Goal: Transaction & Acquisition: Purchase product/service

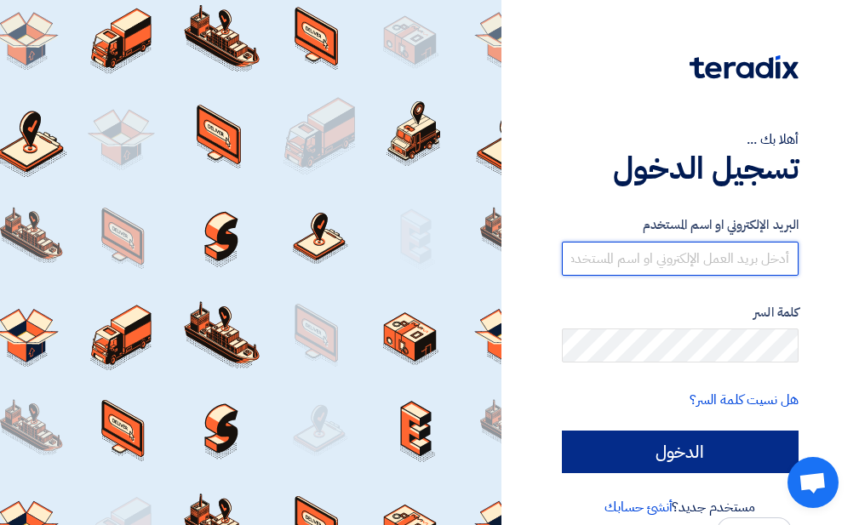
type input "[EMAIL_ADDRESS][DOMAIN_NAME]"
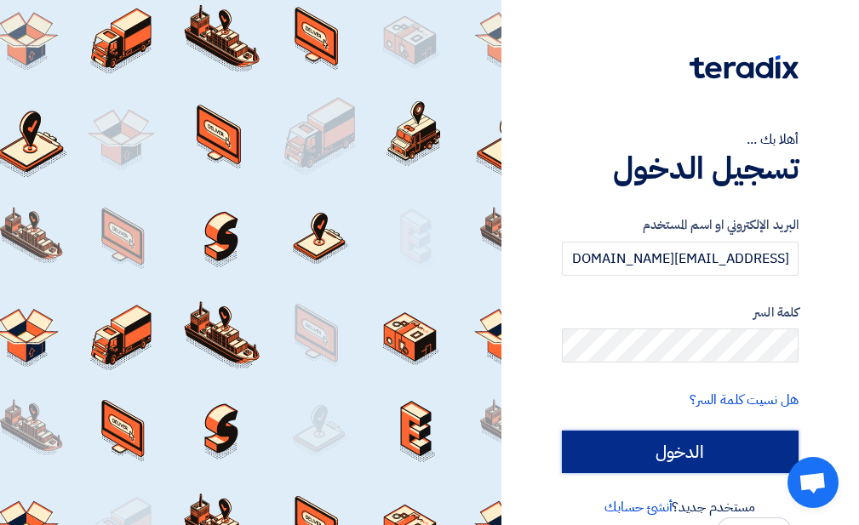
click at [679, 460] on input "الدخول" at bounding box center [680, 452] width 237 height 43
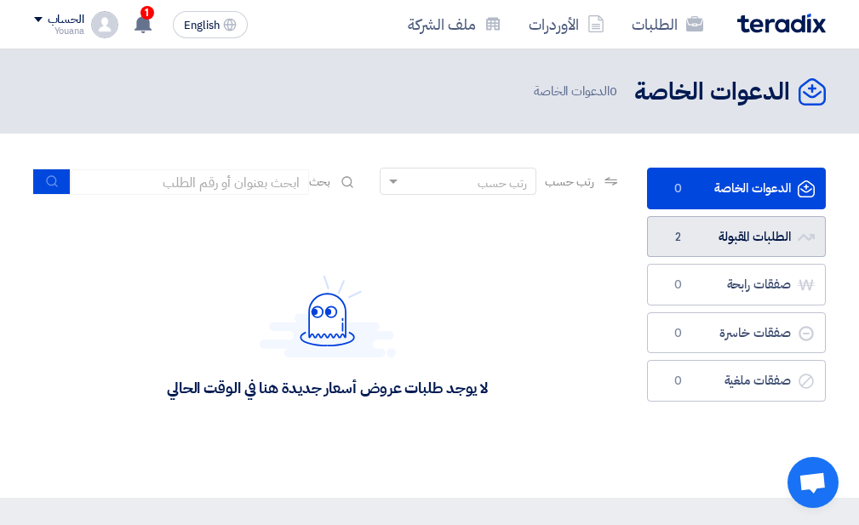
click at [767, 248] on link "الطلبات المقبولة الطلبات المقبولة 2" at bounding box center [736, 237] width 179 height 42
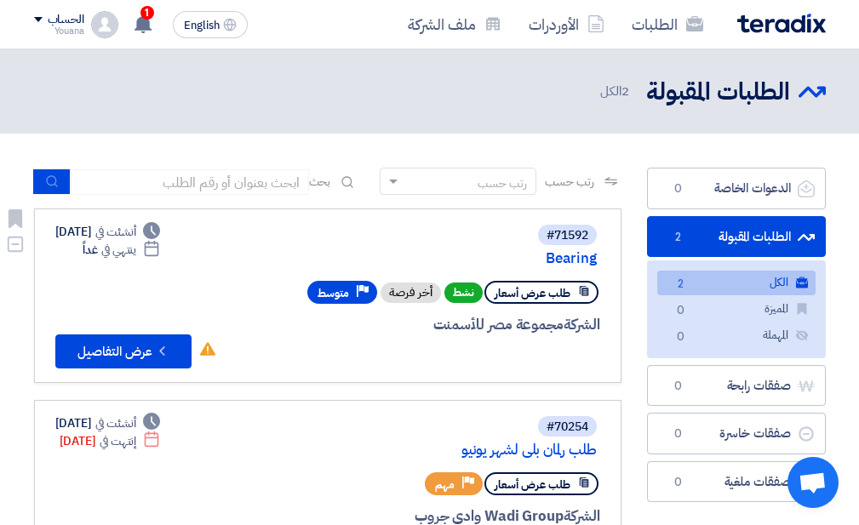
scroll to position [91, 0]
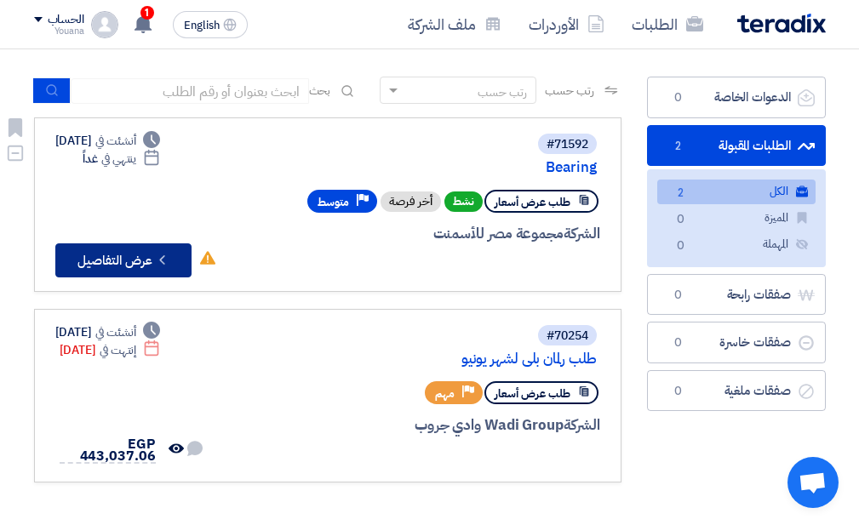
click at [143, 255] on button "Check details عرض التفاصيل" at bounding box center [123, 260] width 136 height 34
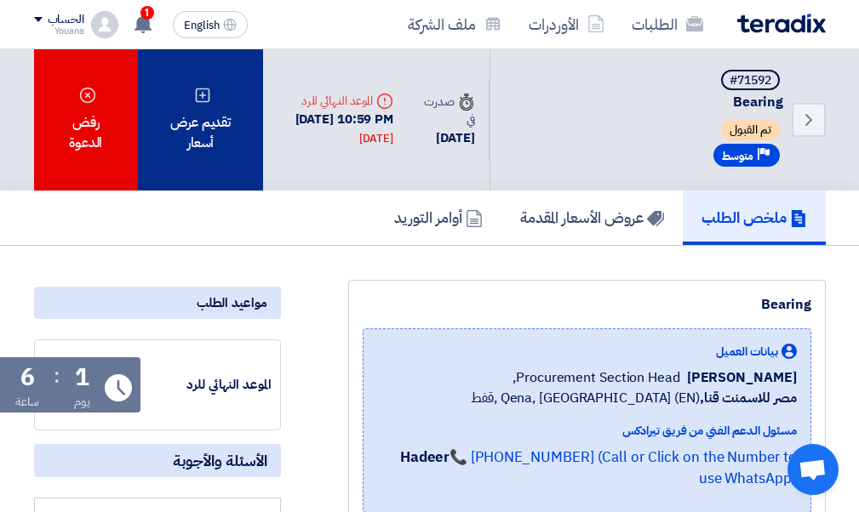
click at [224, 128] on div "تقديم عرض أسعار" at bounding box center [201, 119] width 126 height 141
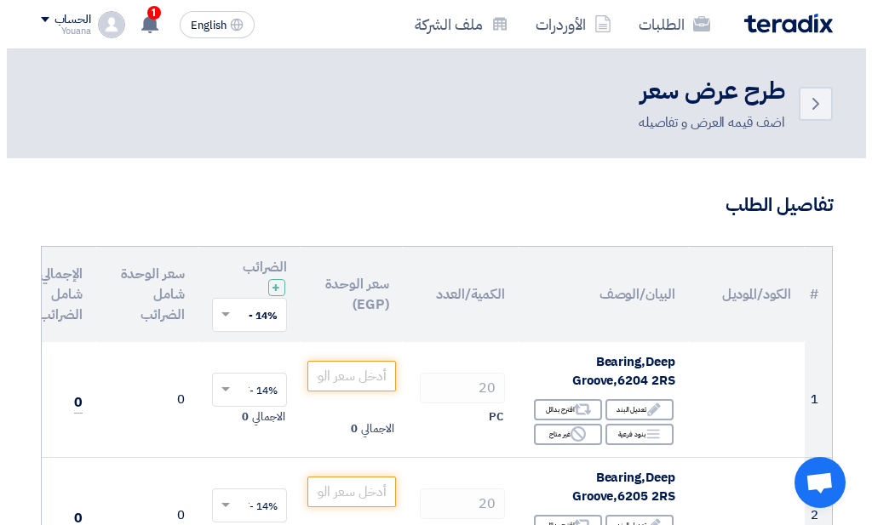
scroll to position [181, 0]
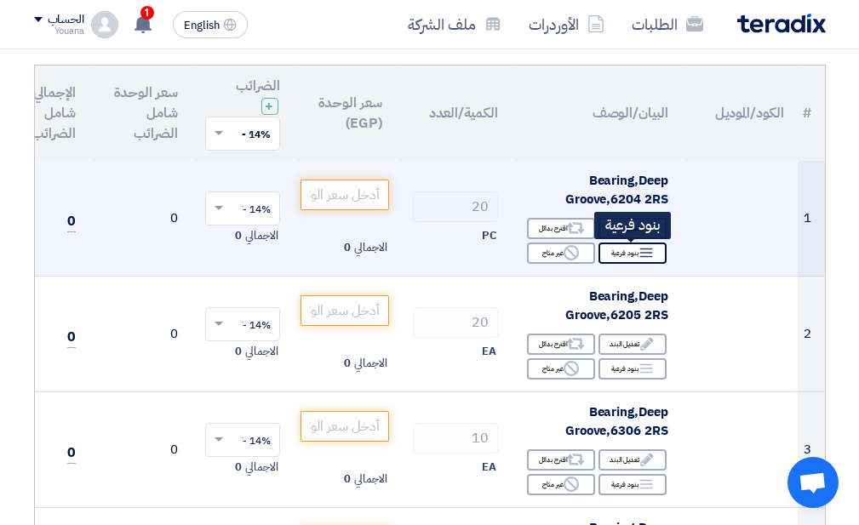
click at [609, 247] on div "Breakdown بنود فرعية" at bounding box center [632, 253] width 68 height 21
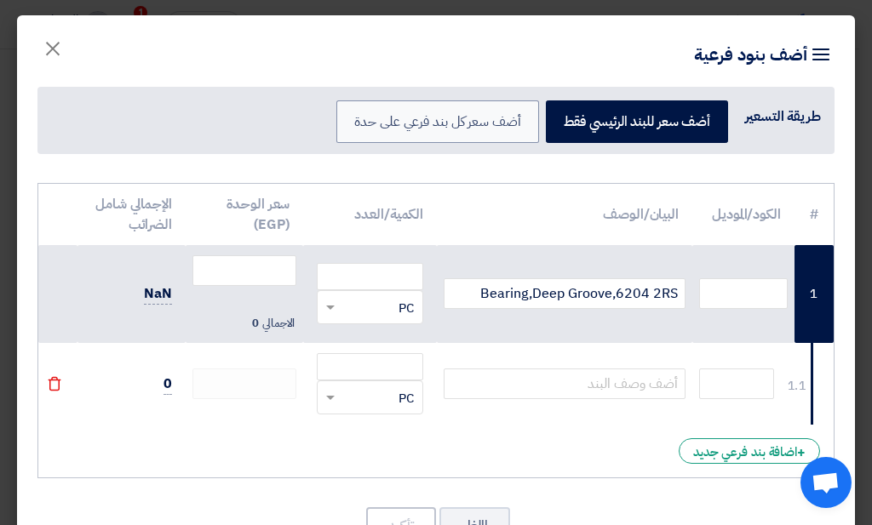
scroll to position [64, 0]
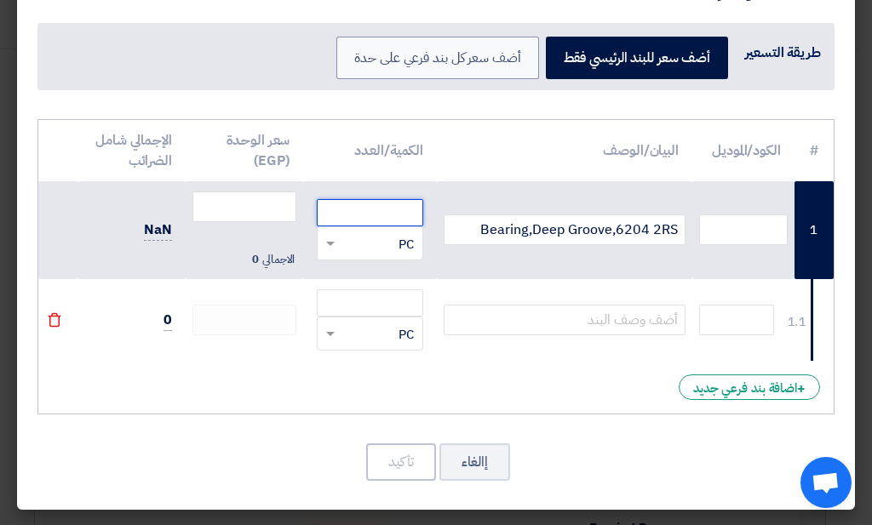
drag, startPoint x: 408, startPoint y: 205, endPoint x: 441, endPoint y: 205, distance: 33.2
click at [410, 207] on input "number" at bounding box center [370, 212] width 106 height 27
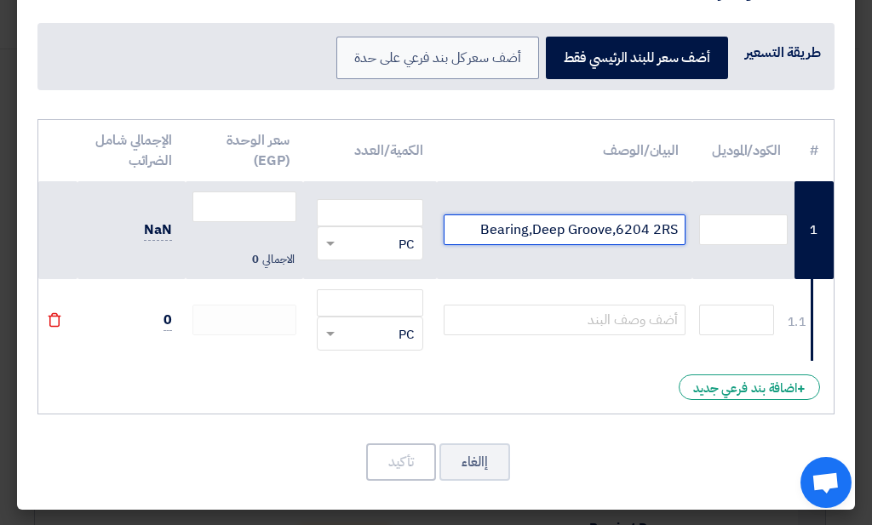
click at [587, 224] on input "Bearing,Deep Groove,6204 2RS" at bounding box center [564, 230] width 242 height 31
type input "6204 2RS -FAG"
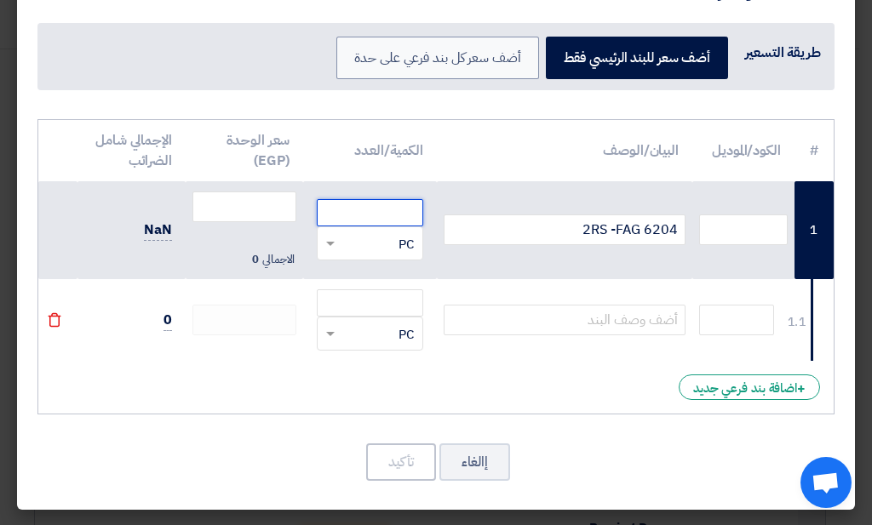
click at [363, 211] on input "number" at bounding box center [370, 212] width 106 height 27
click at [169, 226] on span "NaN" at bounding box center [158, 230] width 28 height 21
click at [404, 212] on input "number" at bounding box center [370, 212] width 106 height 27
type input "20"
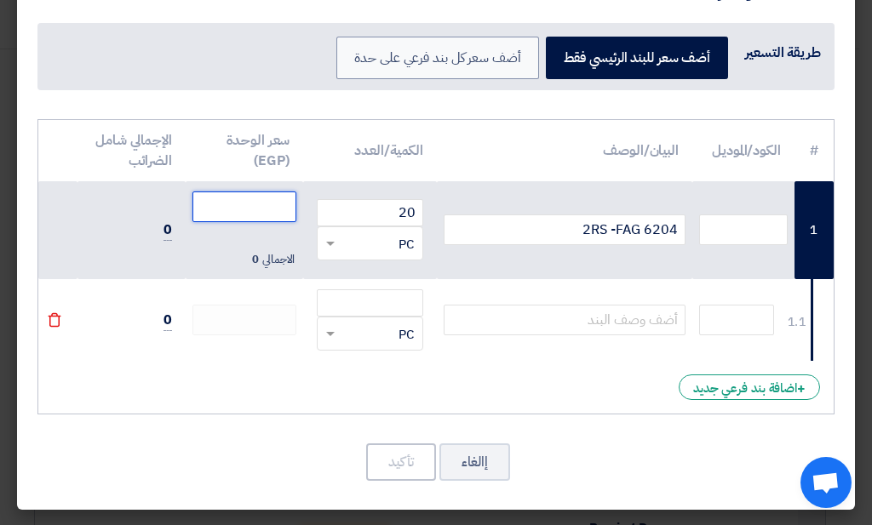
click at [263, 214] on input "number" at bounding box center [244, 207] width 104 height 31
type input "135"
click at [273, 261] on span "الاجمالي" at bounding box center [278, 259] width 32 height 17
click at [152, 232] on span "2,700" at bounding box center [153, 230] width 38 height 21
click at [150, 227] on span "2,700" at bounding box center [153, 230] width 38 height 21
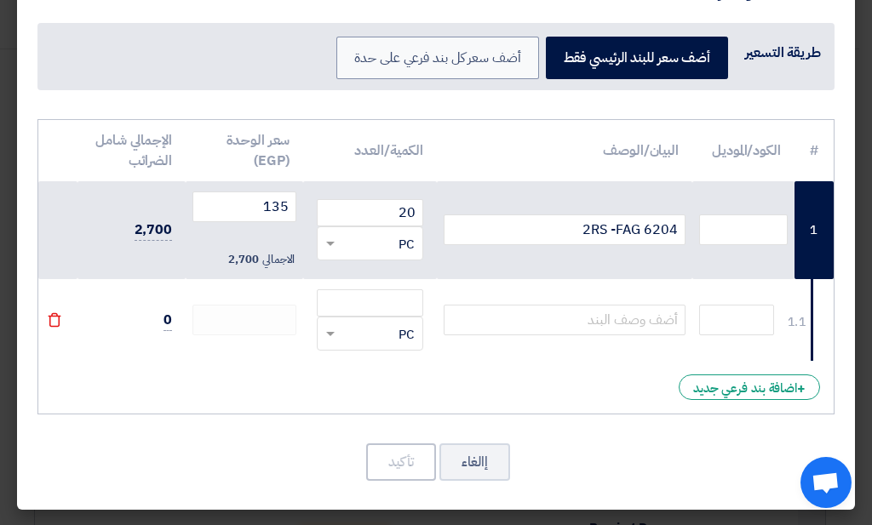
click at [170, 196] on td "2,700" at bounding box center [131, 230] width 108 height 99
click at [182, 230] on td "2,700" at bounding box center [131, 230] width 108 height 99
click at [173, 228] on span "2,700" at bounding box center [153, 230] width 38 height 21
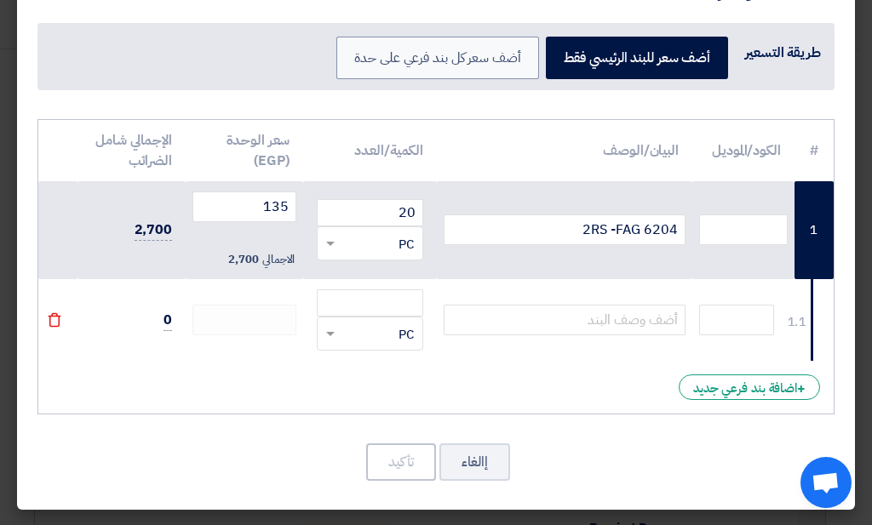
click at [549, 303] on td at bounding box center [564, 320] width 255 height 82
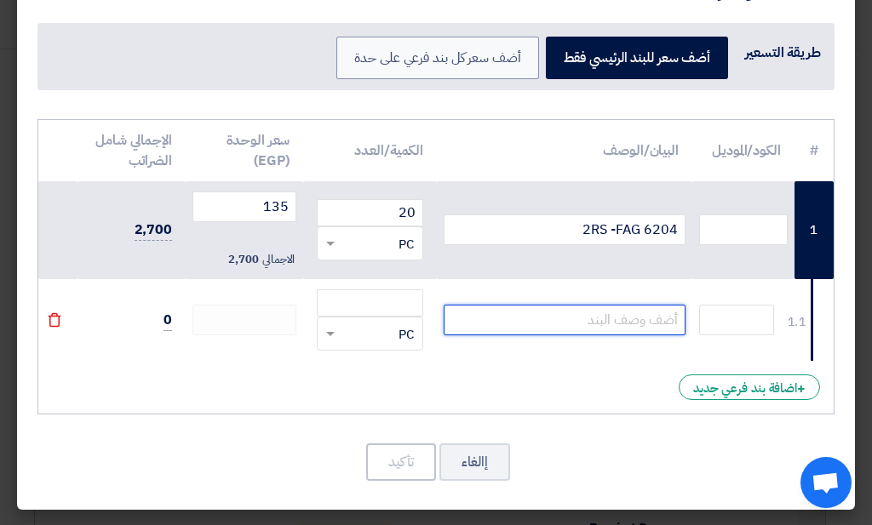
click at [549, 306] on input "text" at bounding box center [564, 320] width 242 height 31
type input "6204 2RS -Timken"
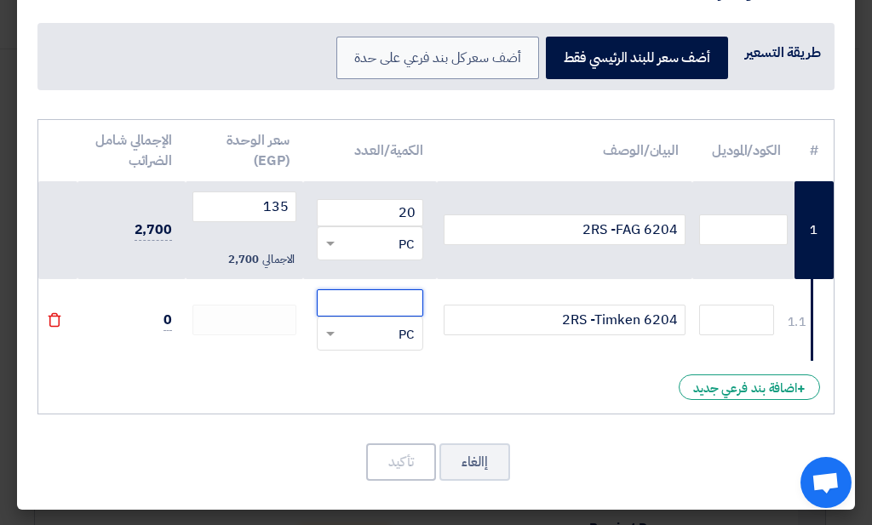
click at [348, 306] on input "number" at bounding box center [370, 302] width 106 height 27
type input "20"
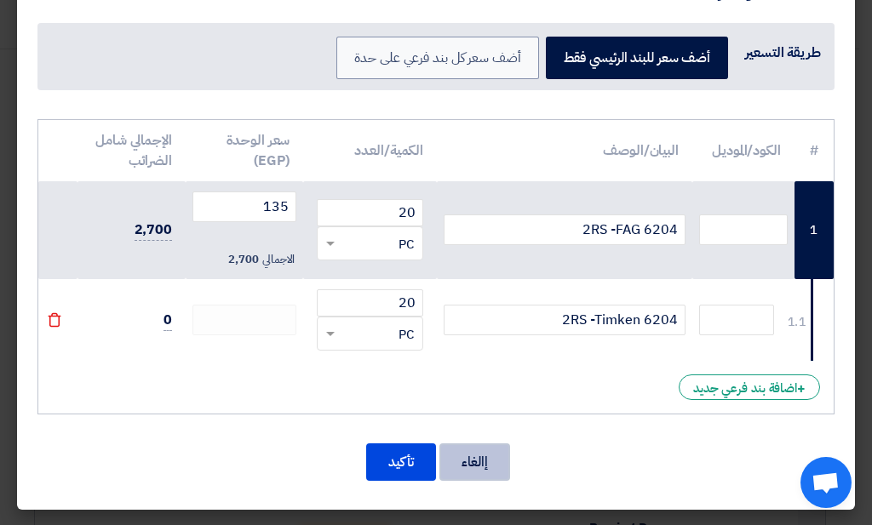
click at [470, 471] on button "إالغاء" at bounding box center [474, 461] width 71 height 37
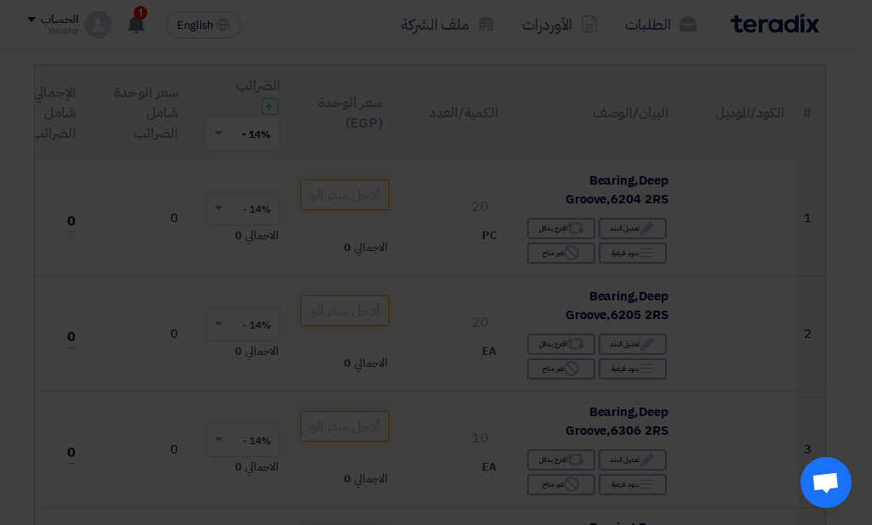
scroll to position [0, 0]
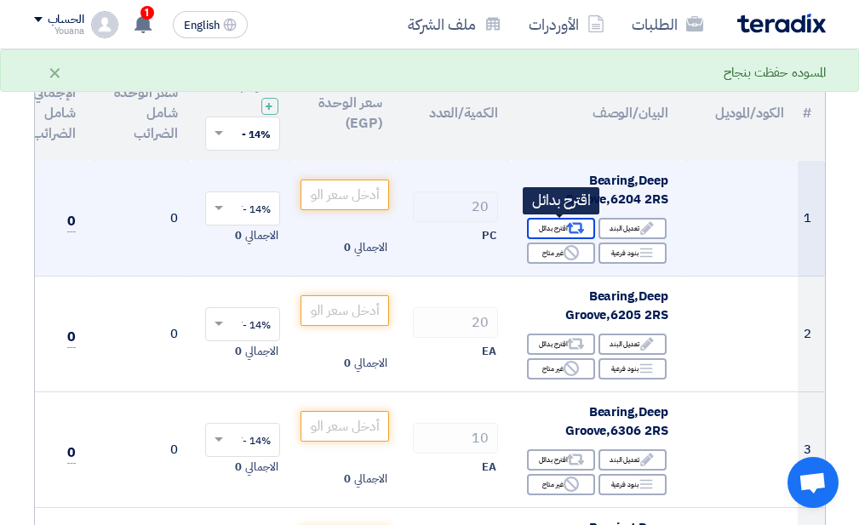
click at [560, 226] on div "Alternative اقترح بدائل" at bounding box center [561, 228] width 68 height 21
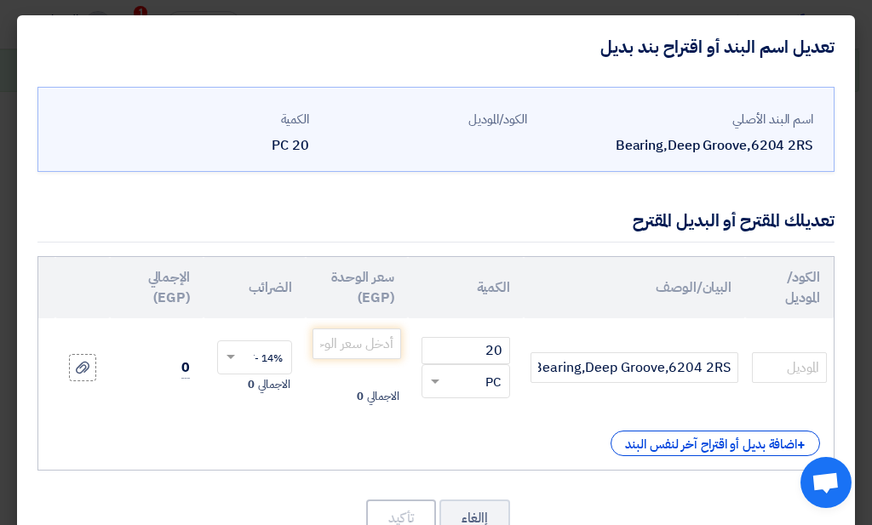
scroll to position [68, 0]
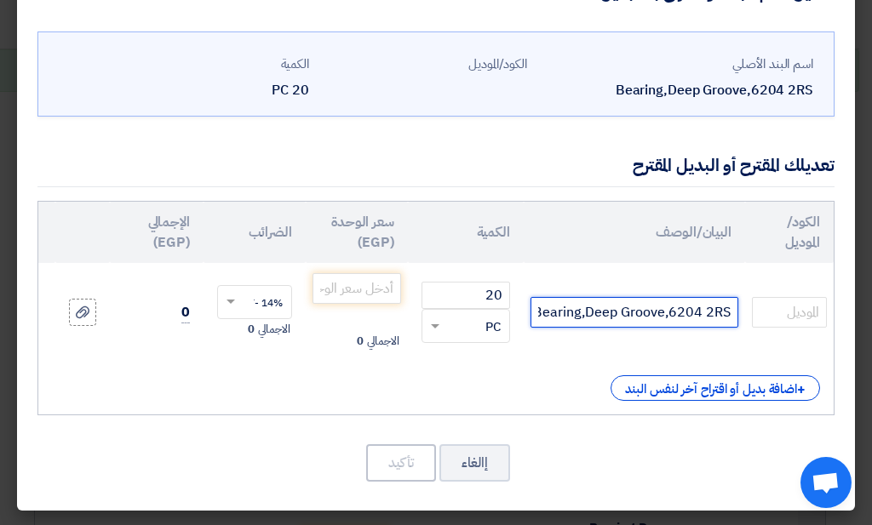
click at [612, 299] on input "Bearing,Deep Groove,6204 2RS" at bounding box center [634, 312] width 208 height 31
type input "FAG-6204 2RS"
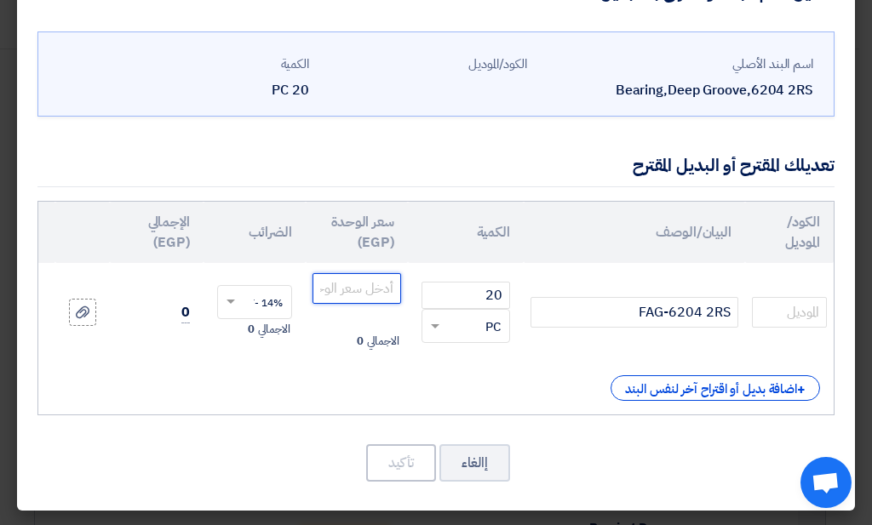
click at [386, 273] on input "number" at bounding box center [356, 288] width 89 height 31
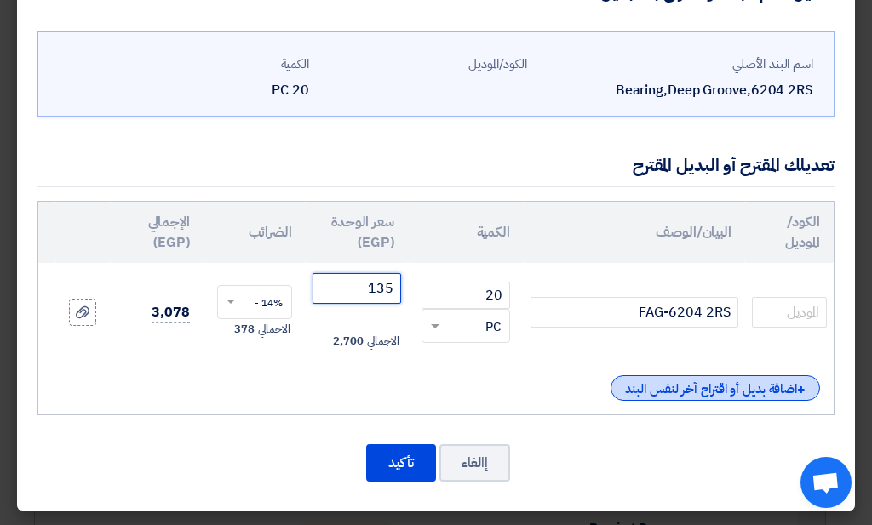
type input "135"
click at [724, 375] on div "+ اضافة بديل أو اقتراح آخر لنفس البند" at bounding box center [714, 388] width 209 height 26
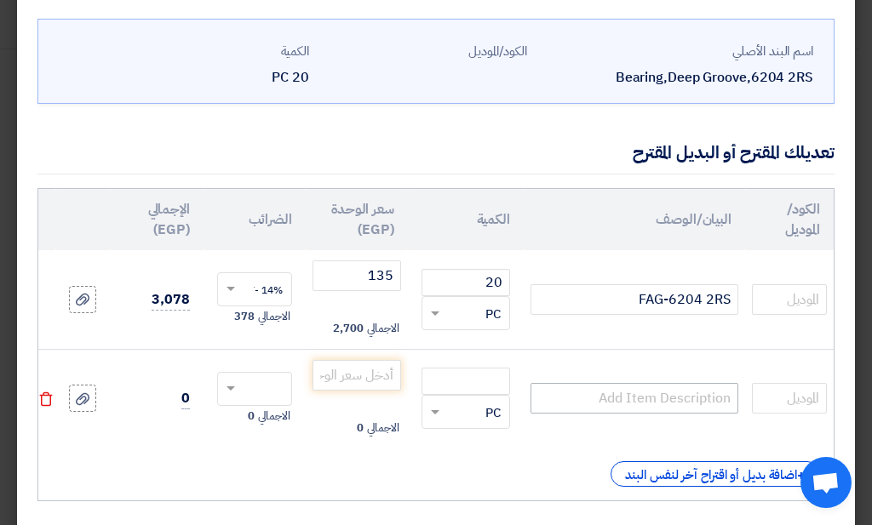
scroll to position [159, 0]
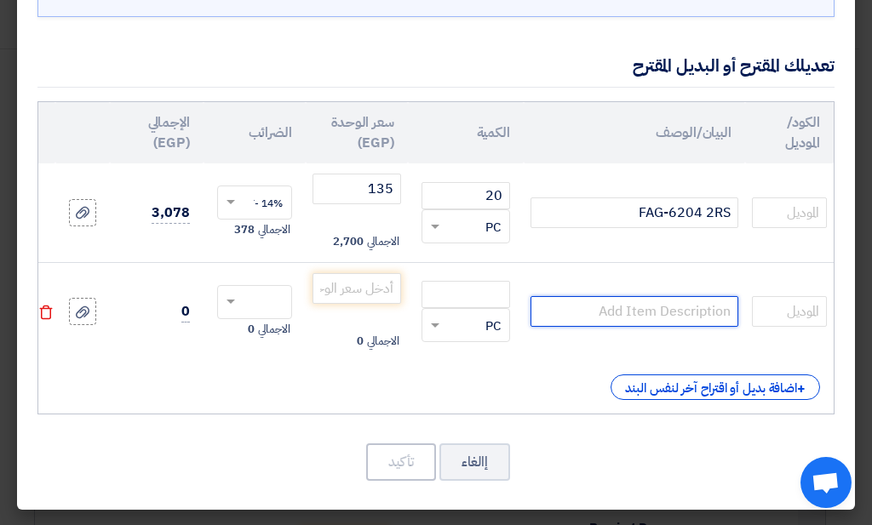
click at [667, 318] on input "text" at bounding box center [634, 311] width 208 height 31
type input "Timken - 6204 2RS"
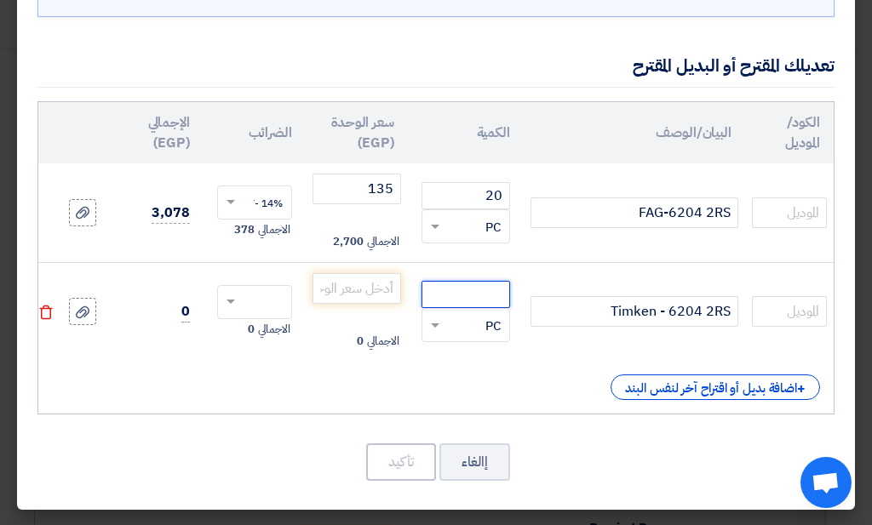
click at [462, 288] on input "number" at bounding box center [465, 294] width 89 height 27
type input "20"
click at [370, 291] on input "number" at bounding box center [356, 288] width 89 height 31
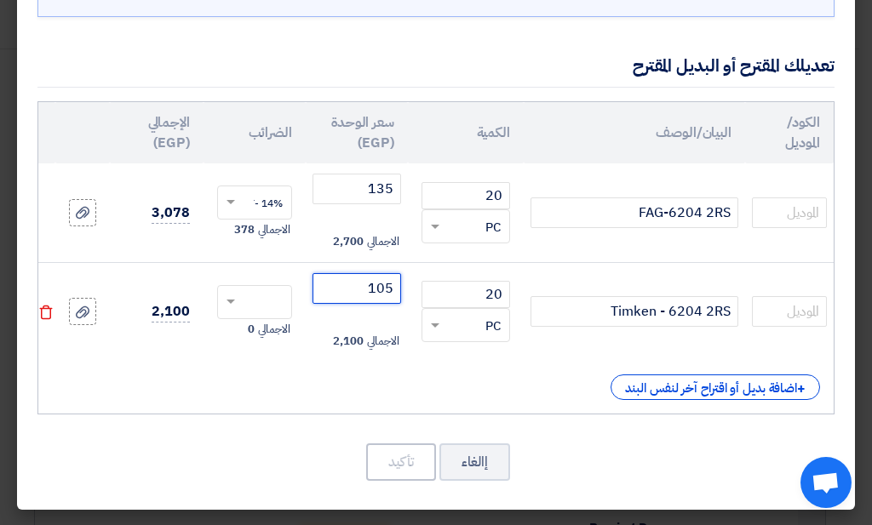
type input "105"
click at [270, 289] on div at bounding box center [254, 302] width 73 height 27
click at [273, 339] on div "14% -VAT" at bounding box center [254, 334] width 73 height 30
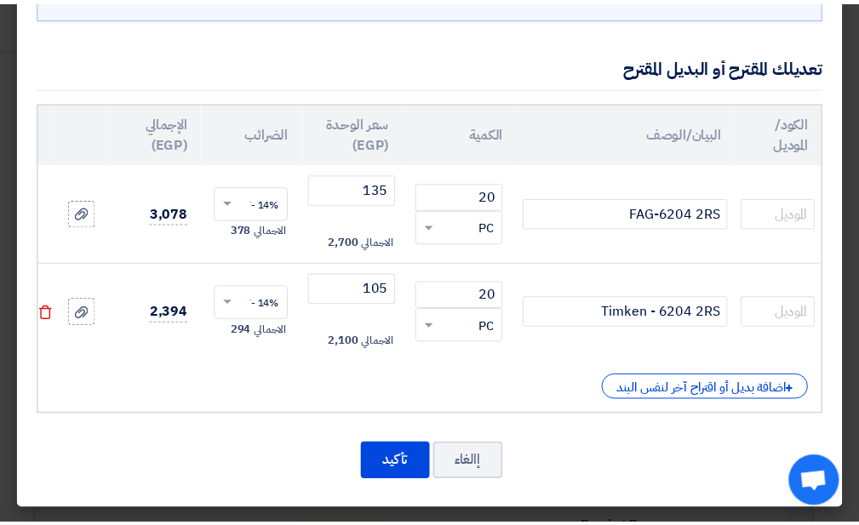
scroll to position [168, 0]
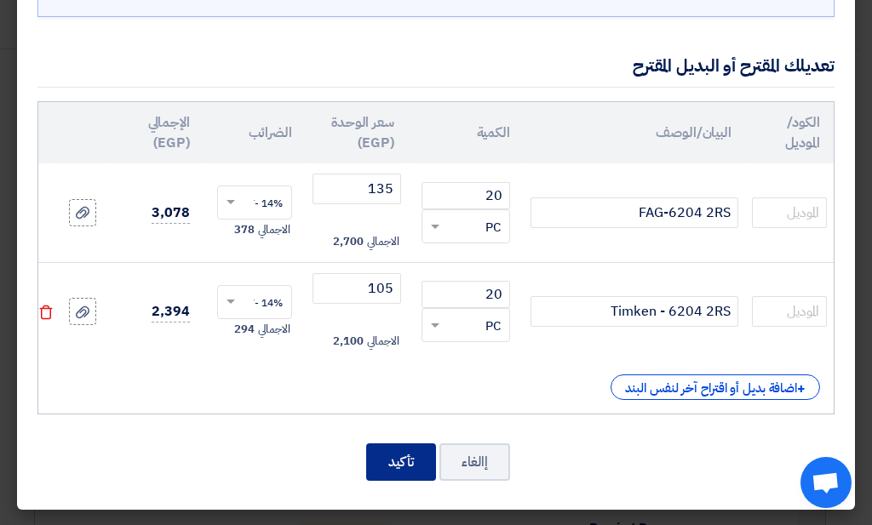
click at [411, 450] on button "تأكيد" at bounding box center [401, 461] width 70 height 37
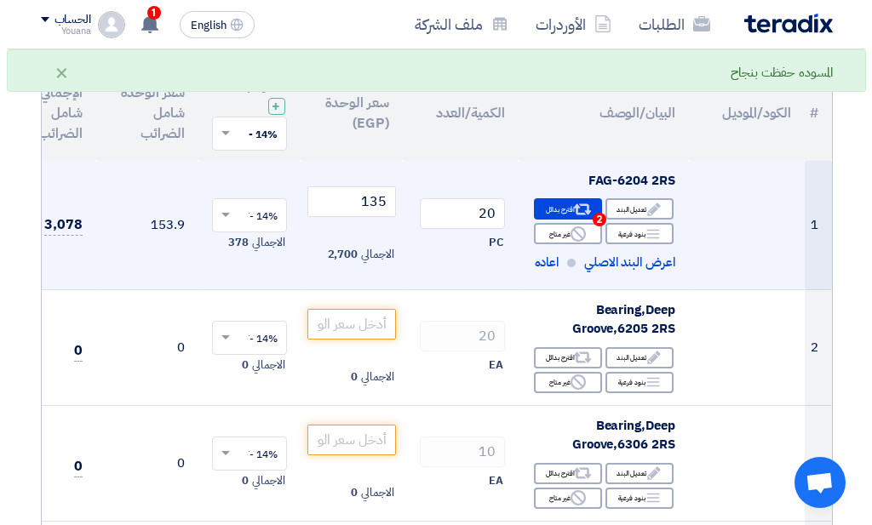
scroll to position [272, 0]
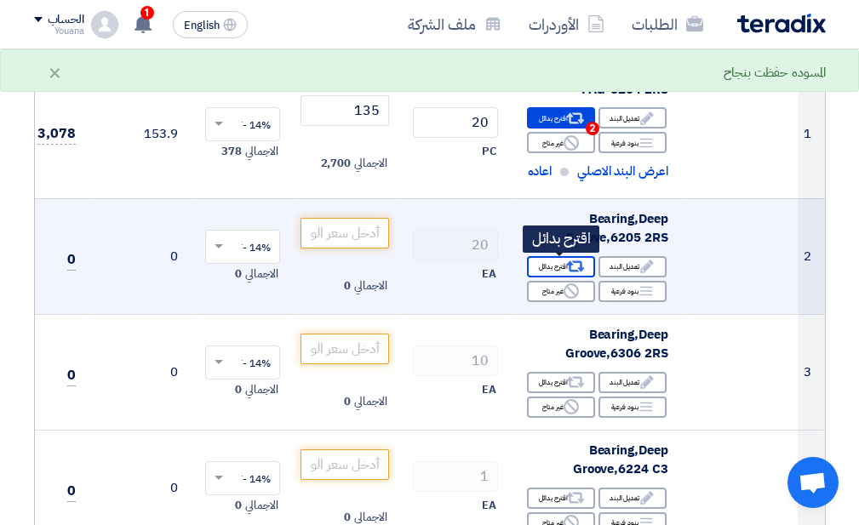
click at [569, 266] on use at bounding box center [575, 266] width 18 height 11
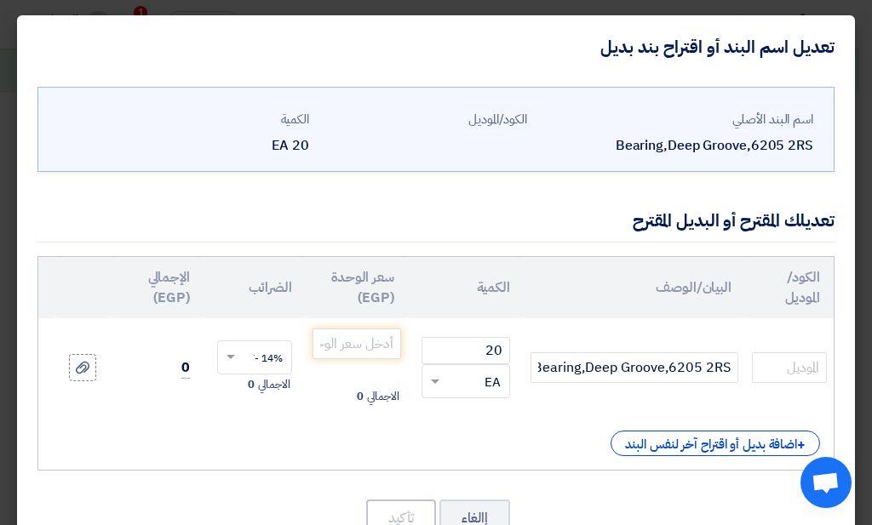
scroll to position [68, 0]
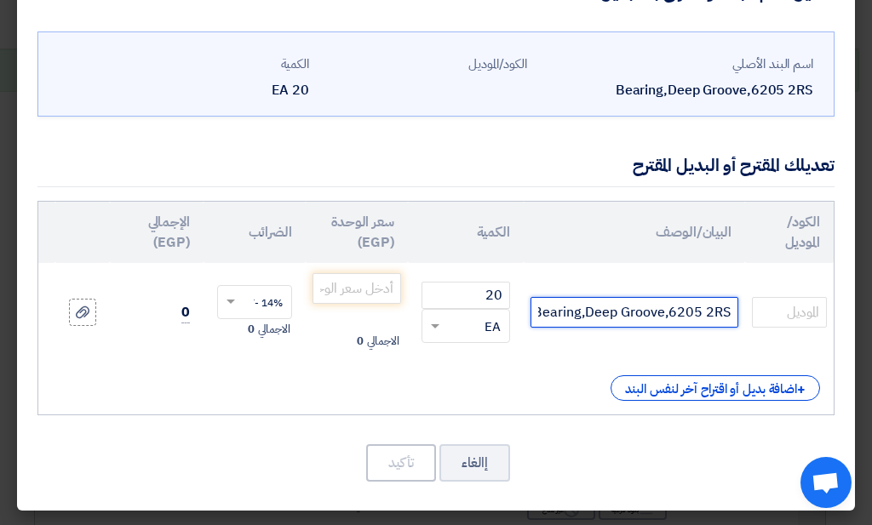
click at [636, 306] on input "Bearing,Deep Groove,6205 2RS" at bounding box center [634, 312] width 208 height 31
type input "FAG -6205 2RSC3"
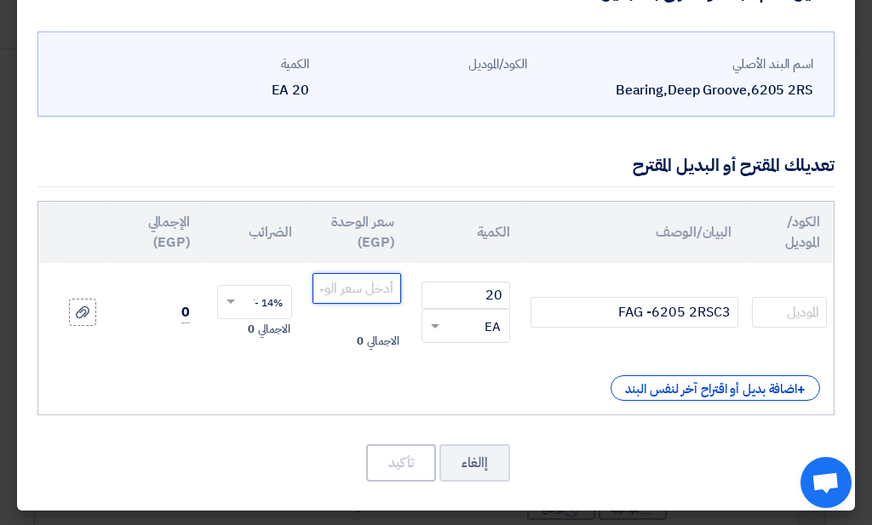
click at [389, 279] on input "number" at bounding box center [356, 288] width 89 height 31
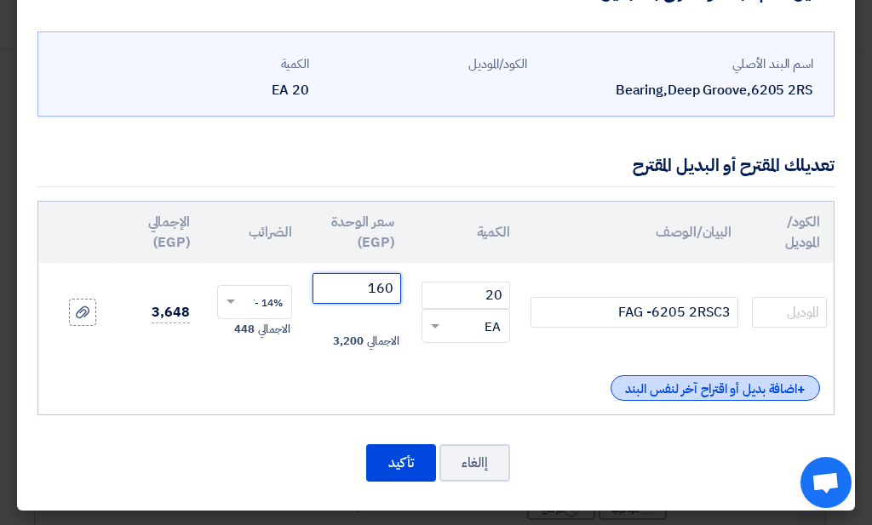
type input "160"
click at [690, 375] on div "+ اضافة بديل أو اقتراح آخر لنفس البند" at bounding box center [714, 388] width 209 height 26
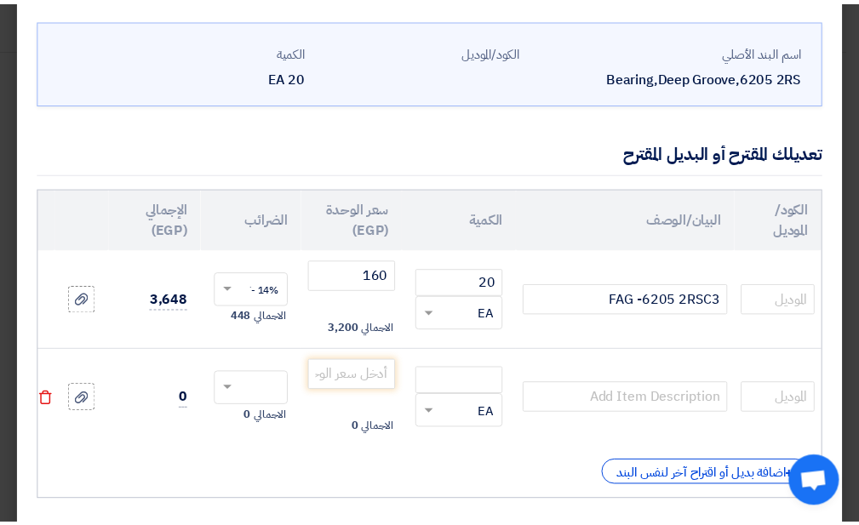
scroll to position [168, 0]
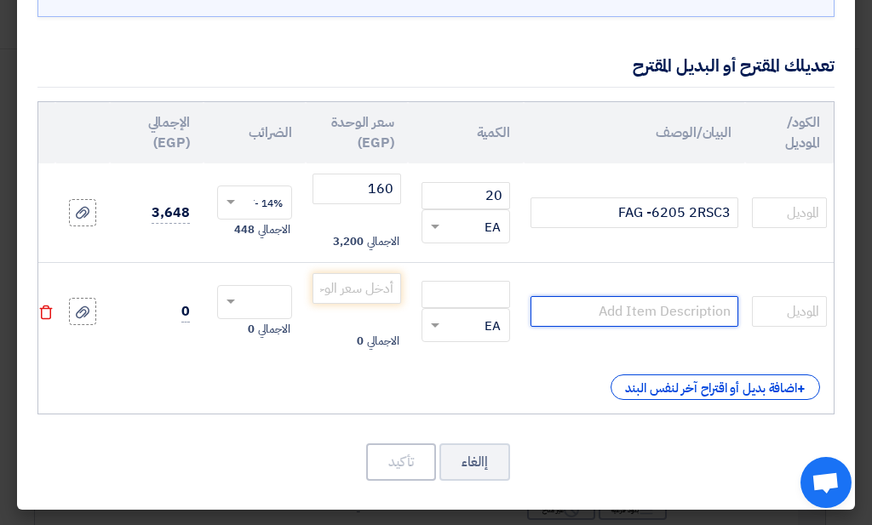
click at [660, 300] on input "text" at bounding box center [634, 311] width 208 height 31
type input "Timken - 6205 2RSC3"
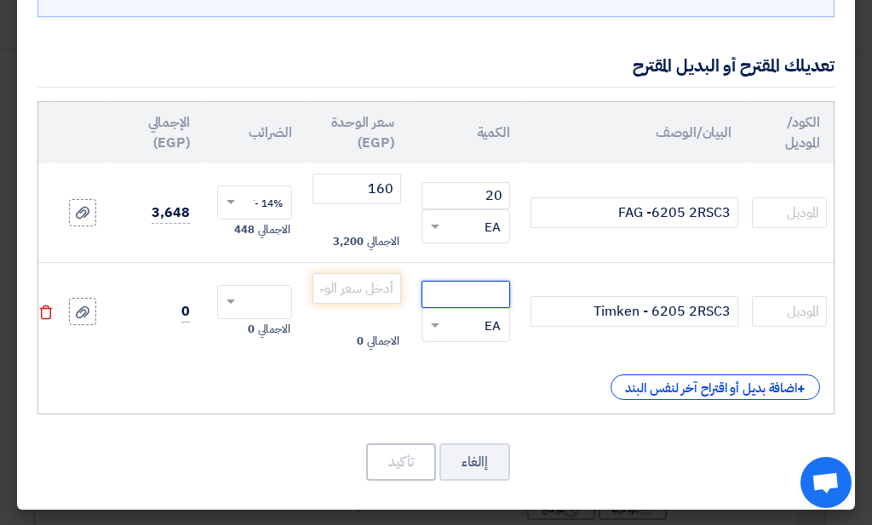
click at [485, 281] on input "number" at bounding box center [465, 294] width 89 height 27
type input "20"
click at [354, 277] on input "number" at bounding box center [356, 288] width 89 height 31
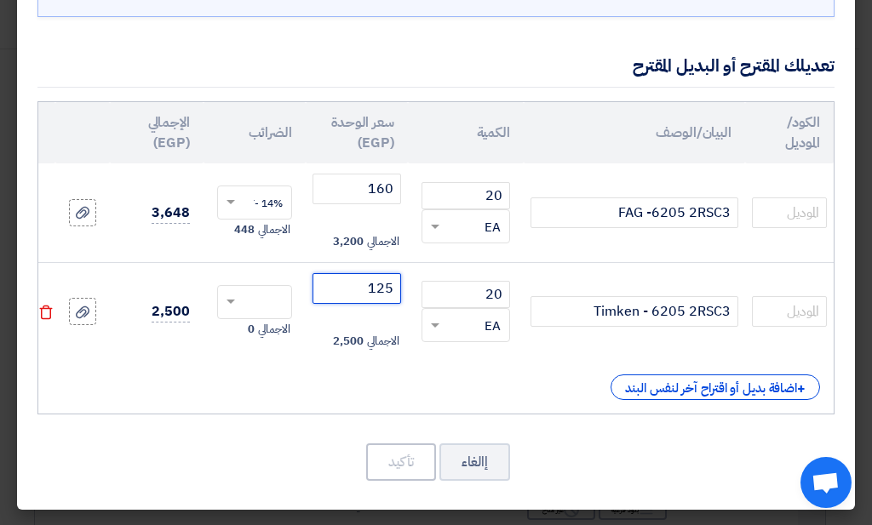
type input "125"
click at [271, 290] on input "text" at bounding box center [265, 303] width 37 height 27
click at [252, 328] on span "14% -VAT" at bounding box center [259, 333] width 45 height 15
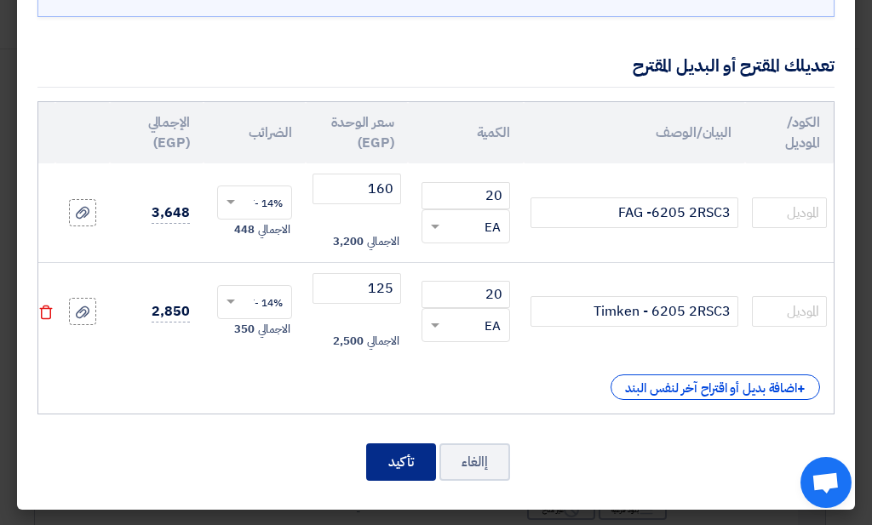
click at [418, 450] on button "تأكيد" at bounding box center [401, 461] width 70 height 37
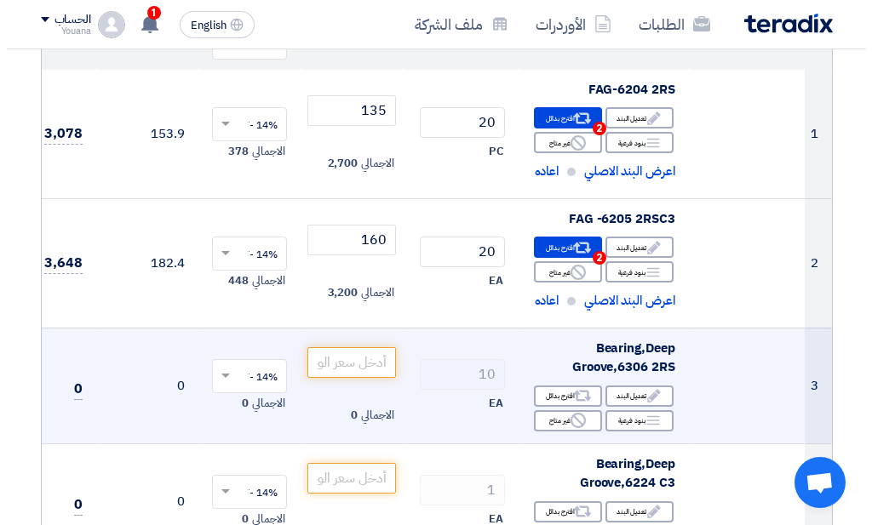
scroll to position [363, 0]
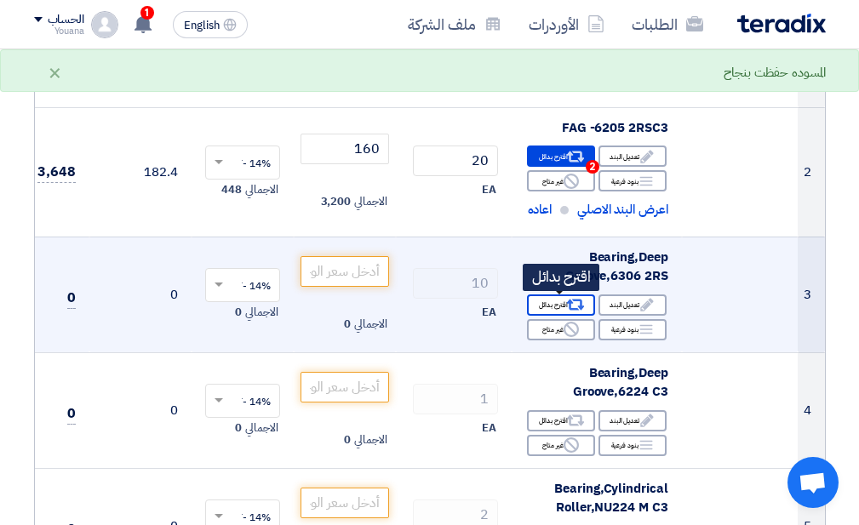
click at [582, 302] on icon "Alternative" at bounding box center [575, 305] width 18 height 18
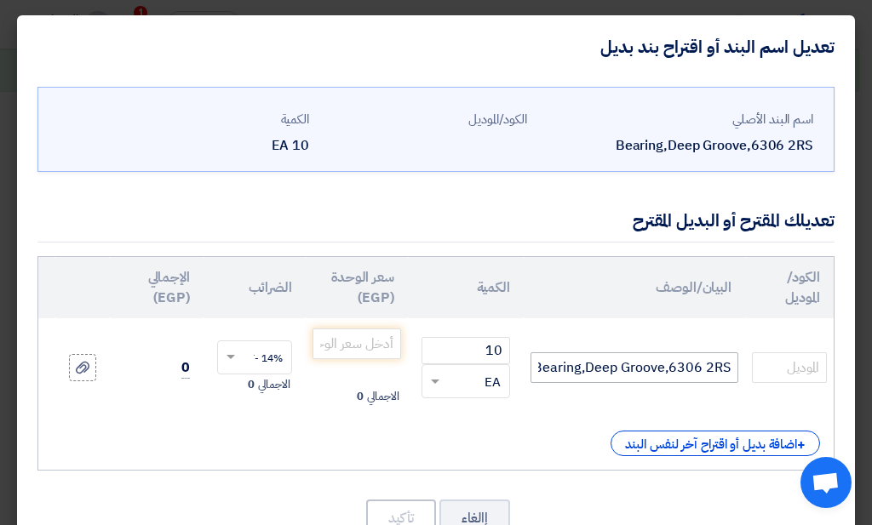
scroll to position [68, 0]
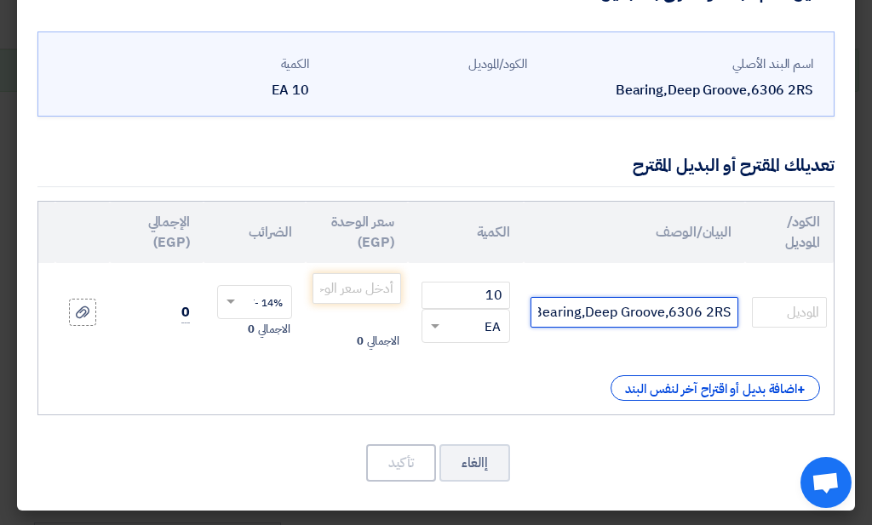
click at [639, 300] on input "Bearing,Deep Groove,6306 2RS" at bounding box center [634, 312] width 208 height 31
type input "FAG- 6306 2RSC3"
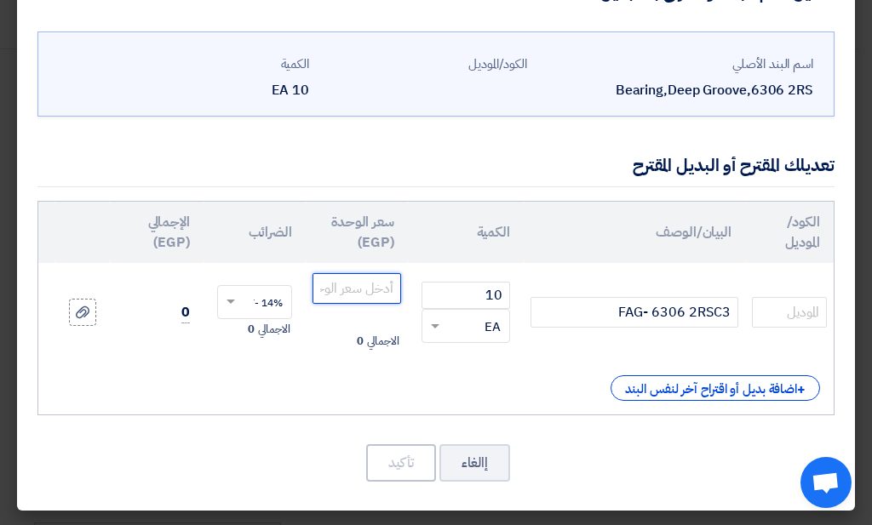
click at [373, 279] on input "number" at bounding box center [356, 288] width 89 height 31
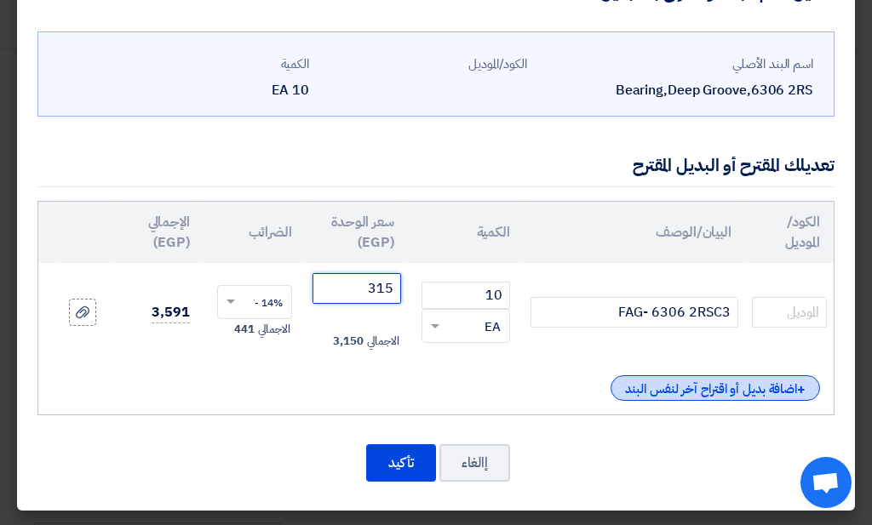
type input "315"
click at [772, 383] on div "+ اضافة بديل أو اقتراح آخر لنفس البند" at bounding box center [714, 388] width 209 height 26
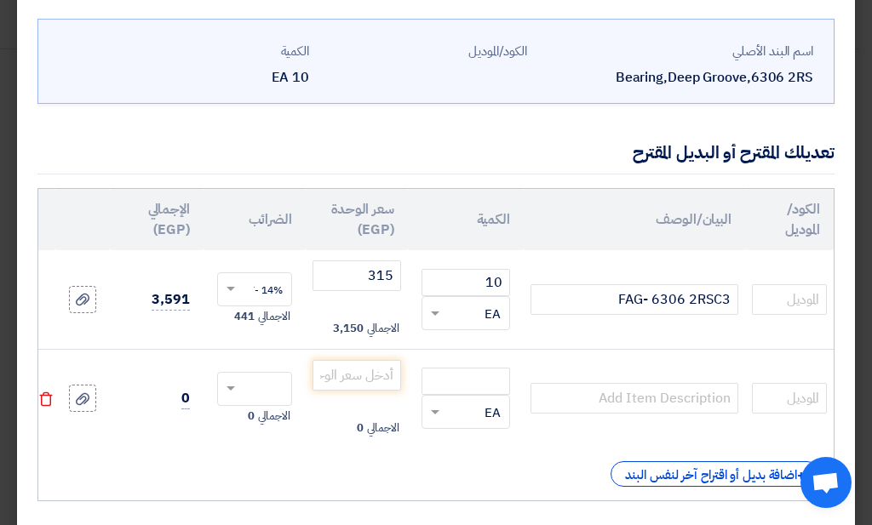
scroll to position [168, 0]
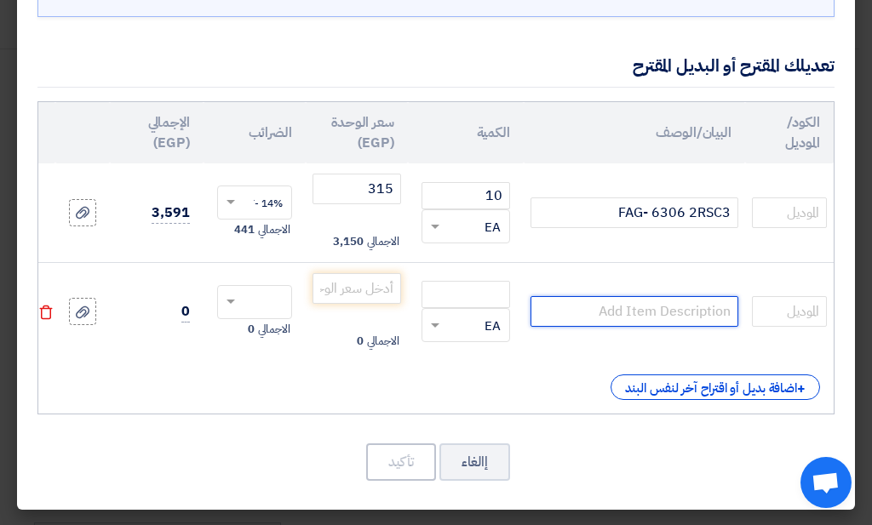
click at [667, 296] on input "text" at bounding box center [634, 311] width 208 height 31
type input "NTN -6306 LLUC3"
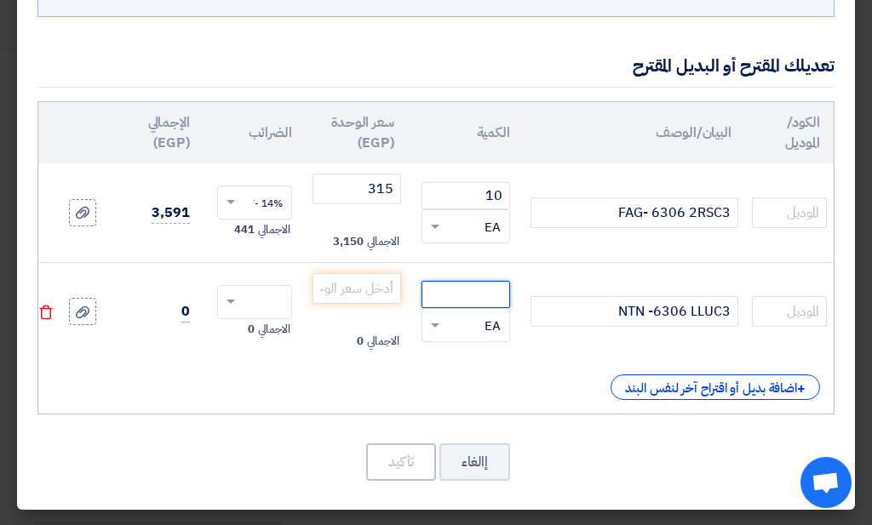
click at [495, 281] on input "number" at bounding box center [465, 294] width 89 height 27
type input "10"
click at [353, 273] on input "number" at bounding box center [356, 288] width 89 height 31
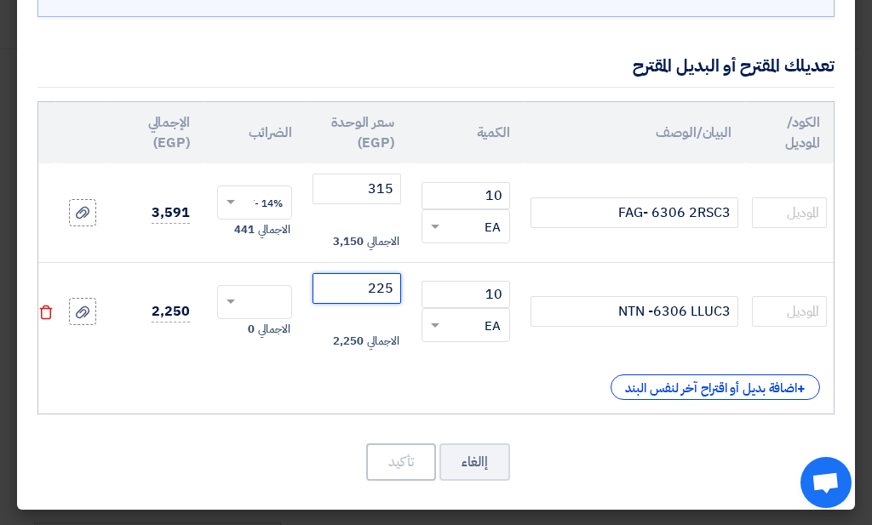
type input "225"
click at [262, 290] on input "text" at bounding box center [265, 303] width 37 height 27
click at [272, 329] on div "14% -VAT" at bounding box center [254, 334] width 73 height 30
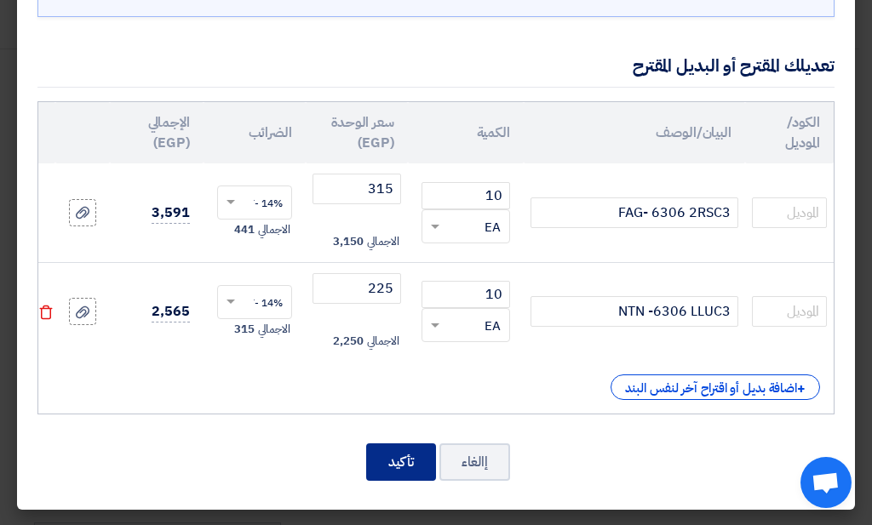
click at [411, 447] on button "تأكيد" at bounding box center [401, 461] width 70 height 37
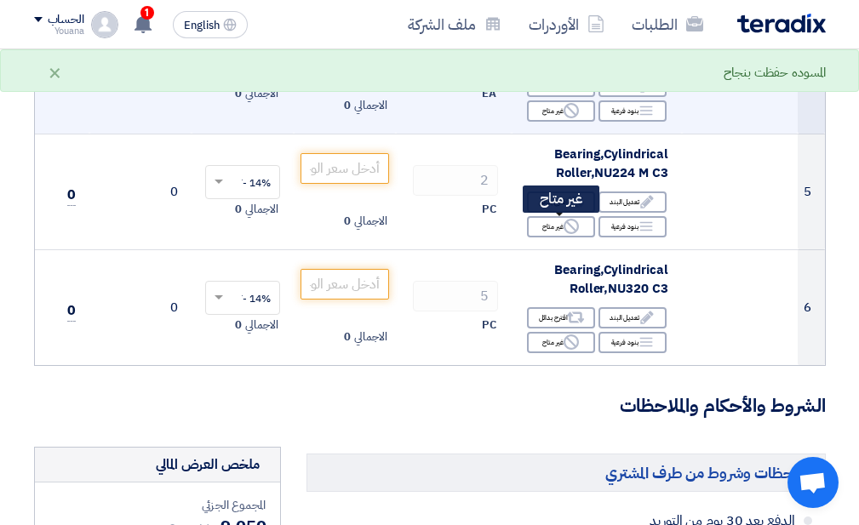
scroll to position [530, 0]
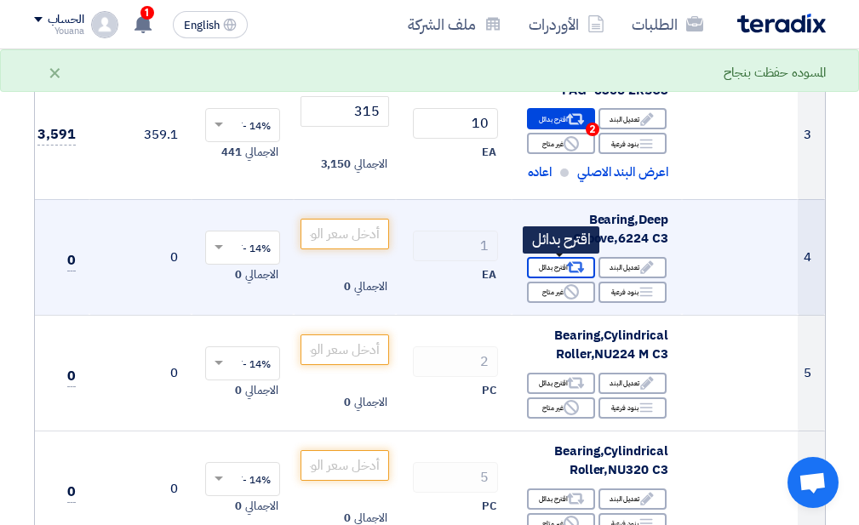
click at [581, 263] on use at bounding box center [575, 267] width 18 height 11
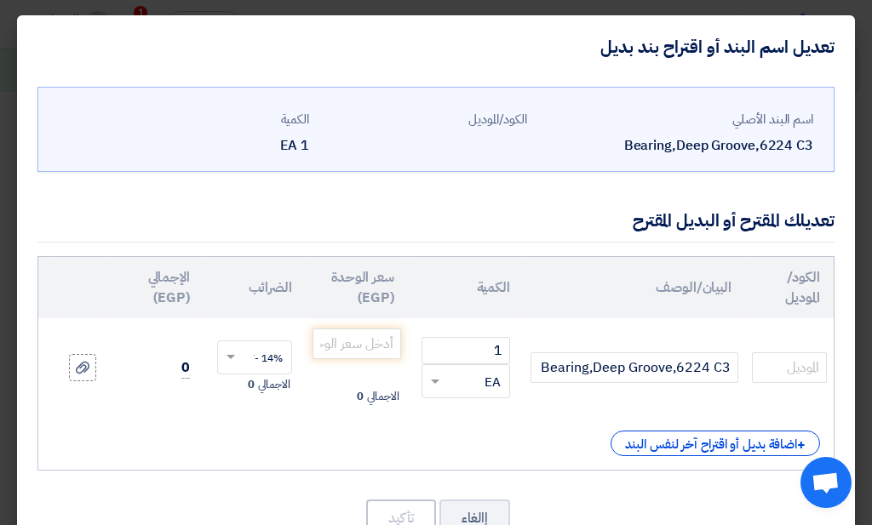
scroll to position [68, 0]
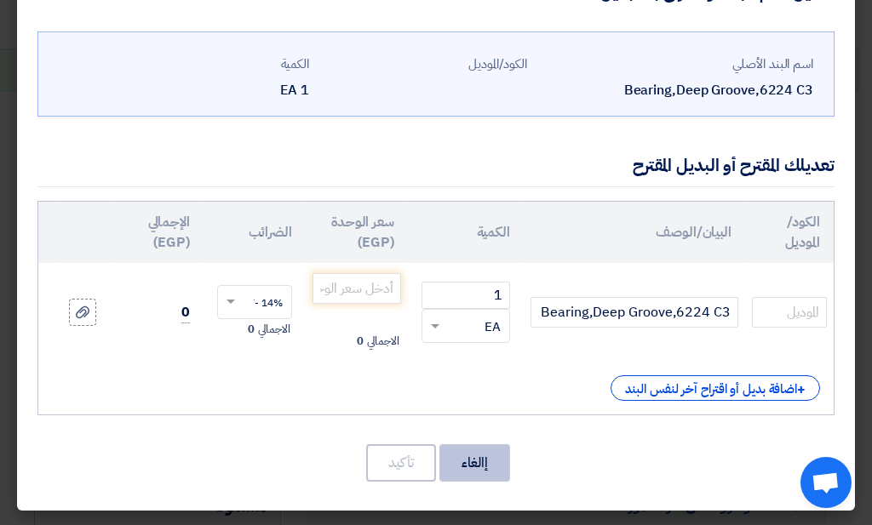
click at [472, 466] on button "إالغاء" at bounding box center [474, 462] width 71 height 37
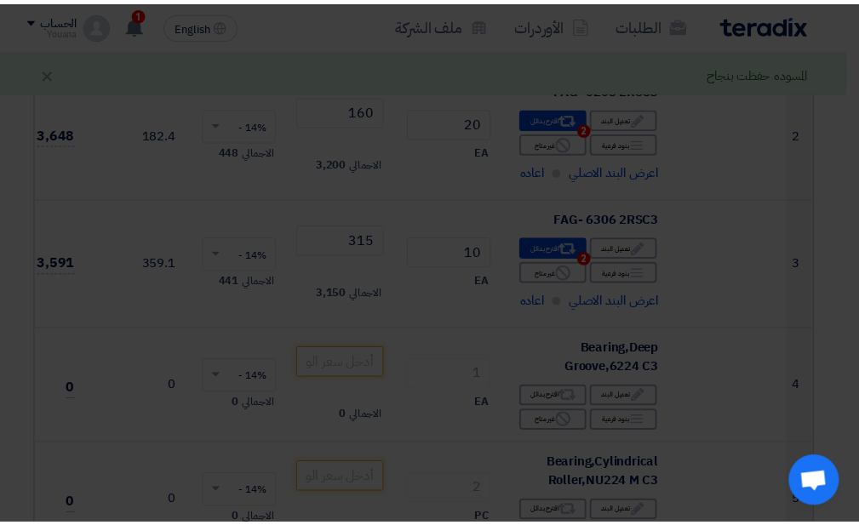
scroll to position [0, 0]
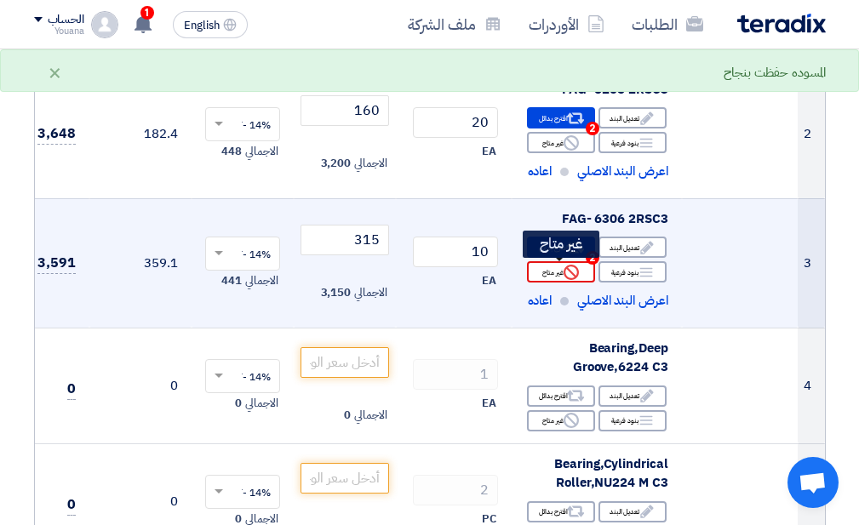
click at [566, 270] on icon "Reject" at bounding box center [571, 272] width 15 height 15
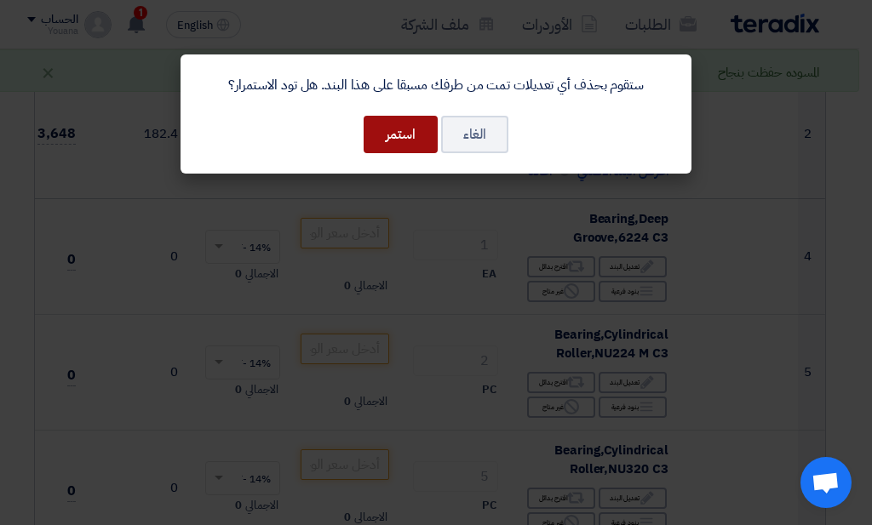
click at [411, 148] on button "استمر" at bounding box center [400, 134] width 74 height 37
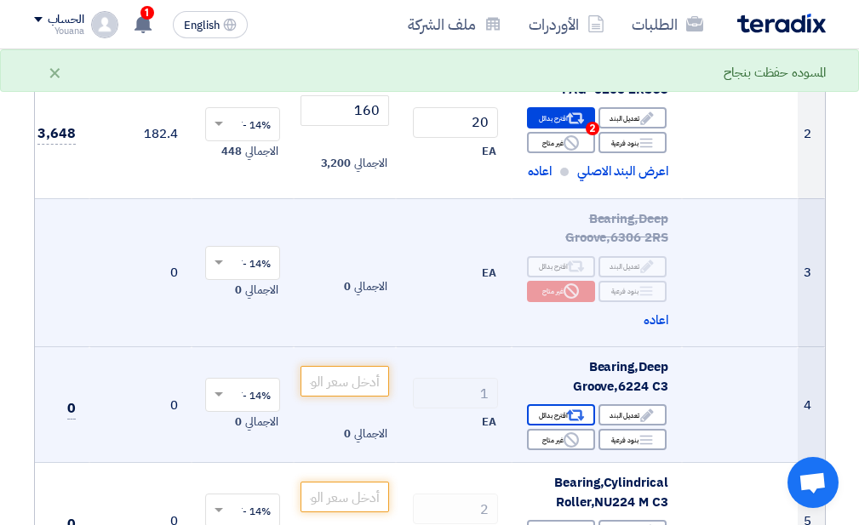
scroll to position [493, 0]
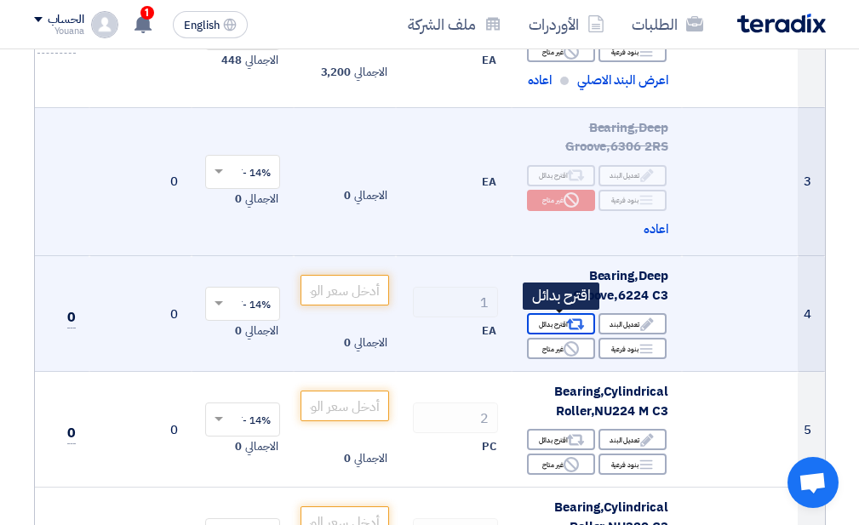
click at [559, 330] on div "Alternative اقترح بدائل" at bounding box center [561, 323] width 68 height 21
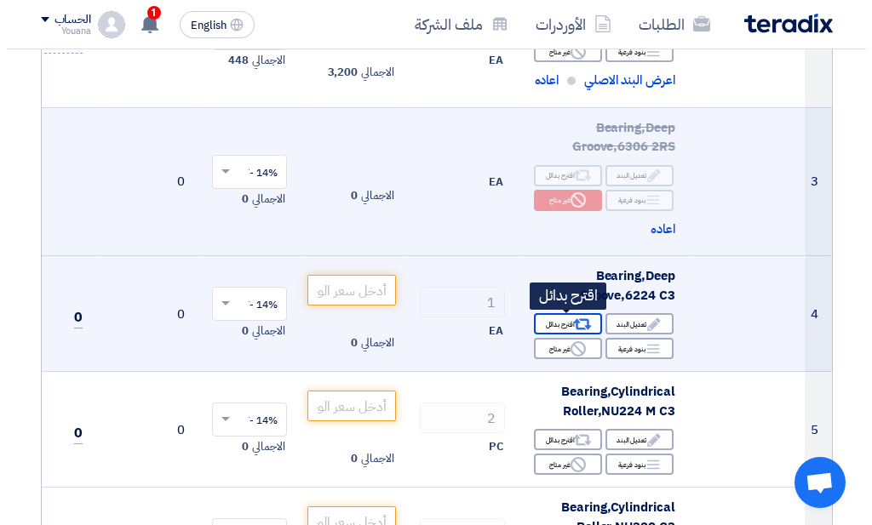
scroll to position [364, 0]
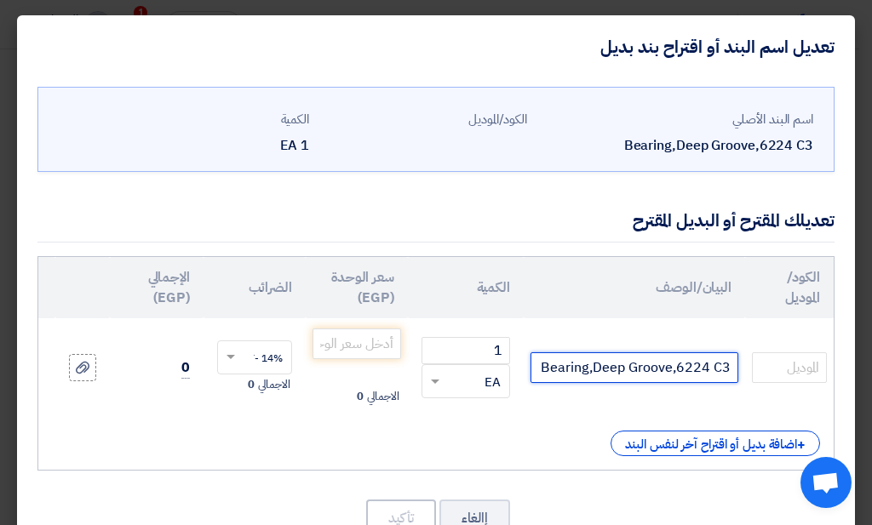
click at [671, 363] on input "Bearing,Deep Groove,6224 C3" at bounding box center [634, 367] width 208 height 31
type input "NTN- NU224 G1C3"
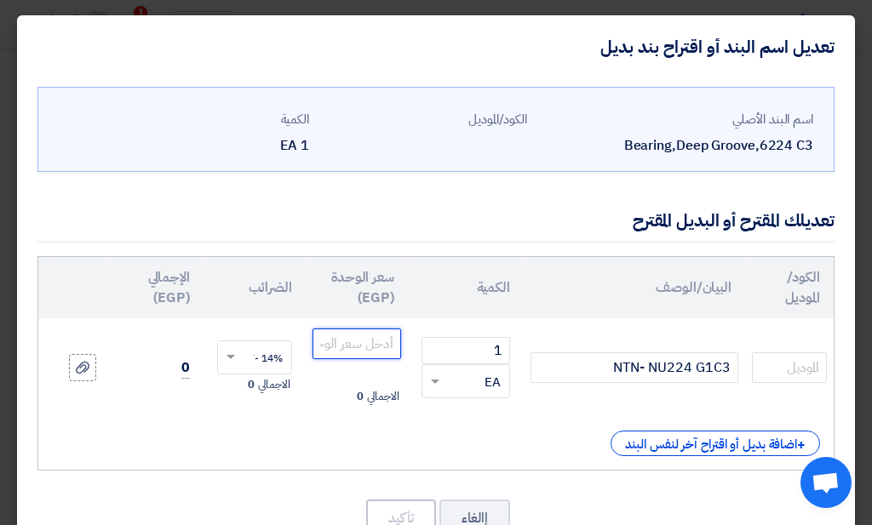
click at [381, 339] on input "number" at bounding box center [356, 344] width 89 height 31
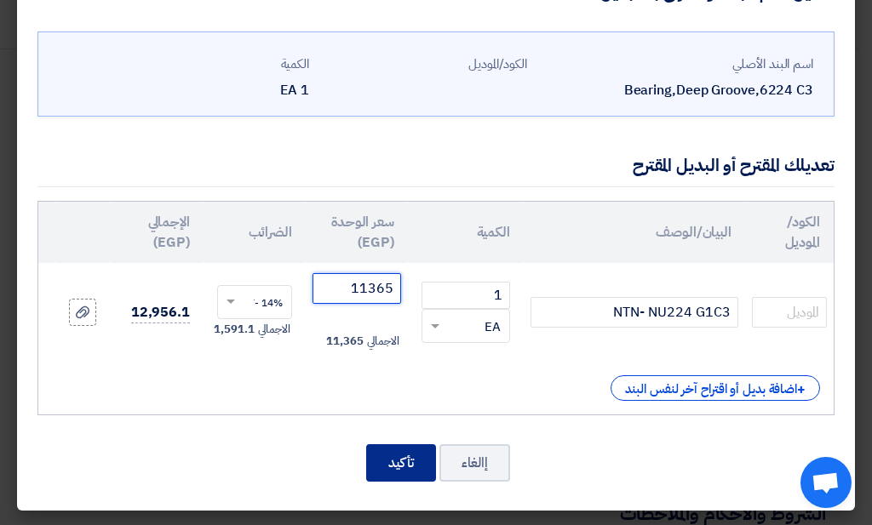
type input "11365"
click at [396, 470] on button "تأكيد" at bounding box center [401, 462] width 70 height 37
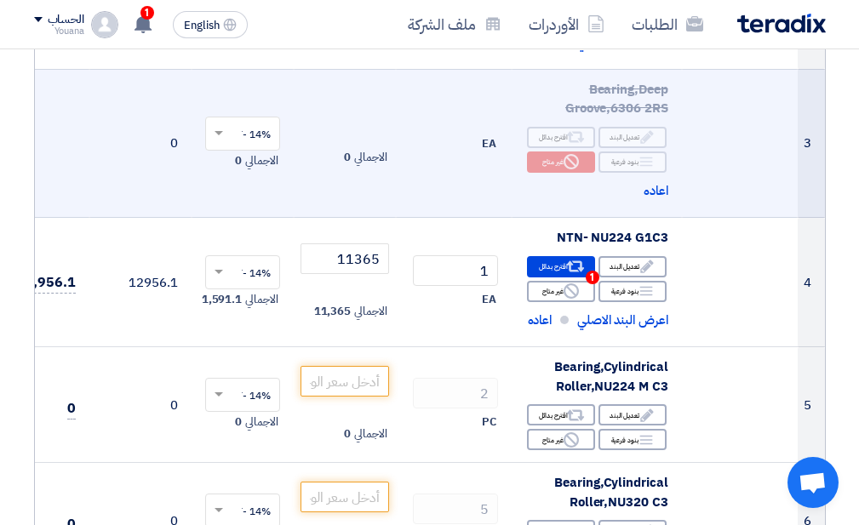
scroll to position [440, 0]
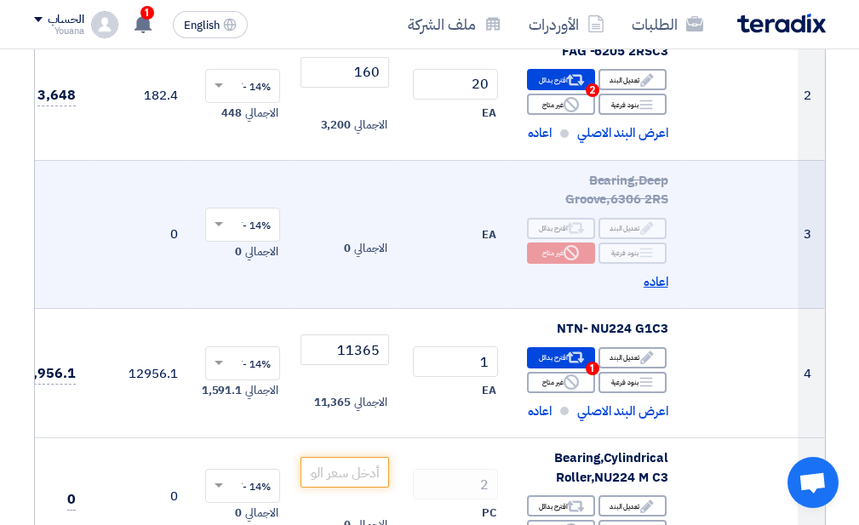
click at [647, 280] on span "اعاده" at bounding box center [656, 282] width 25 height 20
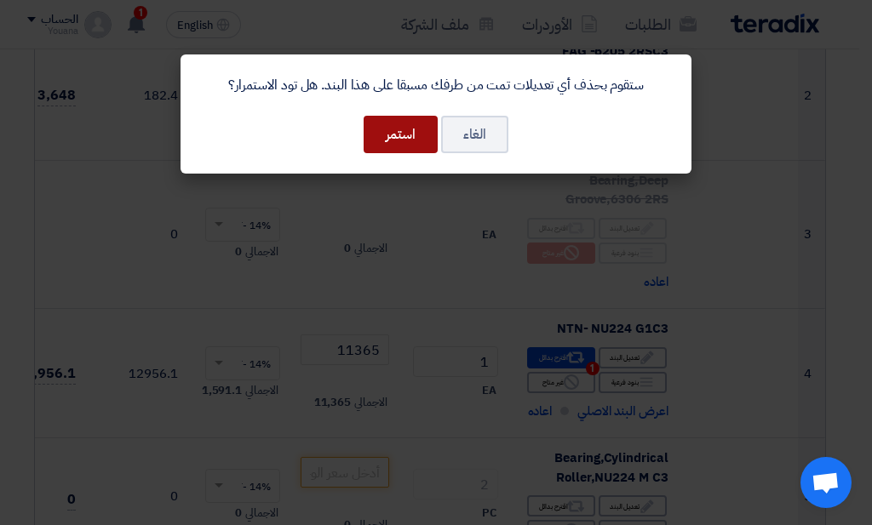
click at [397, 128] on button "استمر" at bounding box center [400, 134] width 74 height 37
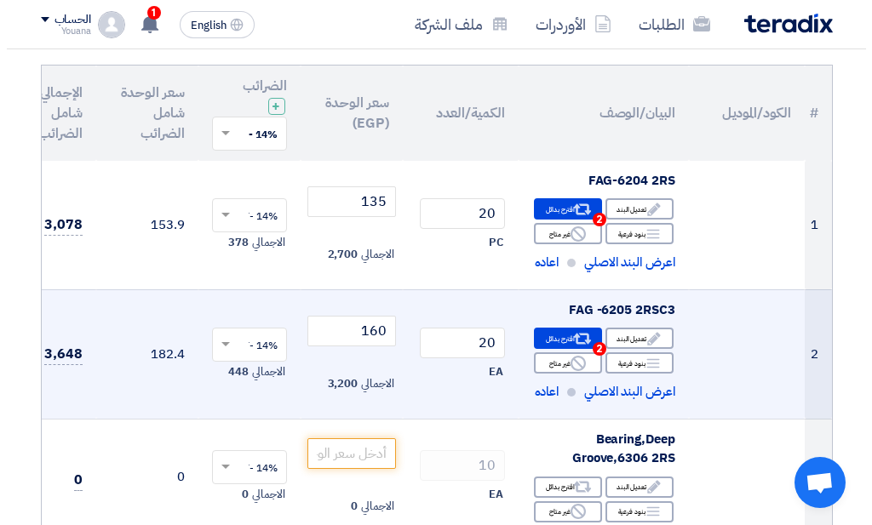
scroll to position [363, 0]
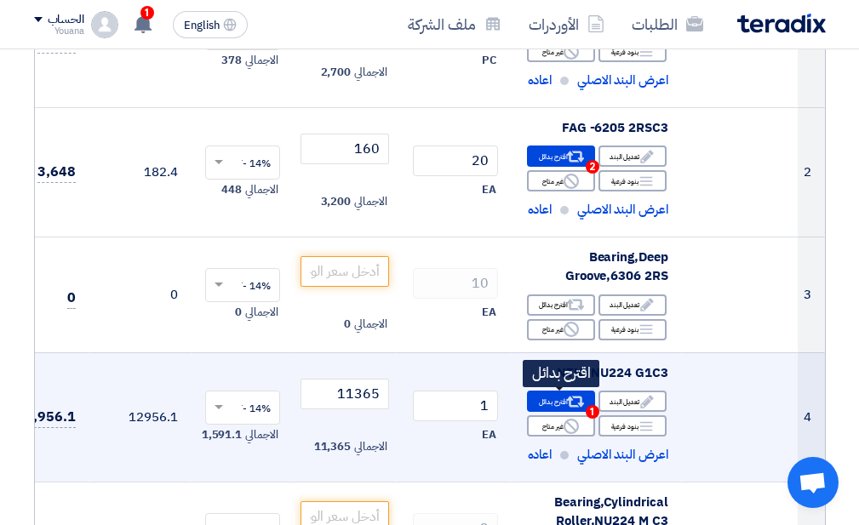
click at [581, 407] on icon "Alternative" at bounding box center [575, 402] width 18 height 18
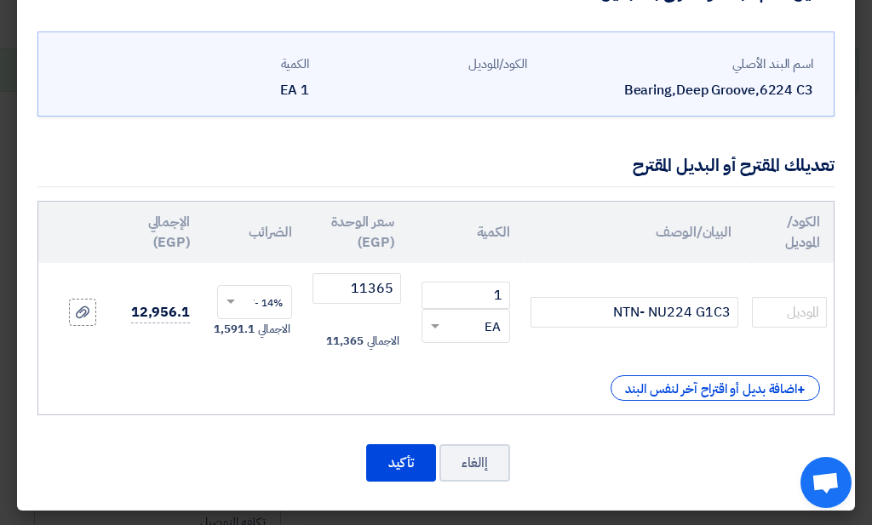
scroll to position [0, 0]
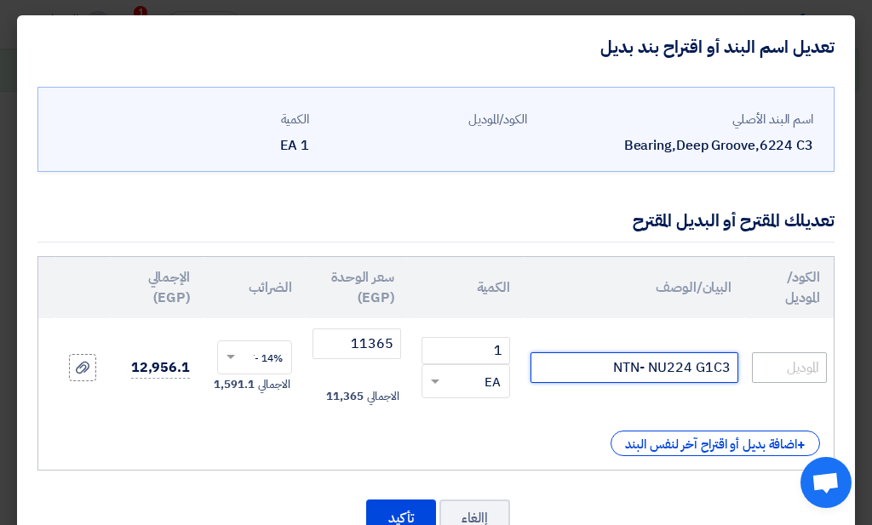
drag, startPoint x: 598, startPoint y: 375, endPoint x: 764, endPoint y: 368, distance: 166.1
click at [764, 368] on tr "NTN- NU224 G1C3 1 RFQ_STEP1.ITEMS.2.TYPE_PLACEHOLDER ×" at bounding box center [430, 367] width 805 height 99
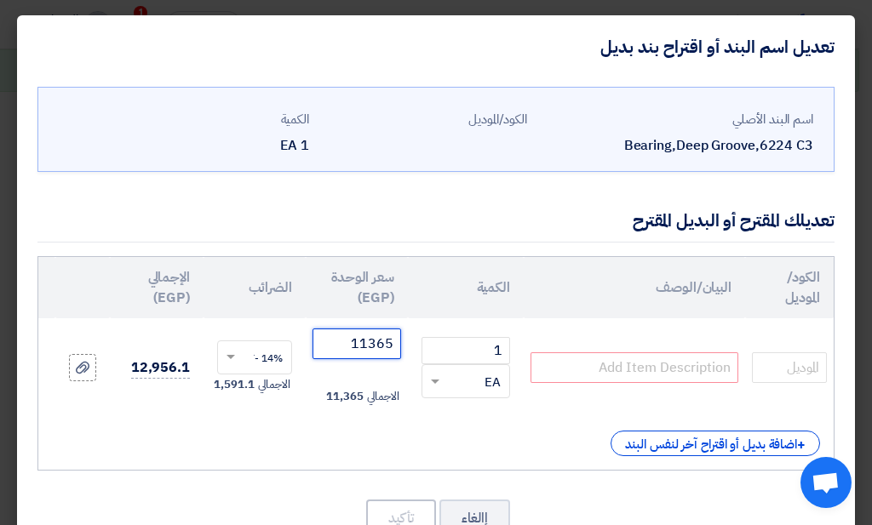
click at [372, 347] on input "11365" at bounding box center [356, 344] width 89 height 31
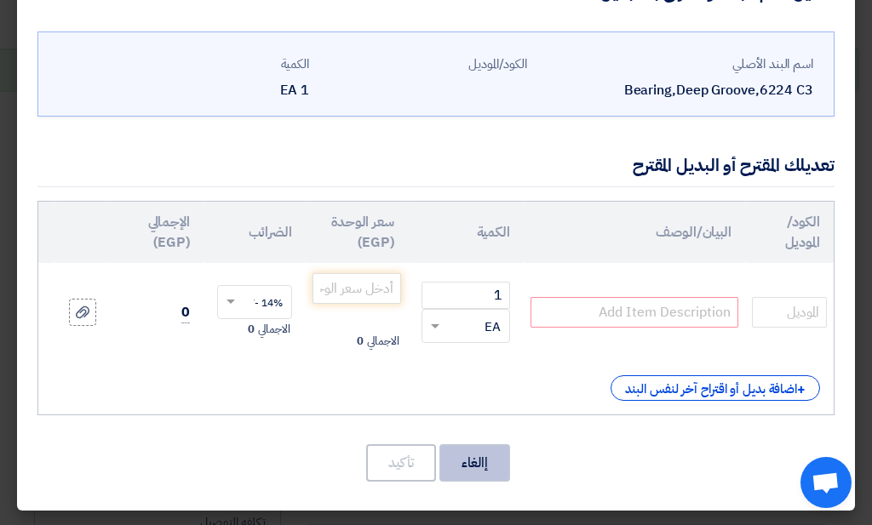
click at [481, 472] on button "إالغاء" at bounding box center [474, 462] width 71 height 37
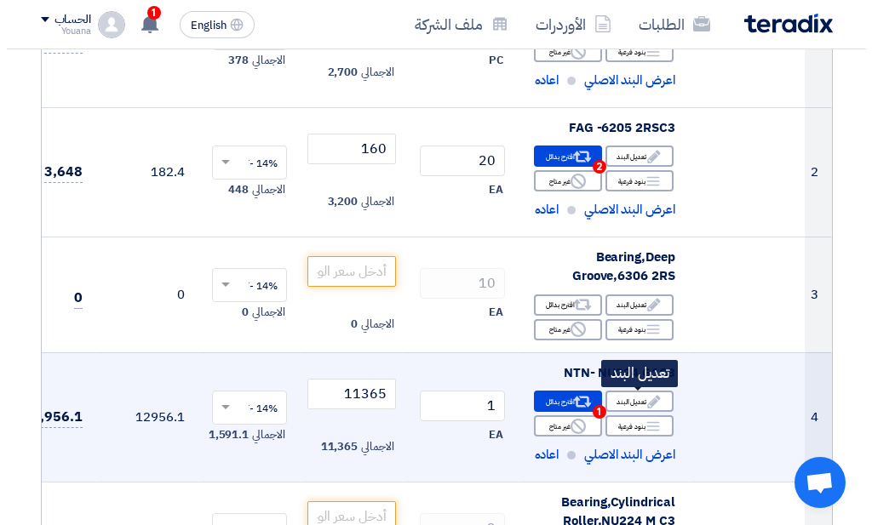
scroll to position [454, 0]
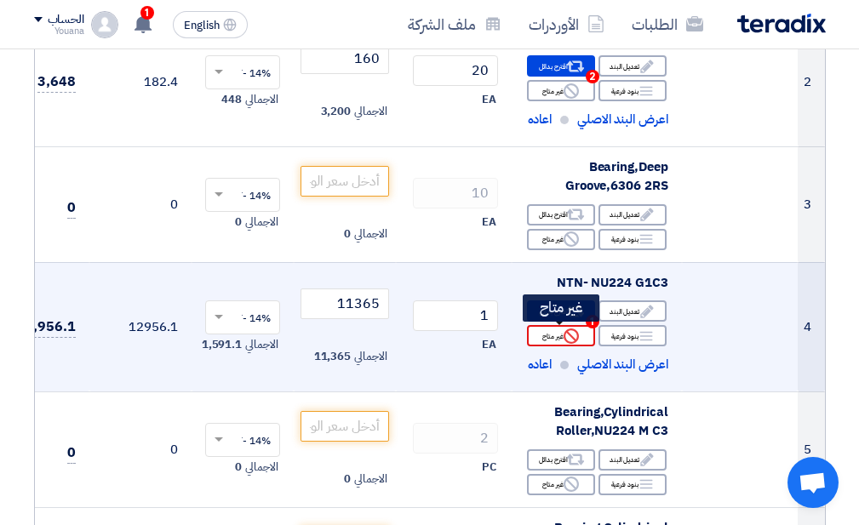
click at [561, 335] on div "Reject غير متاح" at bounding box center [561, 335] width 68 height 21
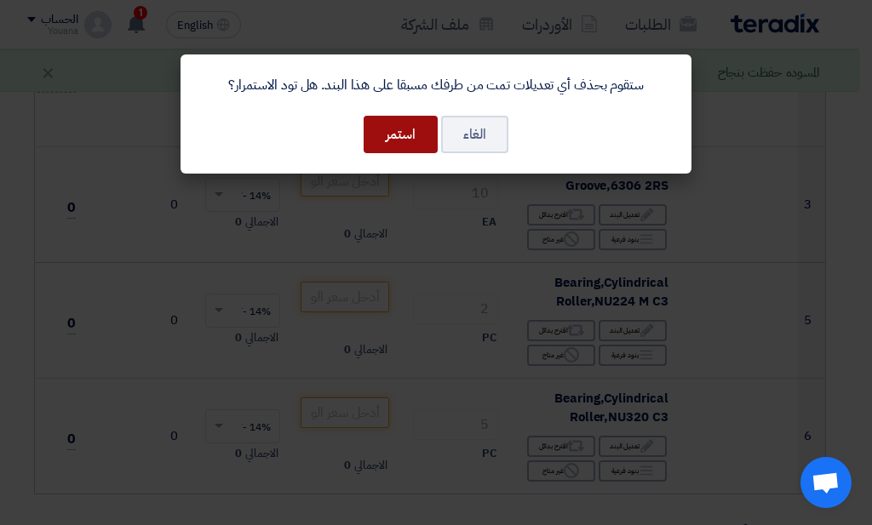
click at [416, 146] on button "استمر" at bounding box center [400, 134] width 74 height 37
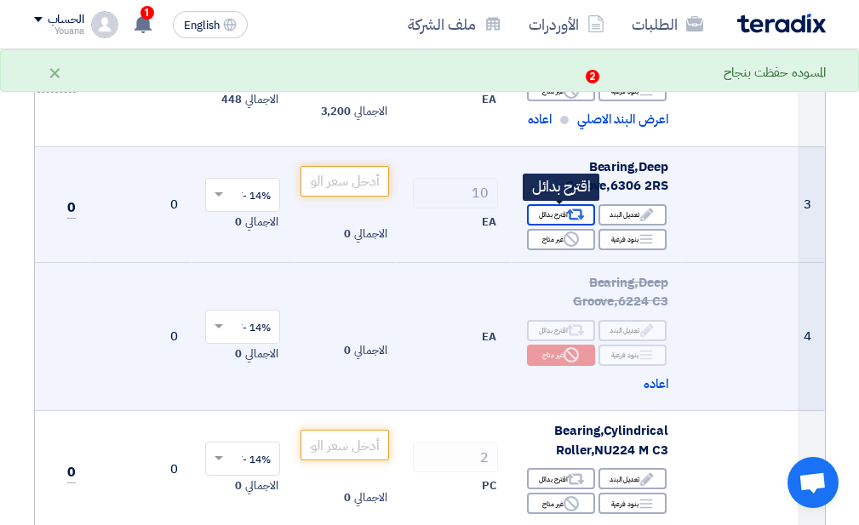
click at [569, 207] on icon "Alternative" at bounding box center [575, 215] width 18 height 18
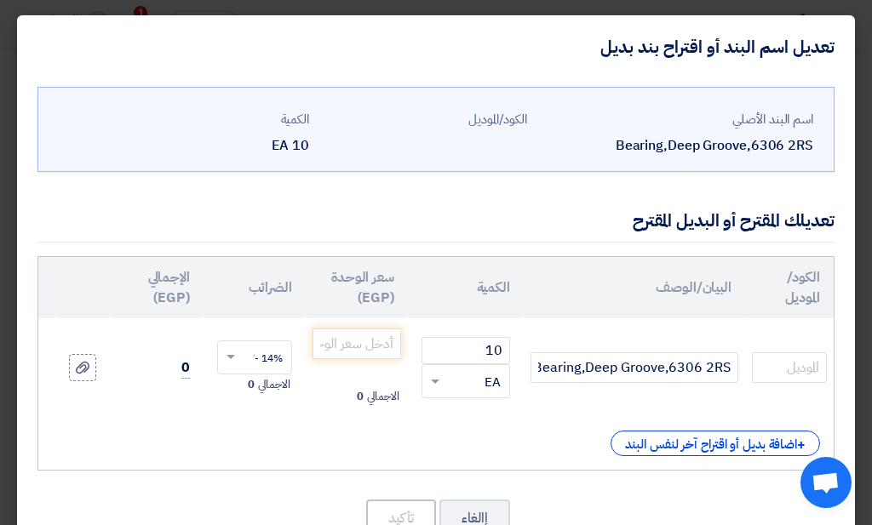
scroll to position [68, 0]
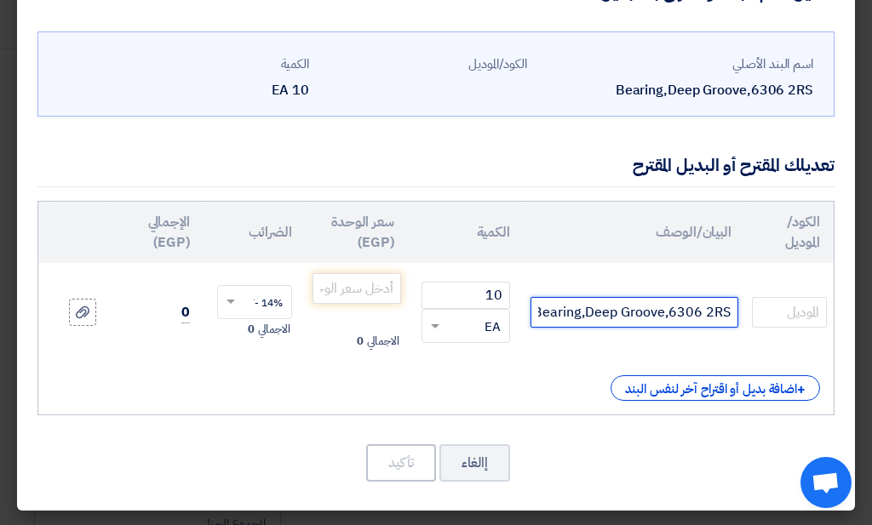
click at [591, 306] on input "Bearing,Deep Groove,6306 2RS" at bounding box center [634, 312] width 208 height 31
type input "FAG -6306 2RS"
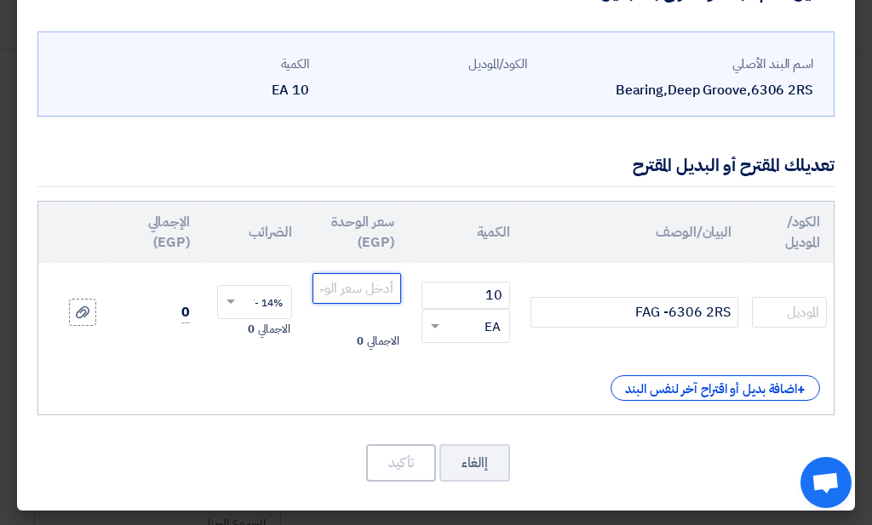
click at [335, 273] on input "number" at bounding box center [356, 288] width 89 height 31
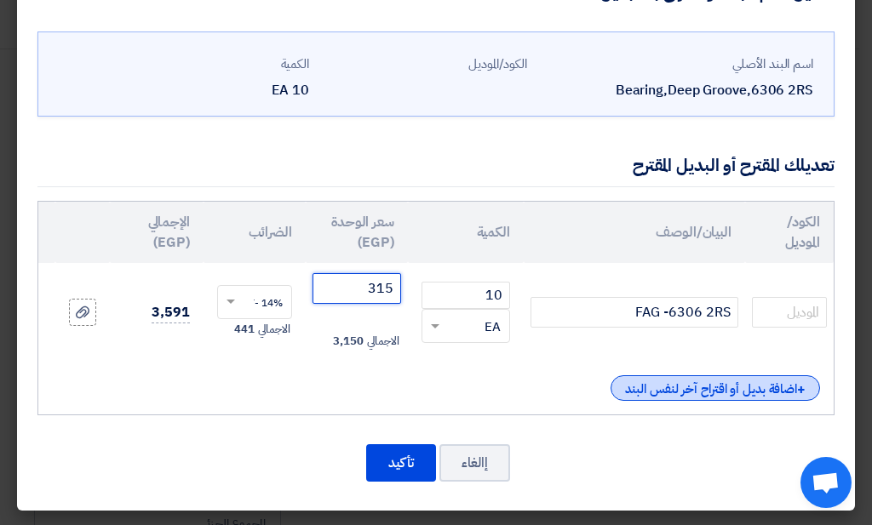
type input "315"
click at [670, 375] on div "+ اضافة بديل أو اقتراح آخر لنفس البند" at bounding box center [714, 388] width 209 height 26
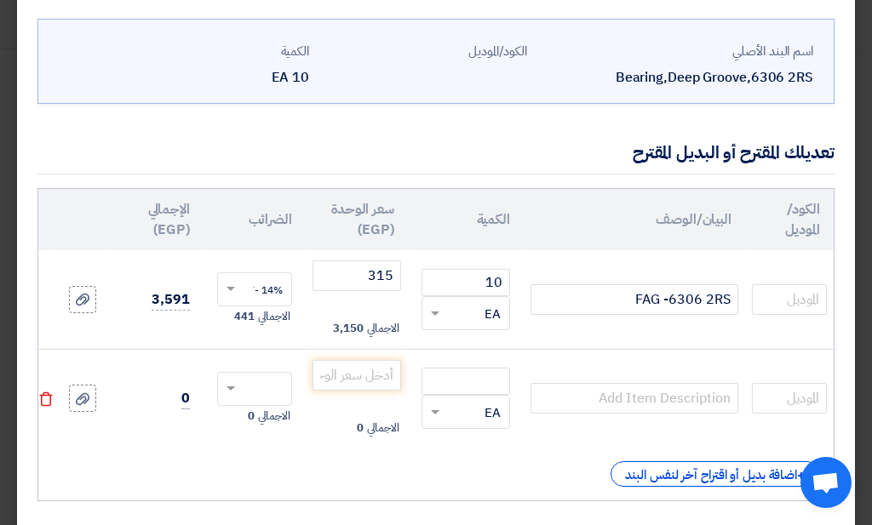
scroll to position [168, 0]
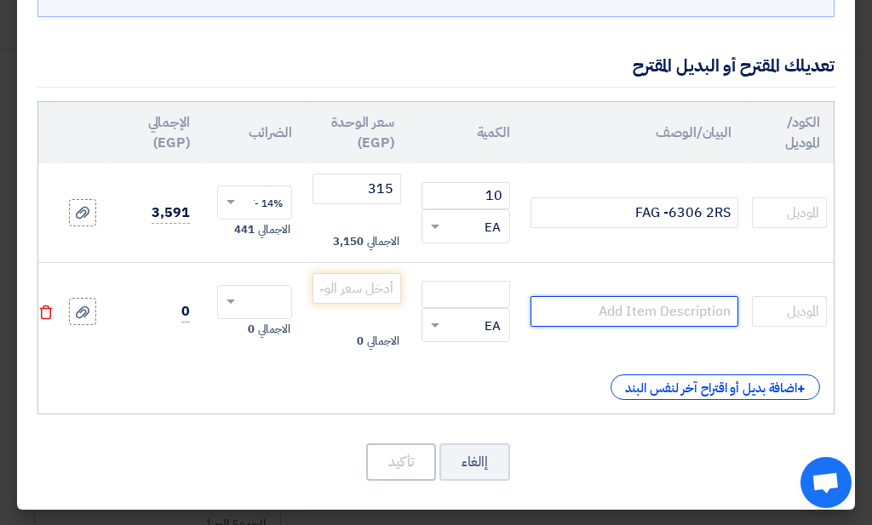
click at [641, 296] on input "text" at bounding box center [634, 311] width 208 height 31
type input "NTN - 6306 LLUC3"
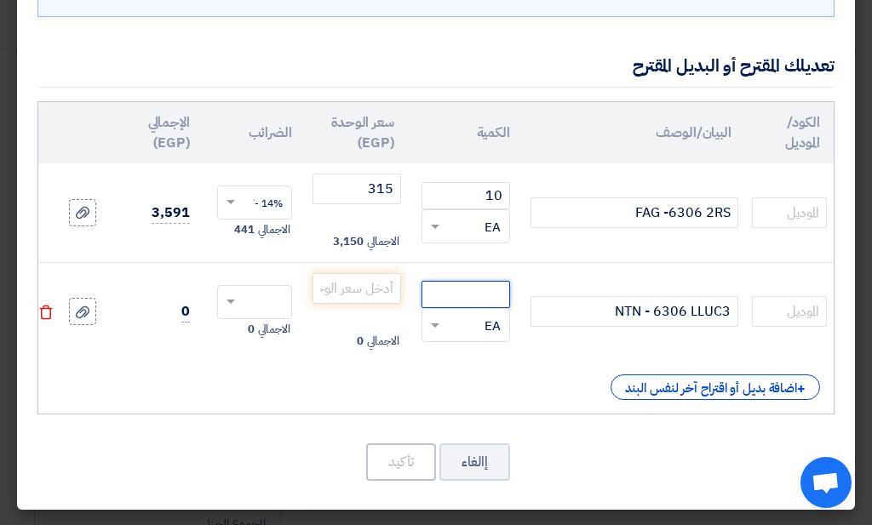
click at [484, 281] on input "number" at bounding box center [465, 294] width 89 height 27
type input "10"
click at [327, 273] on input "number" at bounding box center [356, 288] width 89 height 31
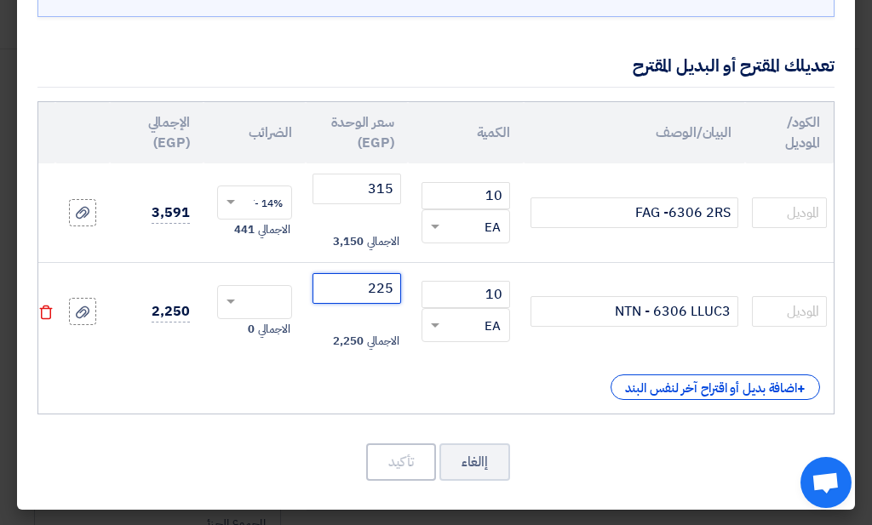
type input "225"
click at [247, 297] on input "text" at bounding box center [265, 303] width 37 height 27
click at [265, 326] on span "14% -VAT" at bounding box center [259, 333] width 45 height 15
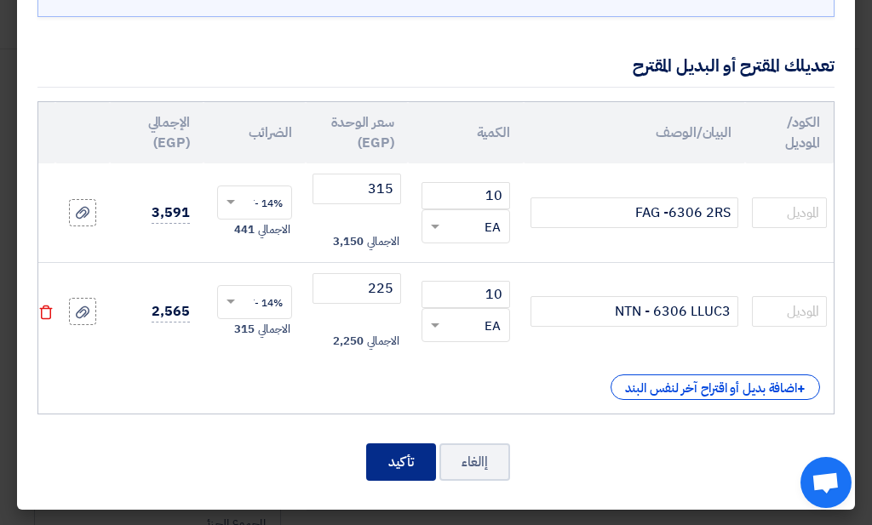
click at [421, 466] on button "تأكيد" at bounding box center [401, 461] width 70 height 37
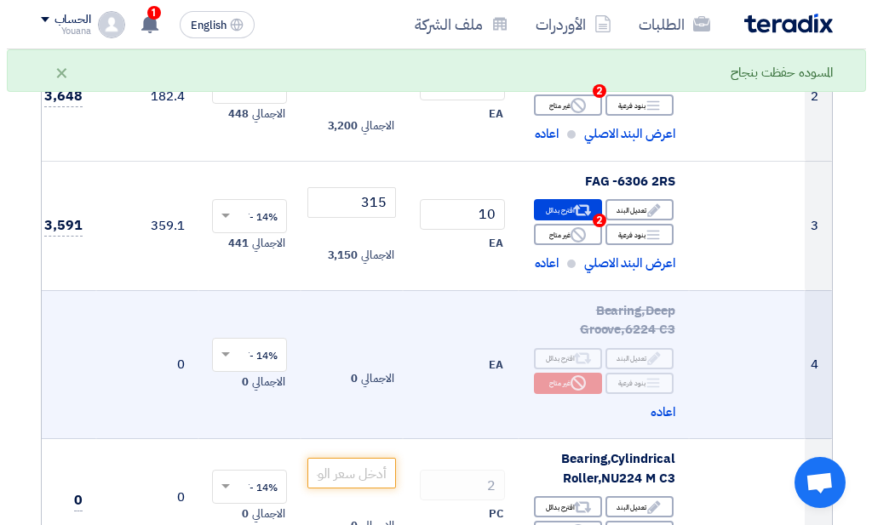
scroll to position [349, 0]
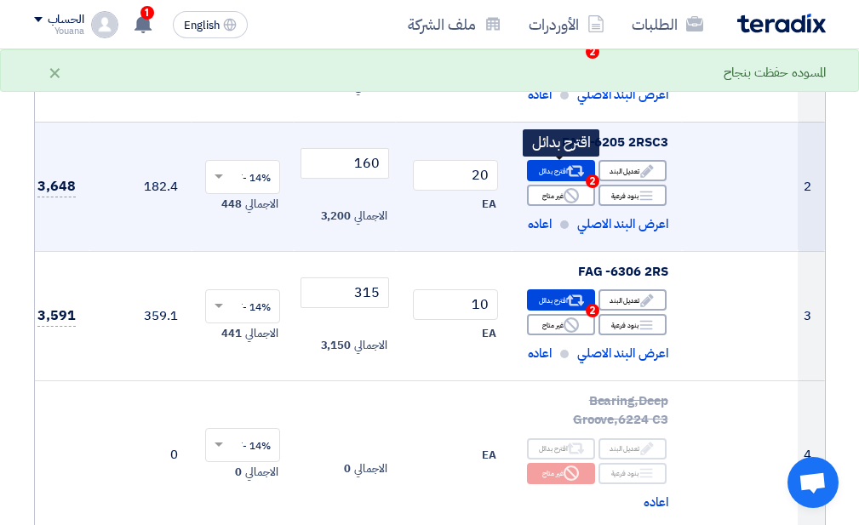
click at [552, 178] on div "Alternative اقترح بدائل 2" at bounding box center [561, 170] width 68 height 21
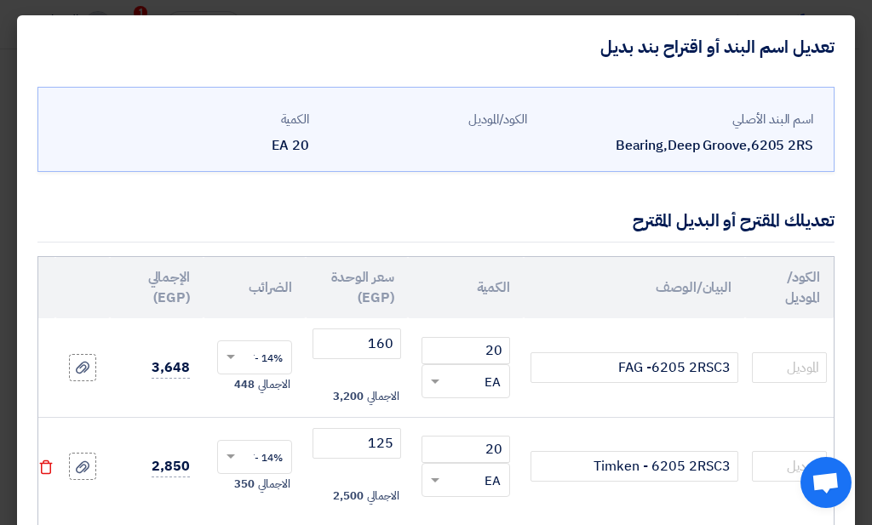
scroll to position [168, 0]
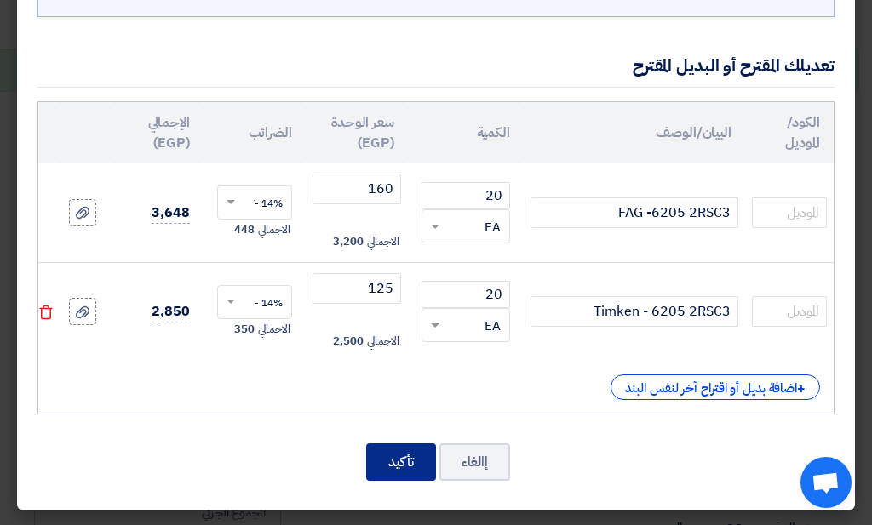
click at [392, 465] on button "تأكيد" at bounding box center [401, 461] width 70 height 37
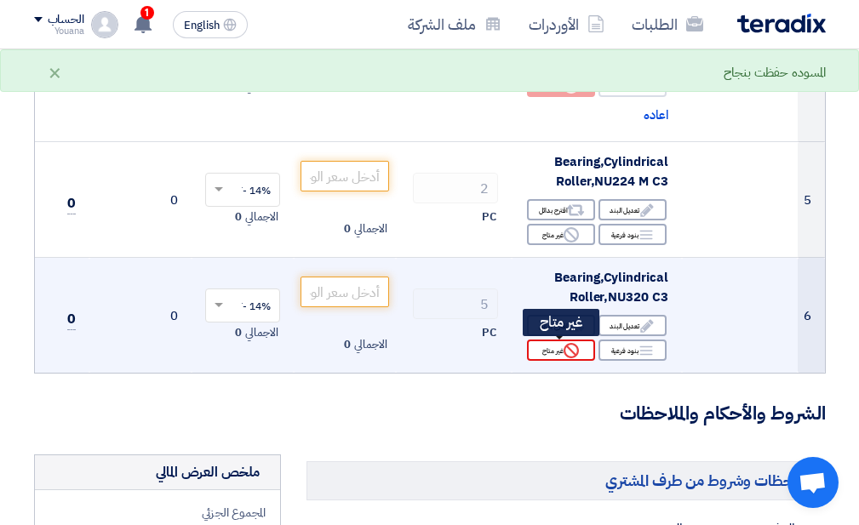
scroll to position [645, 0]
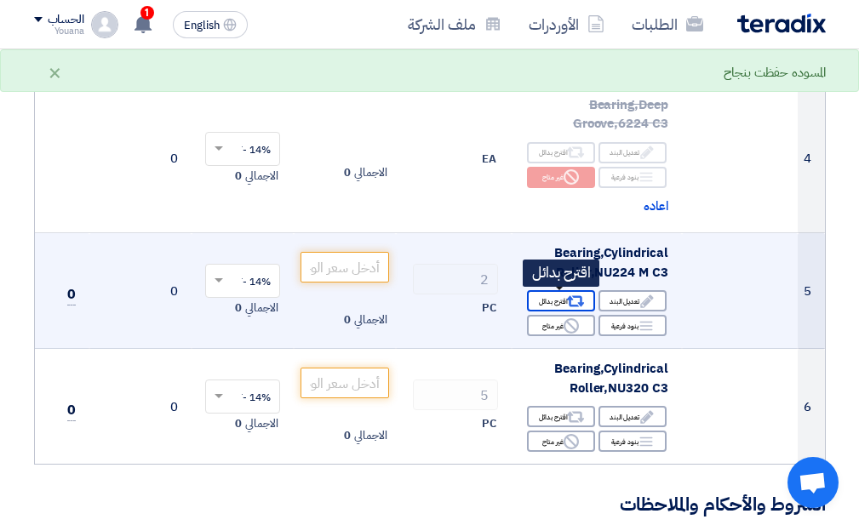
click at [552, 300] on div "Alternative اقترح بدائل" at bounding box center [561, 300] width 68 height 21
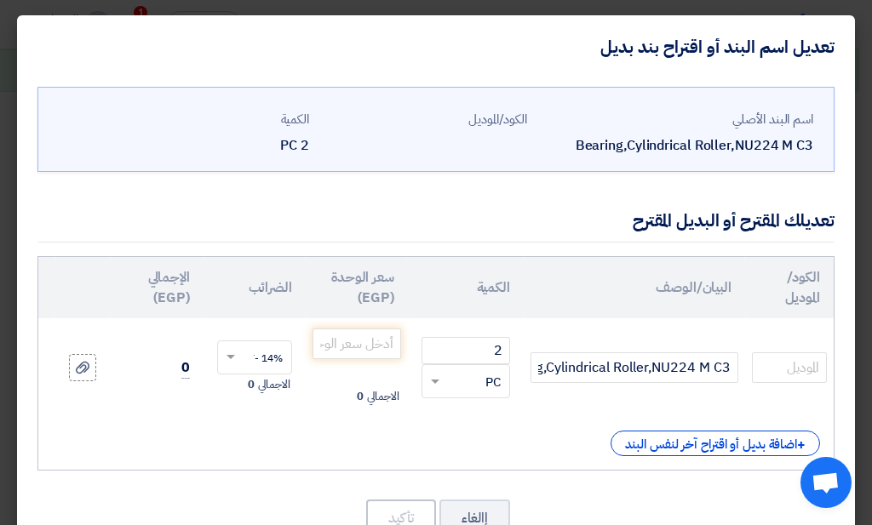
scroll to position [68, 0]
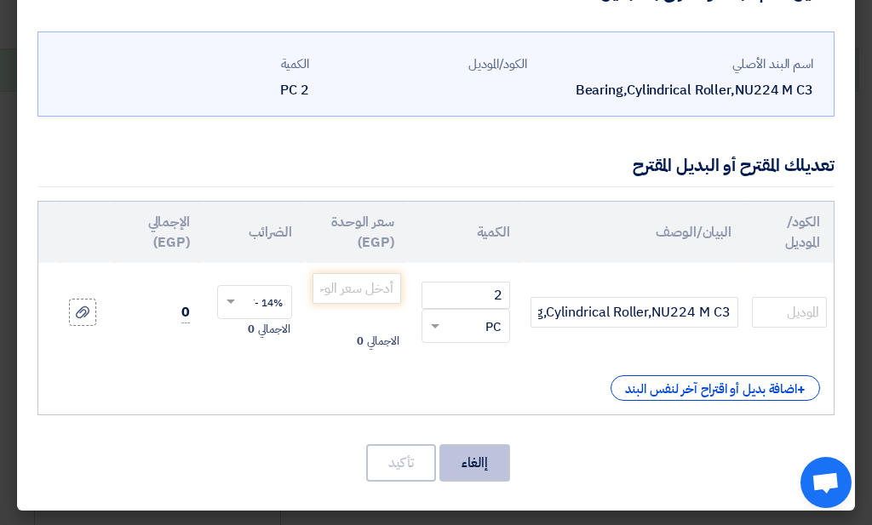
click at [498, 455] on button "إالغاء" at bounding box center [474, 462] width 71 height 37
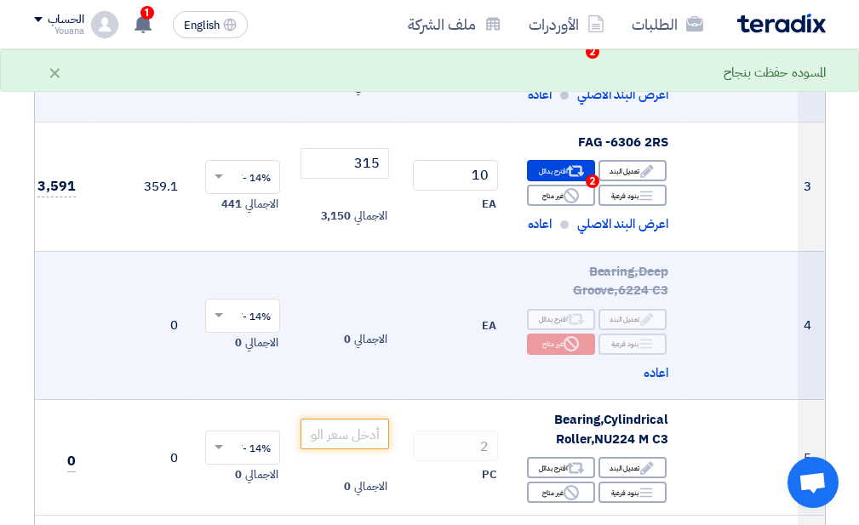
scroll to position [660, 0]
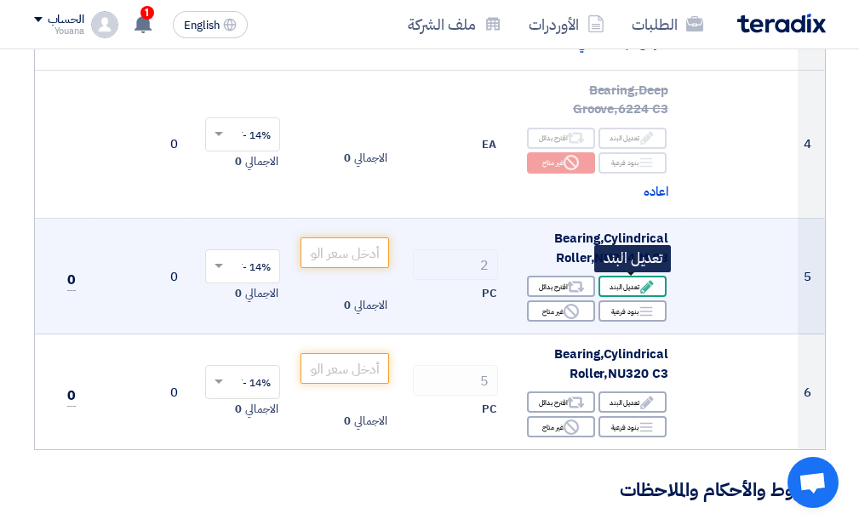
click at [635, 290] on div "Edit تعديل البند" at bounding box center [632, 286] width 68 height 21
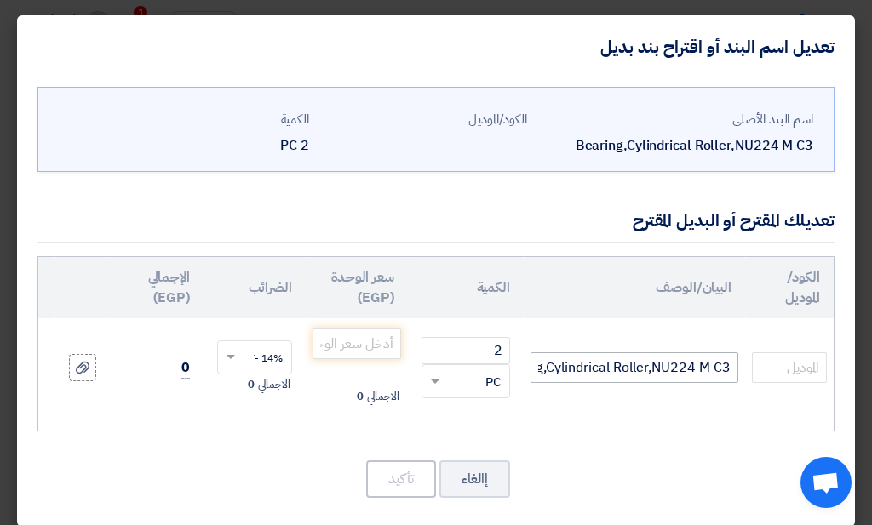
scroll to position [29, 0]
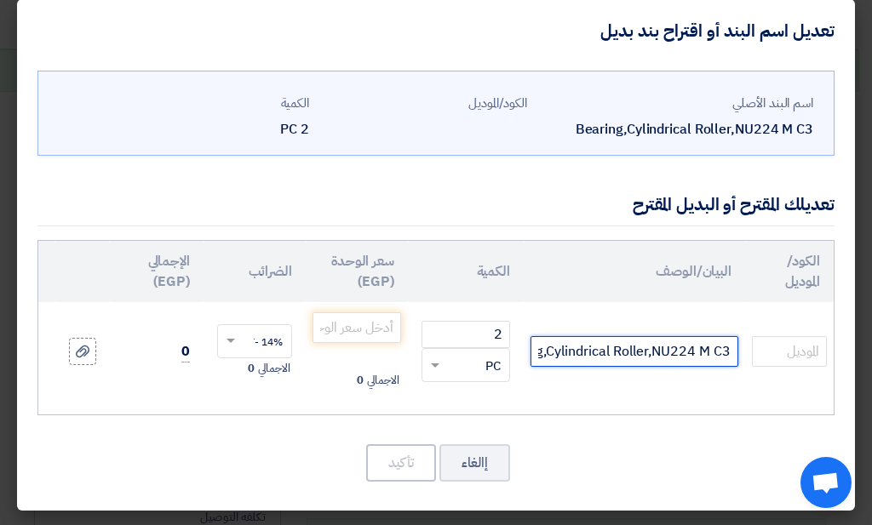
click at [649, 344] on input "Bearing,Cylindrical Roller,NU224 M C3" at bounding box center [634, 351] width 208 height 31
type input "NTN- NU224 G1C3"
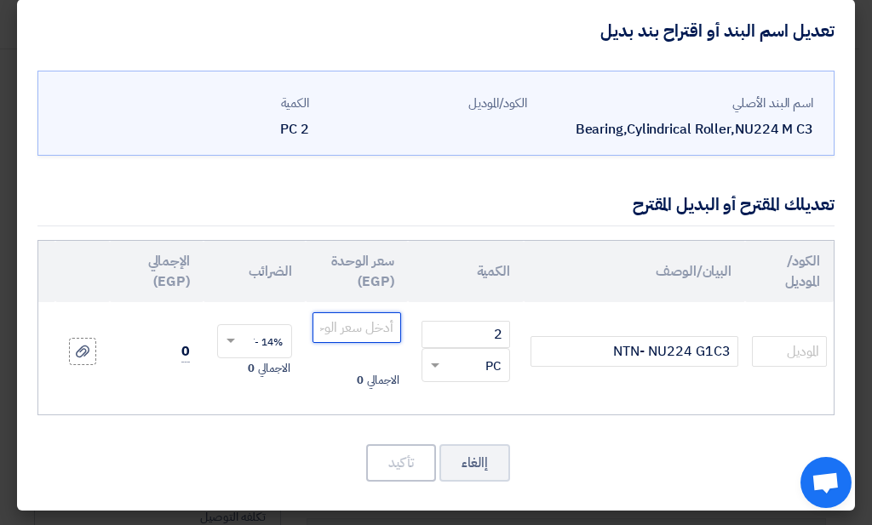
click at [343, 312] on input "number" at bounding box center [356, 327] width 89 height 31
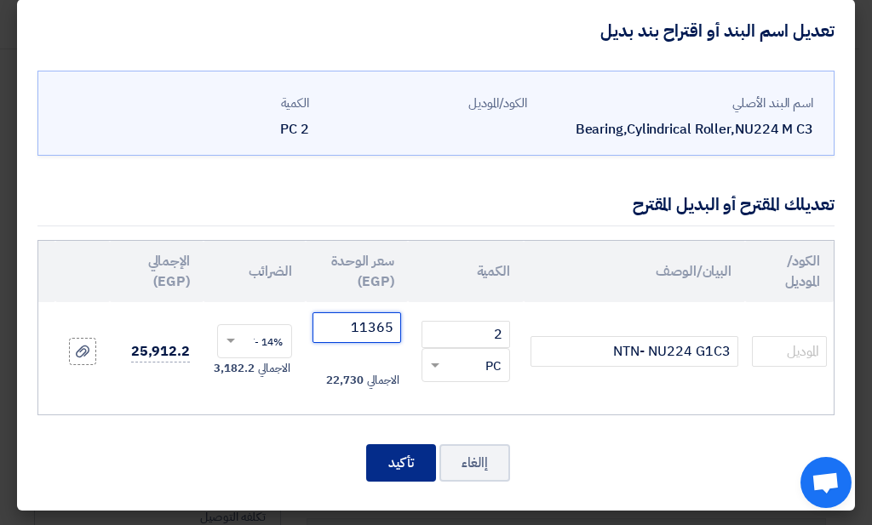
type input "11365"
click at [397, 449] on button "تأكيد" at bounding box center [401, 462] width 70 height 37
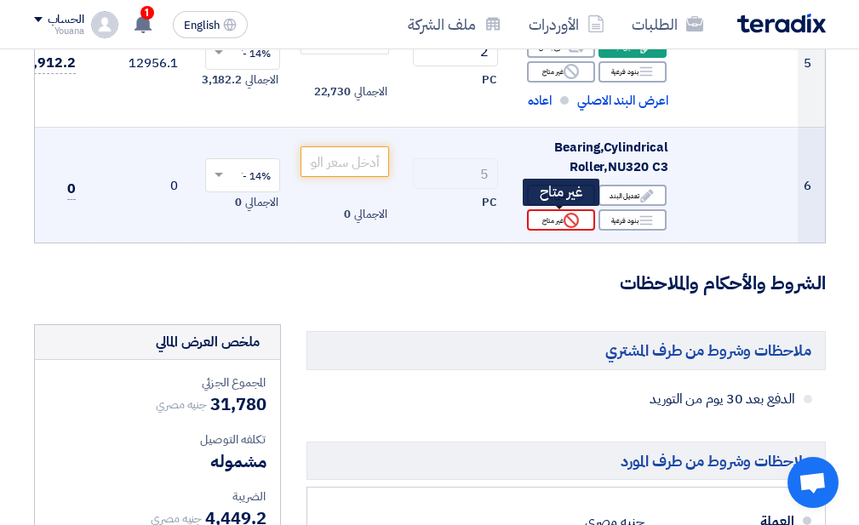
scroll to position [789, 0]
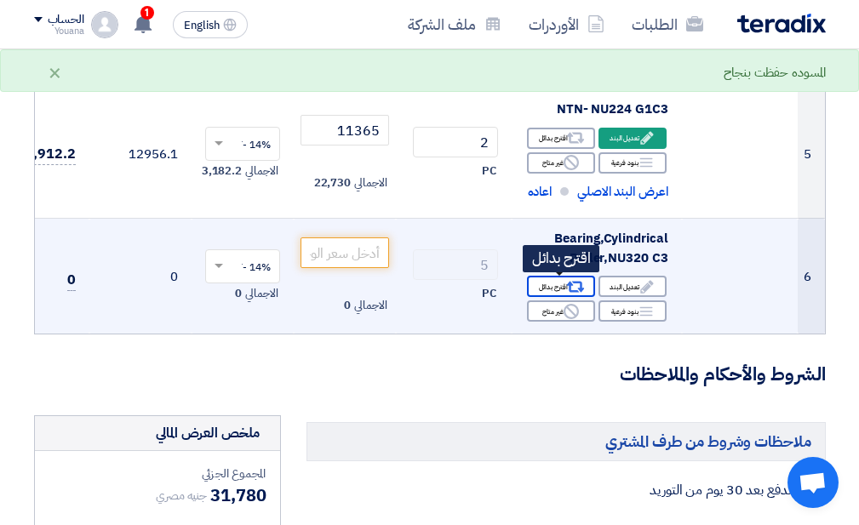
click at [551, 294] on div "Alternative اقترح بدائل" at bounding box center [561, 286] width 68 height 21
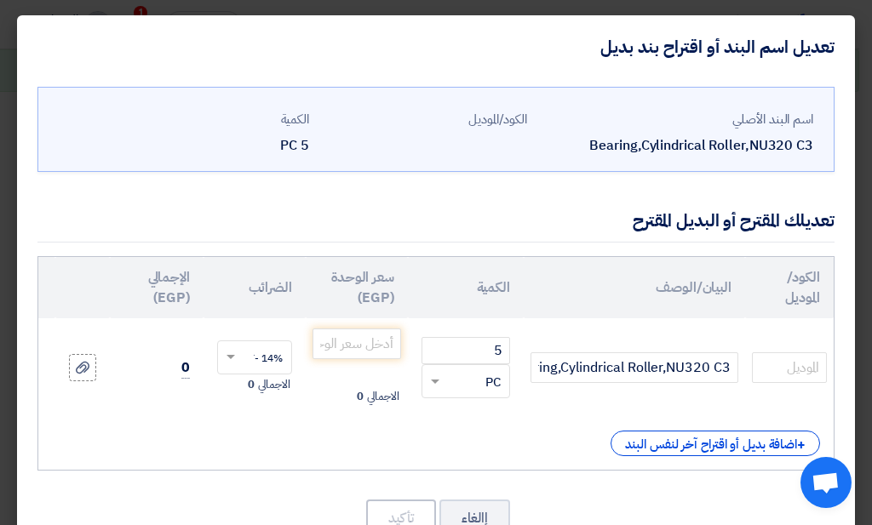
scroll to position [68, 0]
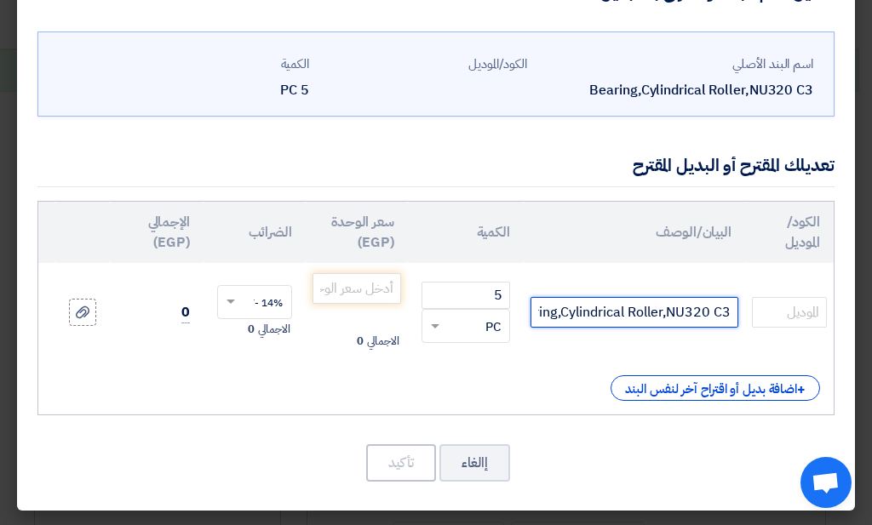
click at [587, 300] on input "Bearing,Cylindrical Roller,NU320 C3" at bounding box center [634, 312] width 208 height 31
type input "FAG- NU320 EXLM1C3"
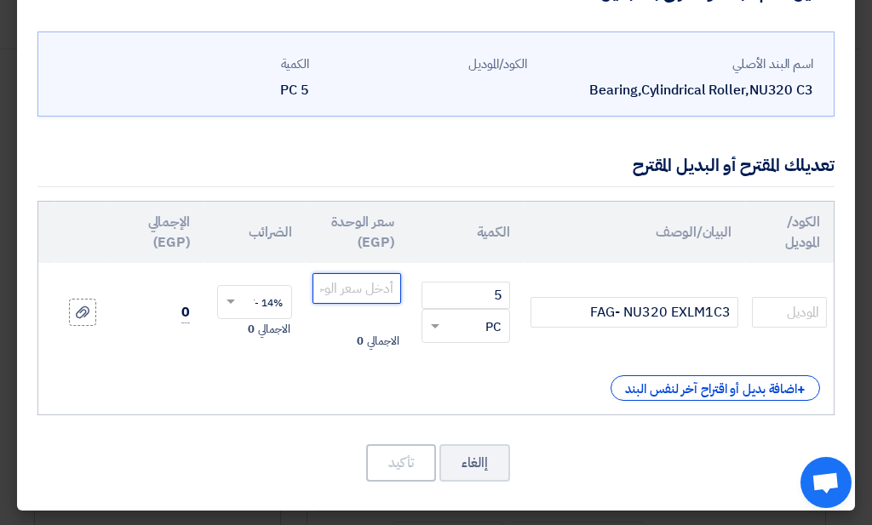
click at [367, 273] on input "number" at bounding box center [356, 288] width 89 height 31
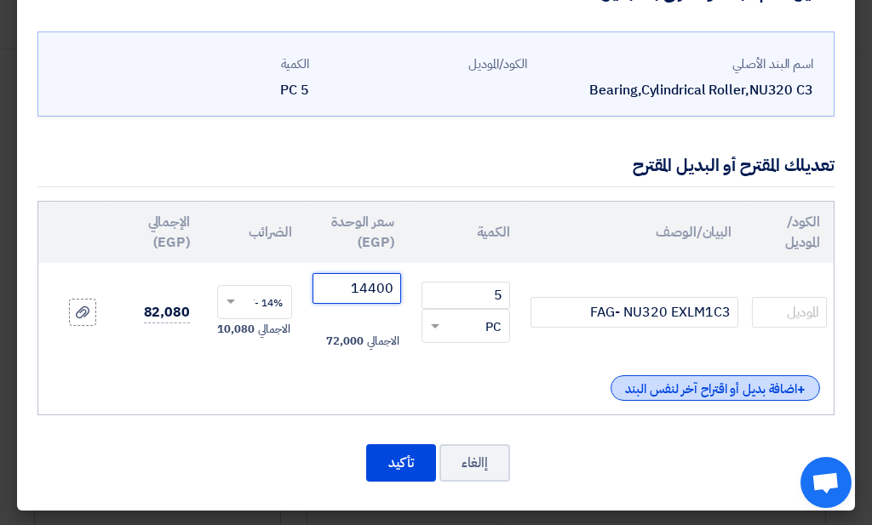
type input "14400"
click at [668, 375] on div "+ اضافة بديل أو اقتراح آخر لنفس البند" at bounding box center [714, 388] width 209 height 26
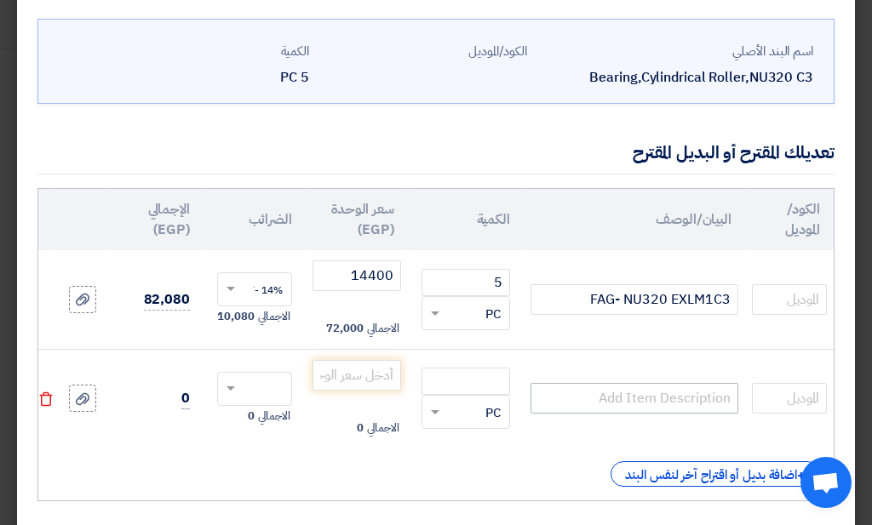
scroll to position [159, 0]
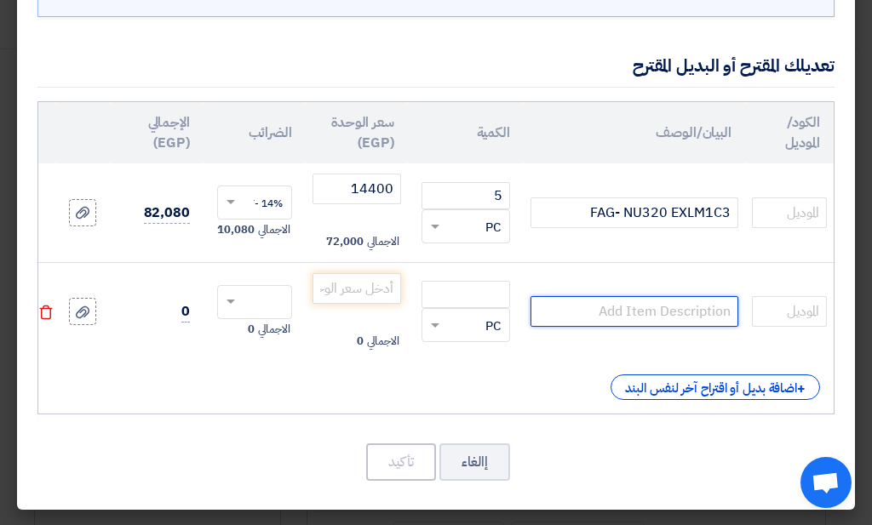
click at [666, 316] on input "text" at bounding box center [634, 311] width 208 height 31
type input "NTN- NU320 C3"
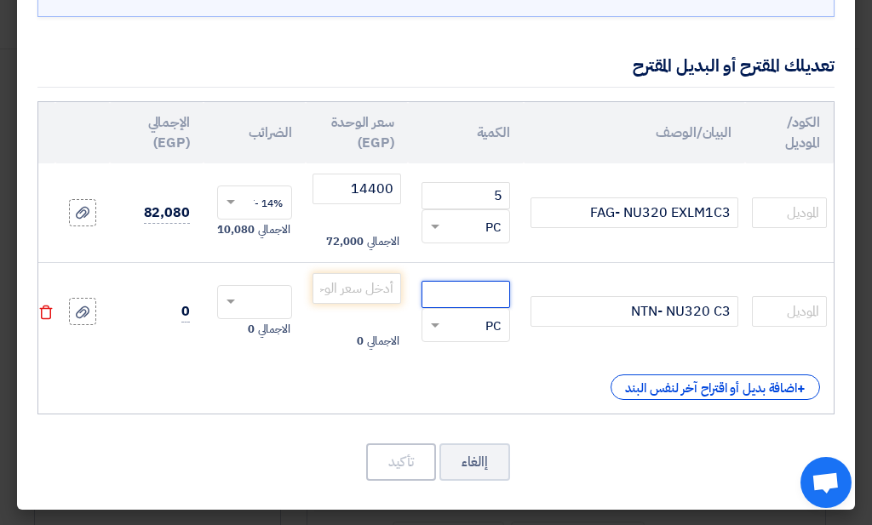
click at [445, 292] on input "number" at bounding box center [465, 294] width 89 height 27
type input "5"
click at [351, 294] on input "number" at bounding box center [356, 288] width 89 height 31
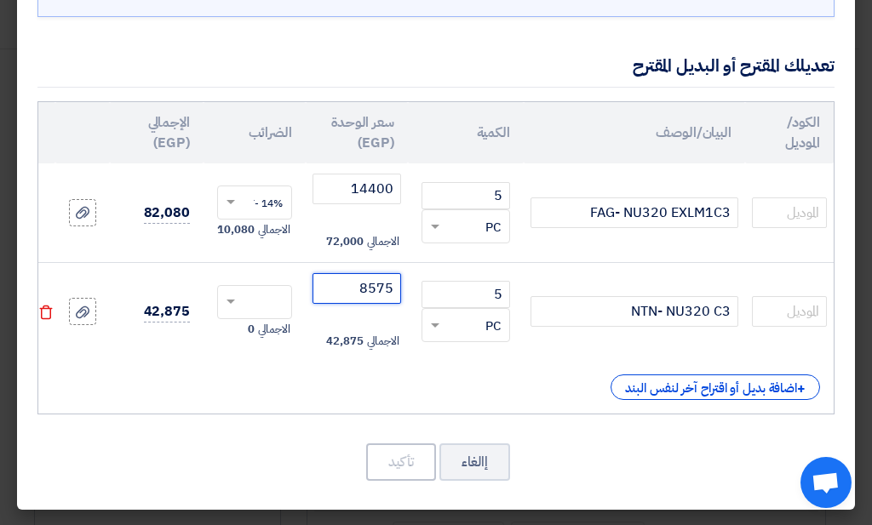
type input "8575"
click at [250, 290] on input "text" at bounding box center [265, 303] width 37 height 27
click at [265, 326] on span "14% -VAT" at bounding box center [259, 333] width 45 height 15
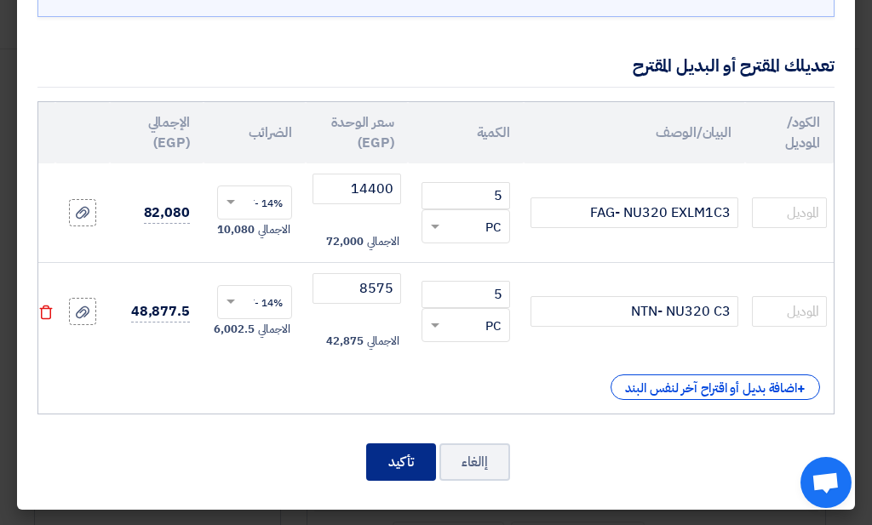
click at [415, 478] on button "تأكيد" at bounding box center [401, 461] width 70 height 37
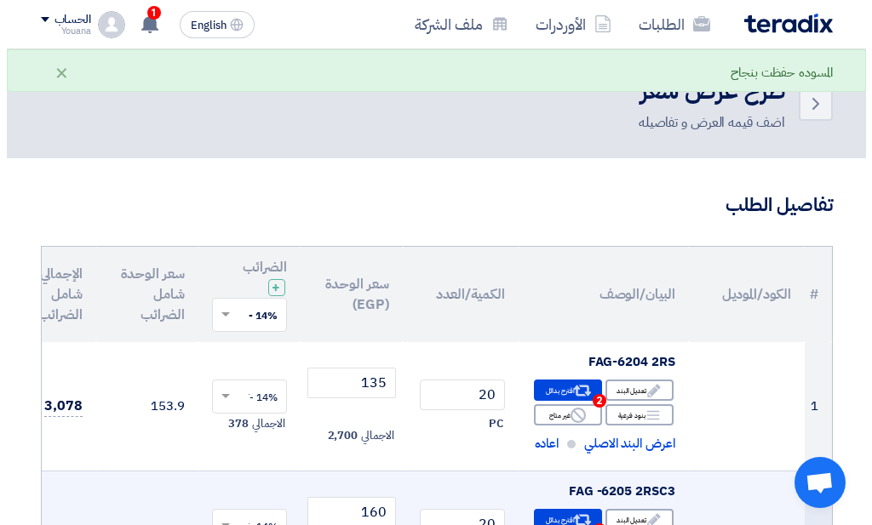
scroll to position [91, 0]
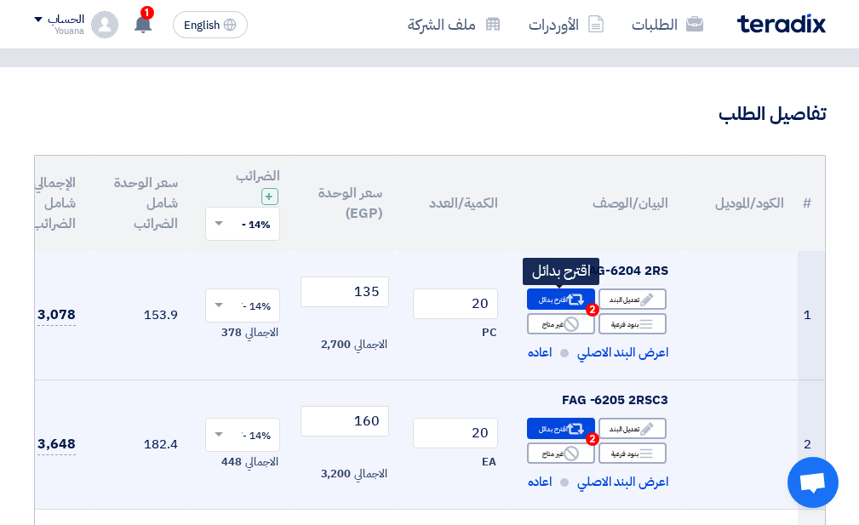
click at [566, 298] on icon "Alternative" at bounding box center [575, 300] width 18 height 18
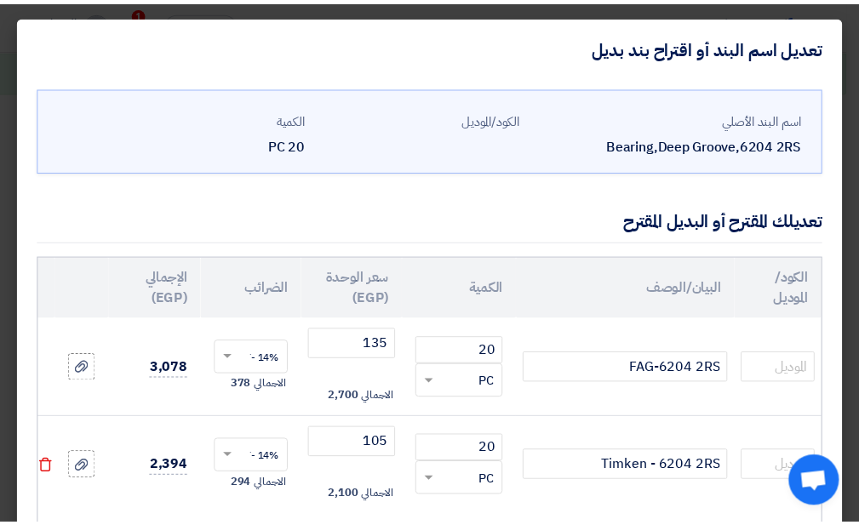
scroll to position [168, 0]
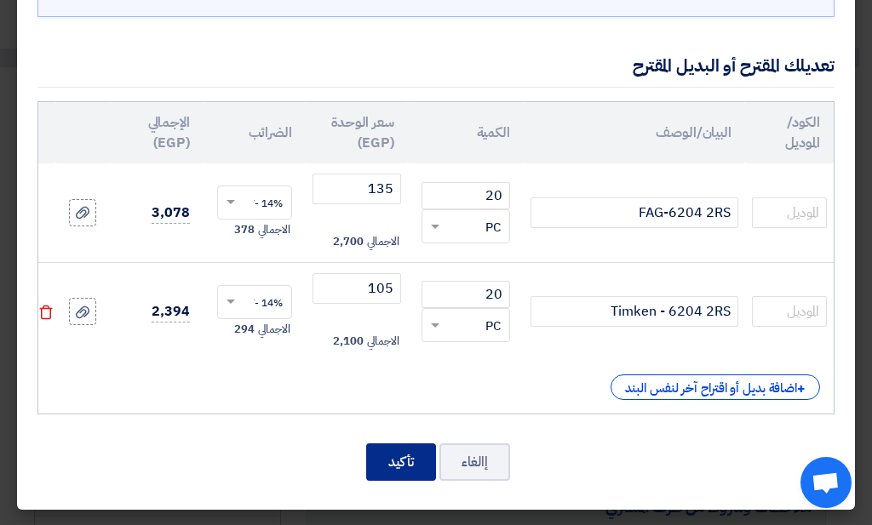
click at [416, 468] on button "تأكيد" at bounding box center [401, 461] width 70 height 37
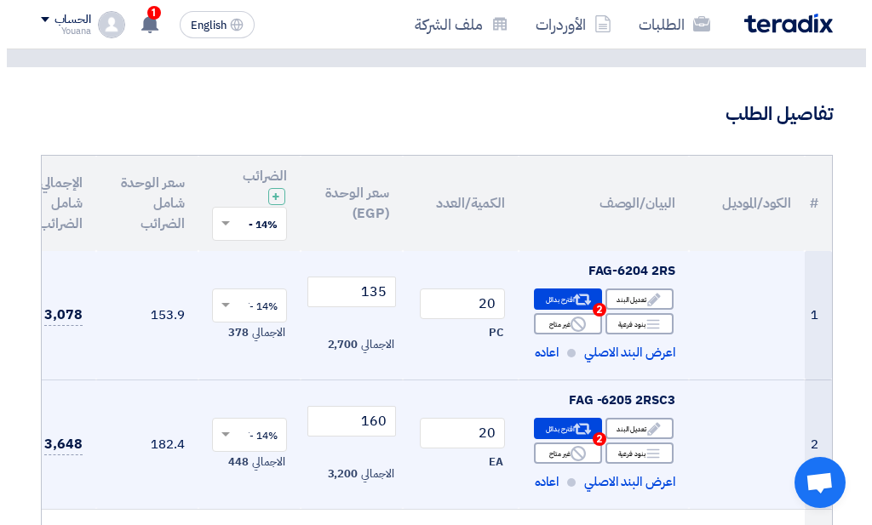
scroll to position [272, 0]
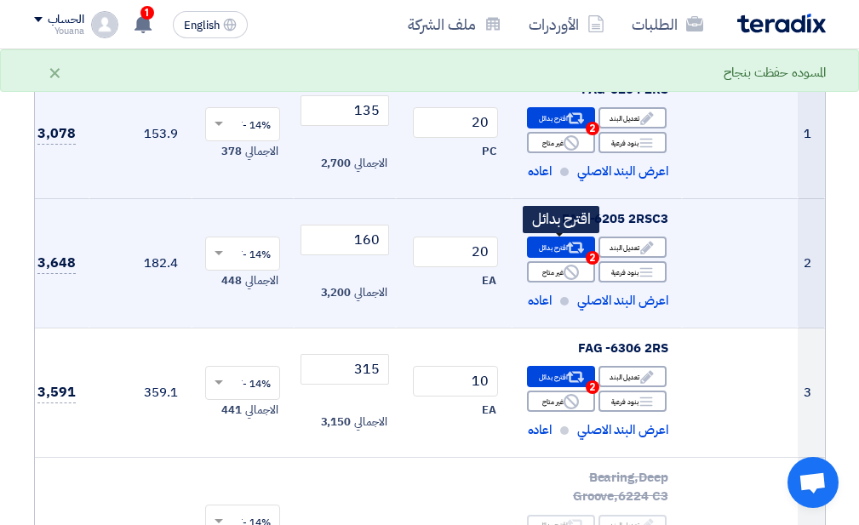
click at [541, 248] on div "Alternative اقترح بدائل 2" at bounding box center [561, 247] width 68 height 21
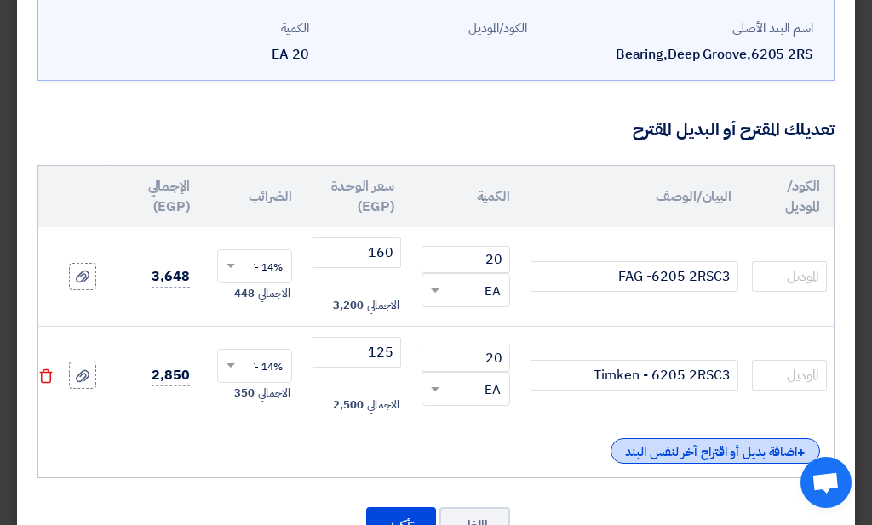
scroll to position [168, 0]
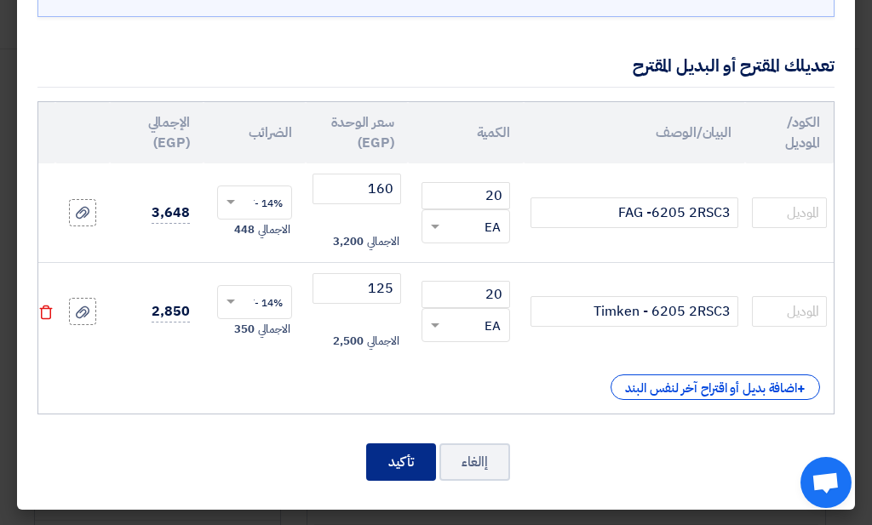
click at [423, 452] on button "تأكيد" at bounding box center [401, 461] width 70 height 37
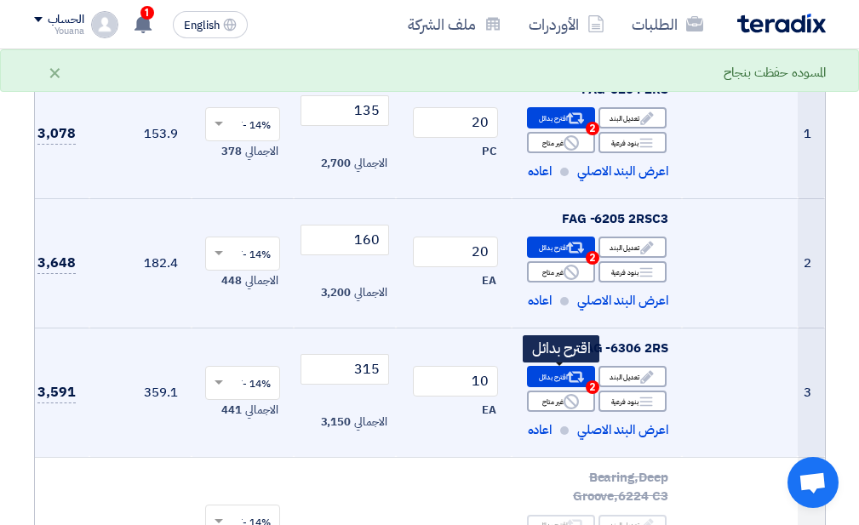
click at [554, 372] on div "Alternative اقترح بدائل 2" at bounding box center [561, 376] width 68 height 21
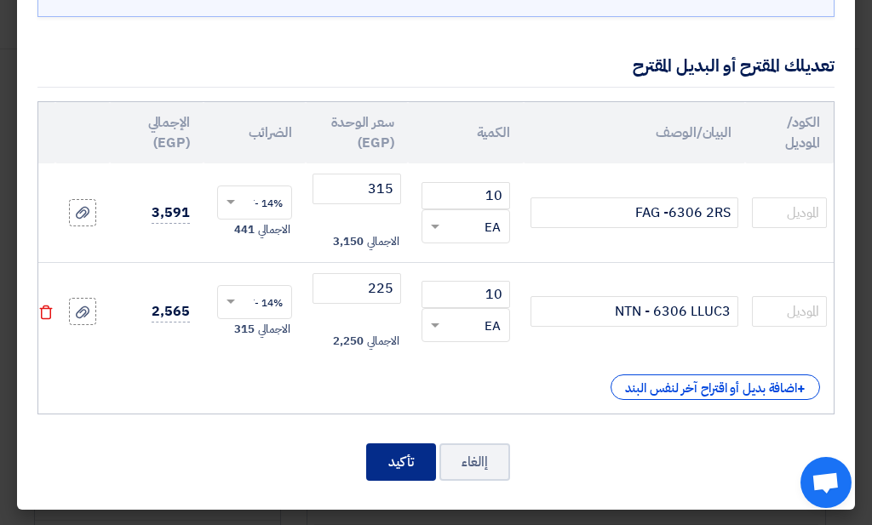
click at [430, 455] on button "تأكيد" at bounding box center [401, 461] width 70 height 37
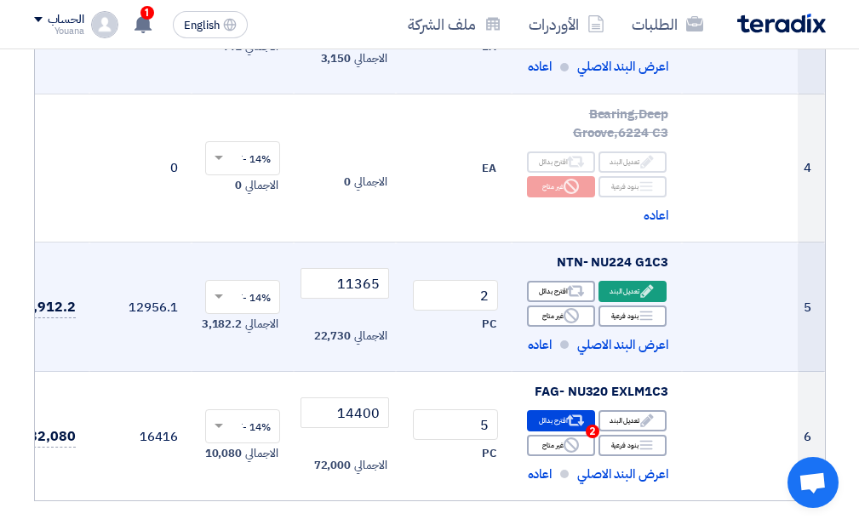
scroll to position [726, 0]
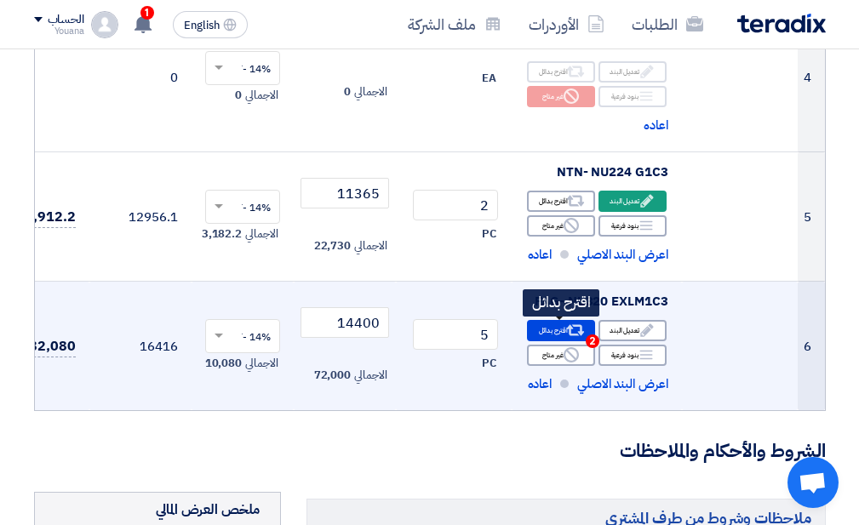
click at [561, 329] on div "Alternative اقترح بدائل 2" at bounding box center [561, 330] width 68 height 21
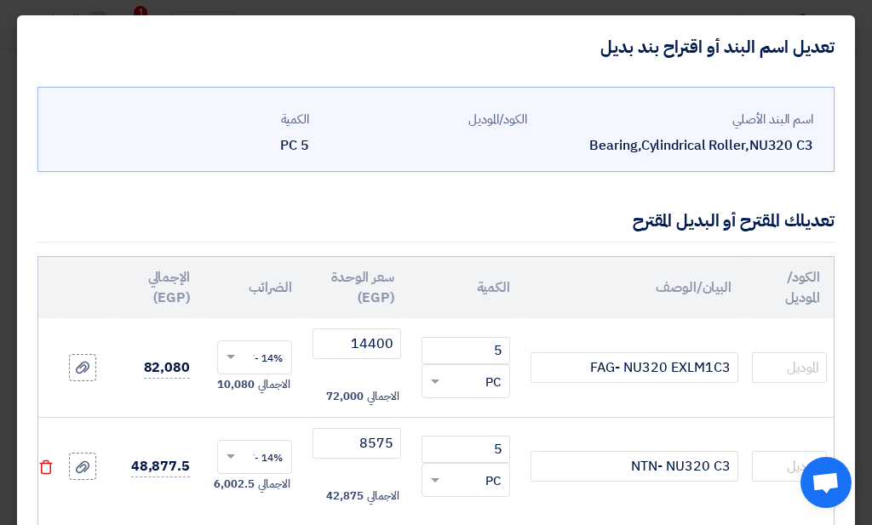
scroll to position [168, 0]
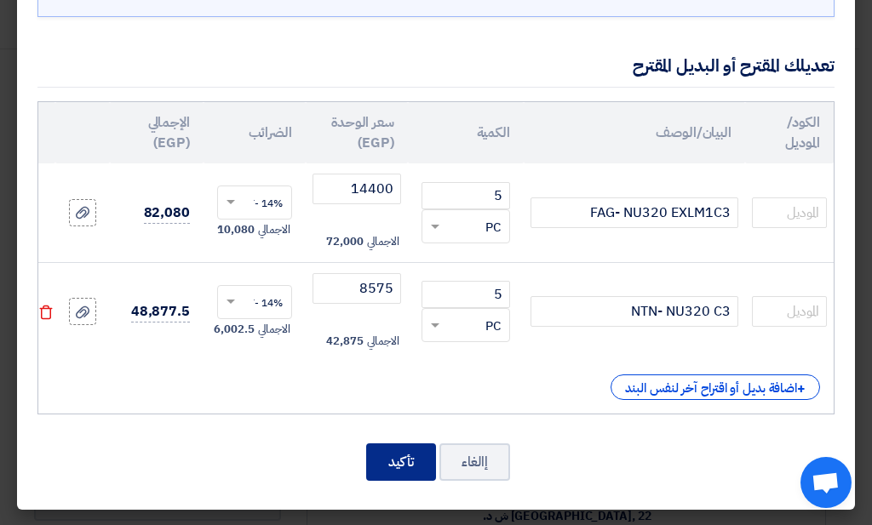
click at [398, 454] on button "تأكيد" at bounding box center [401, 461] width 70 height 37
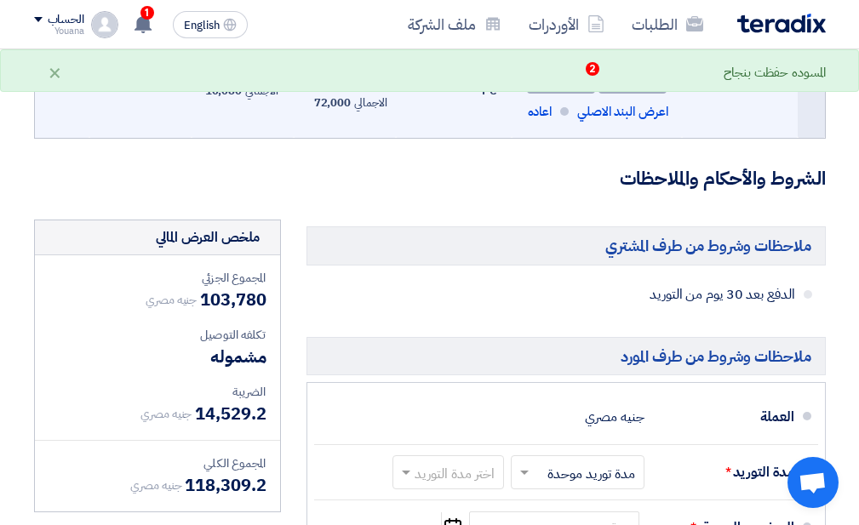
scroll to position [1181, 0]
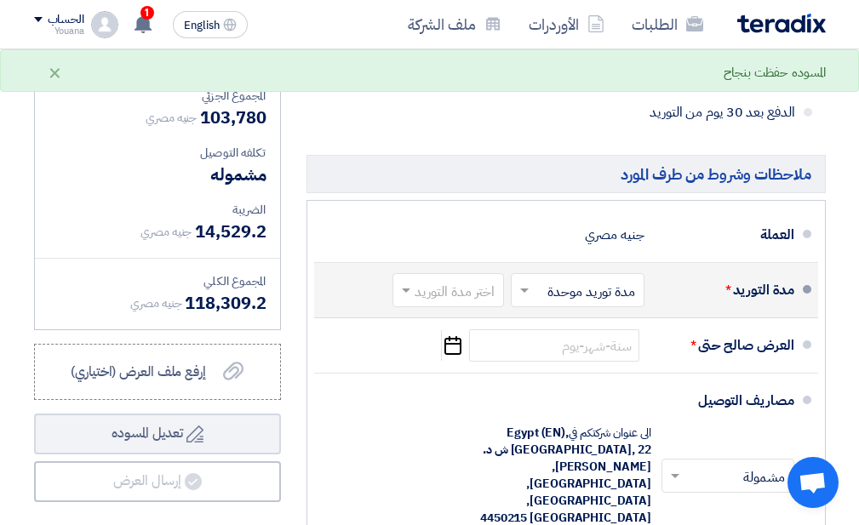
click at [575, 304] on input "text" at bounding box center [574, 292] width 125 height 25
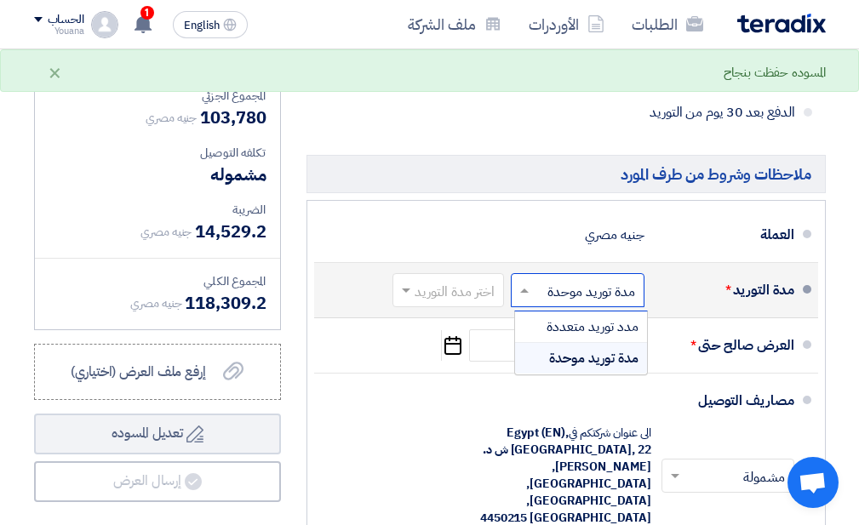
click at [575, 304] on input "text" at bounding box center [574, 292] width 125 height 25
click at [539, 305] on input "text" at bounding box center [574, 292] width 125 height 25
click at [572, 369] on span "مدة توريد موحدة" at bounding box center [593, 358] width 89 height 20
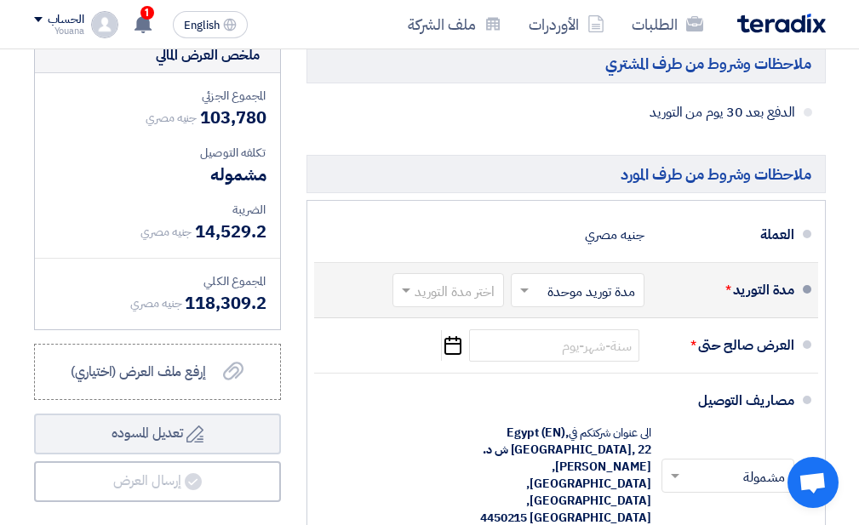
click at [466, 300] on input "text" at bounding box center [444, 292] width 103 height 25
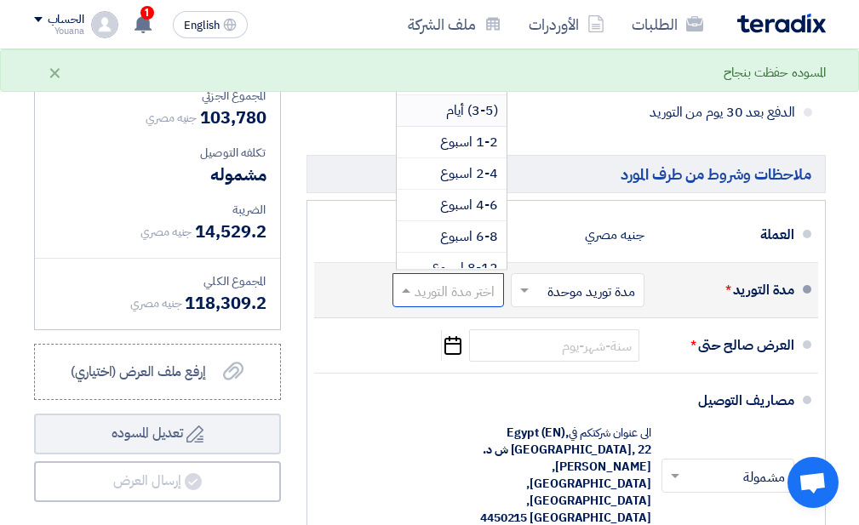
click at [472, 121] on span "(3-5) أيام" at bounding box center [472, 110] width 52 height 20
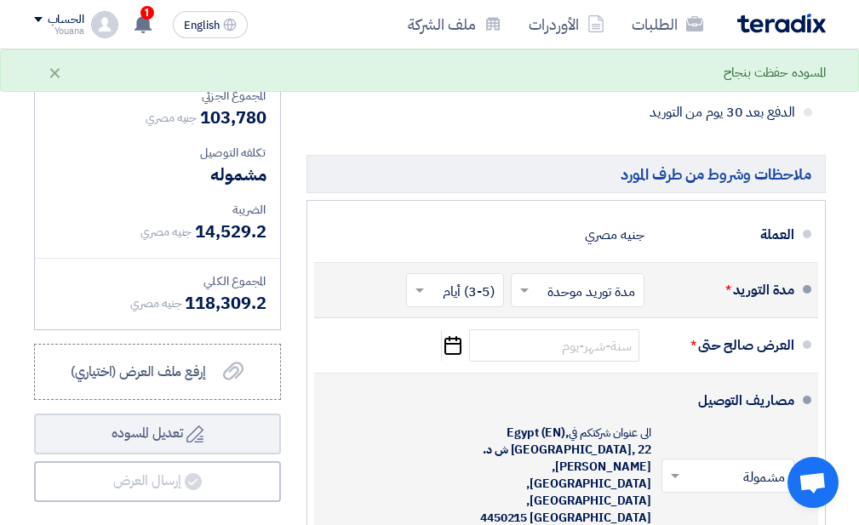
scroll to position [1271, 0]
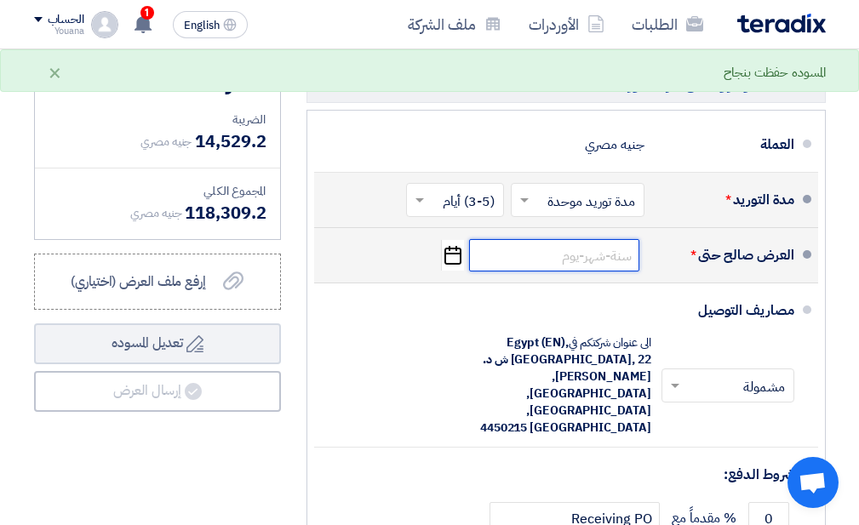
click at [607, 272] on input at bounding box center [554, 255] width 170 height 32
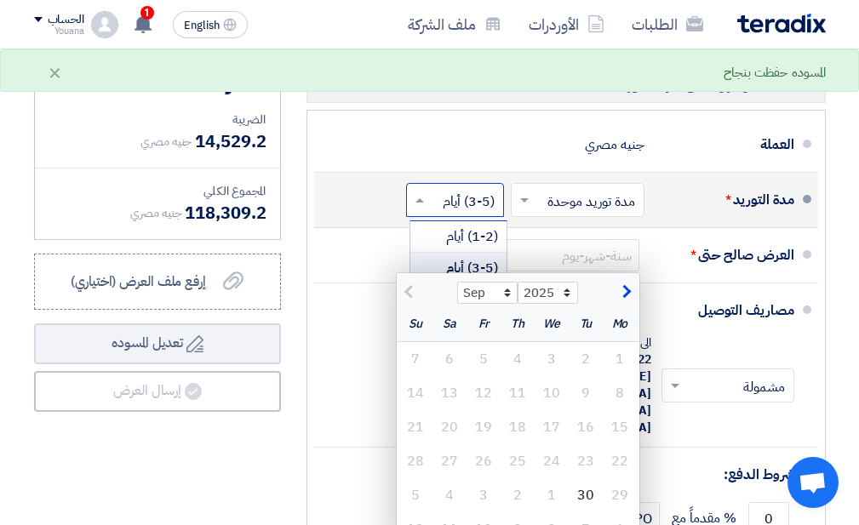
click at [472, 215] on input "text" at bounding box center [451, 202] width 89 height 25
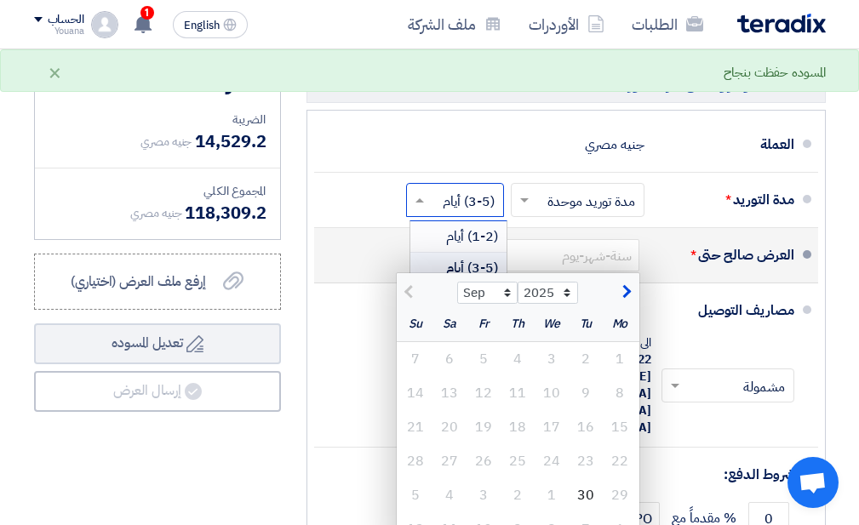
scroll to position [1362, 0]
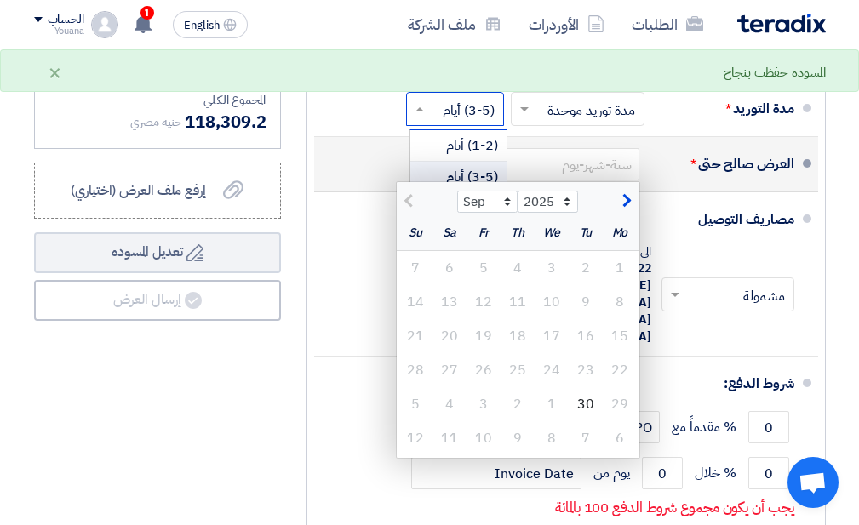
click at [737, 185] on div "العرض صالح حتى *" at bounding box center [726, 164] width 136 height 41
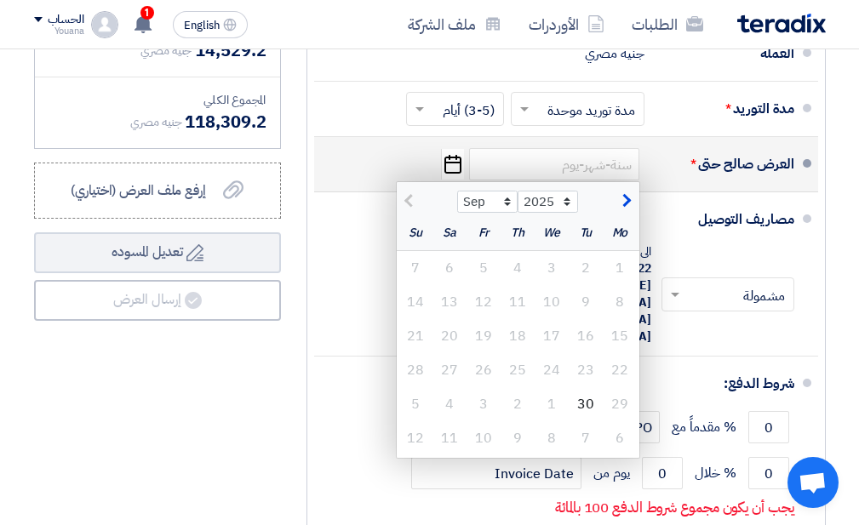
click at [726, 150] on li "العرض صالح حتى * Sep Oct Nov [DATE] 2026 2027 2028 2029 2030 2031 2032 2033 203…" at bounding box center [566, 164] width 504 height 55
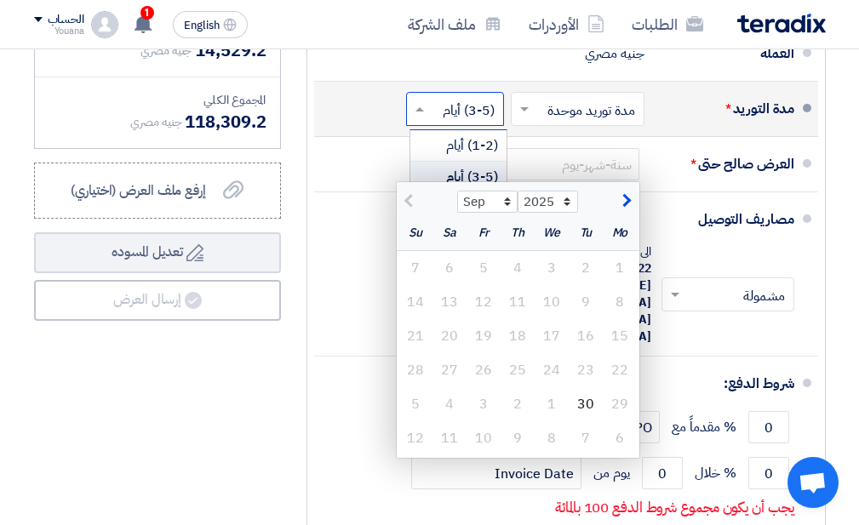
drag, startPoint x: 413, startPoint y: 113, endPoint x: 421, endPoint y: 116, distance: 8.9
click at [416, 115] on span at bounding box center [417, 108] width 21 height 17
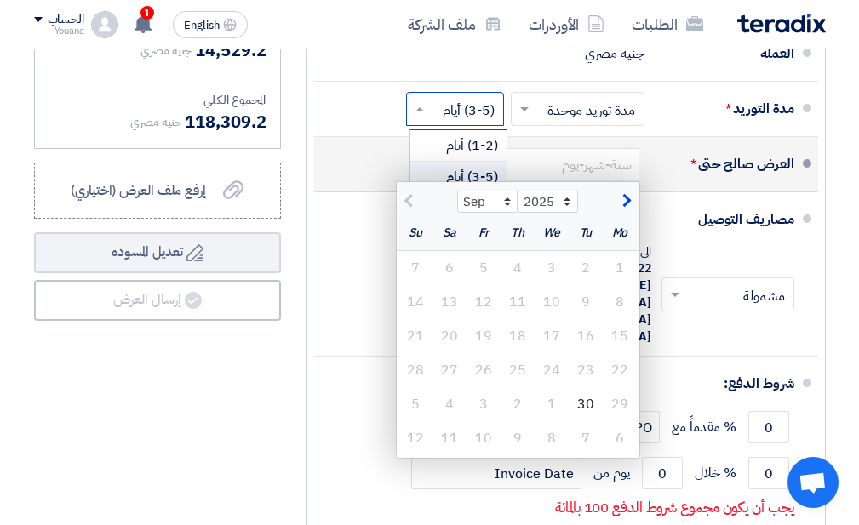
click at [631, 208] on button "button" at bounding box center [624, 199] width 28 height 17
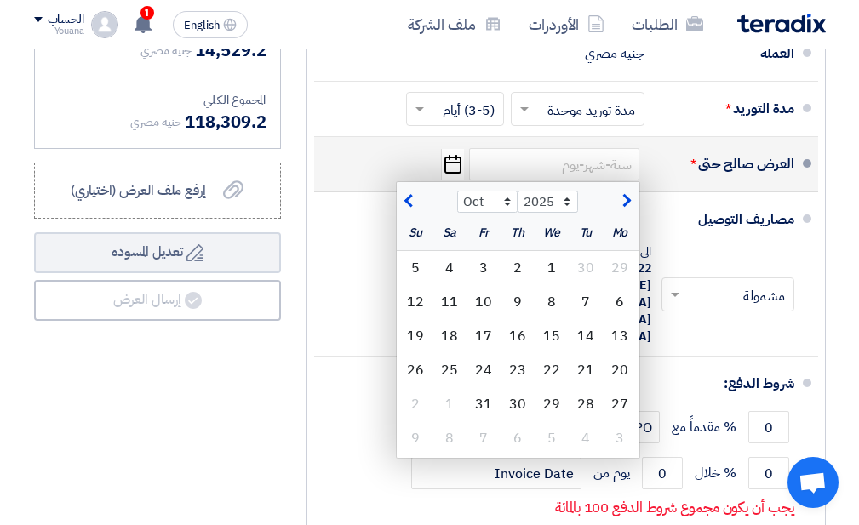
click at [408, 210] on span "button" at bounding box center [410, 201] width 9 height 19
select select "9"
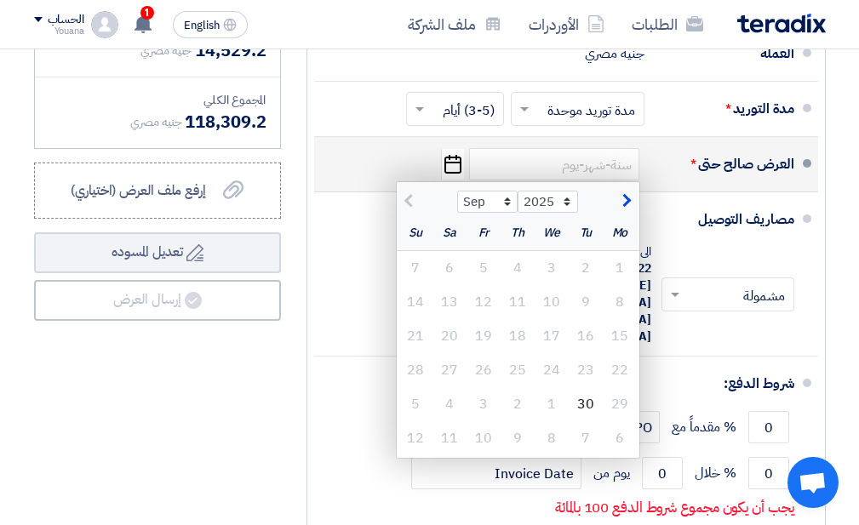
click at [457, 180] on icon "Pick a date" at bounding box center [452, 164] width 23 height 31
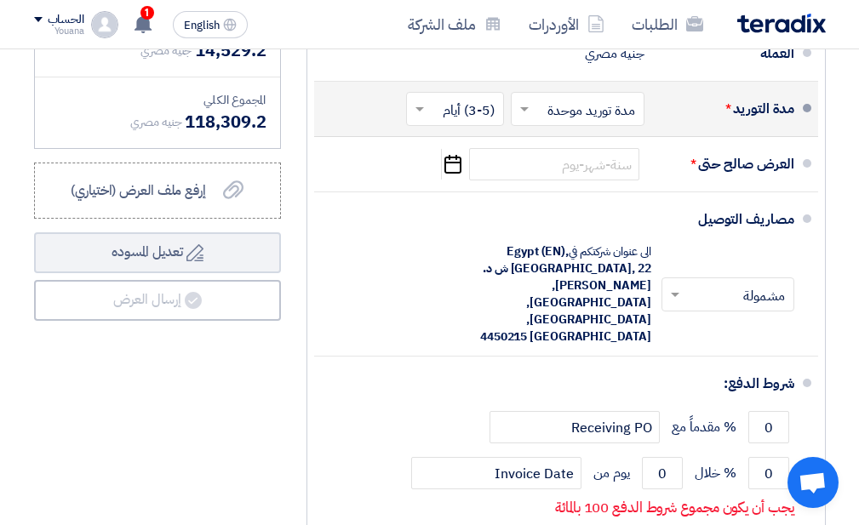
click at [426, 117] on span at bounding box center [417, 108] width 21 height 17
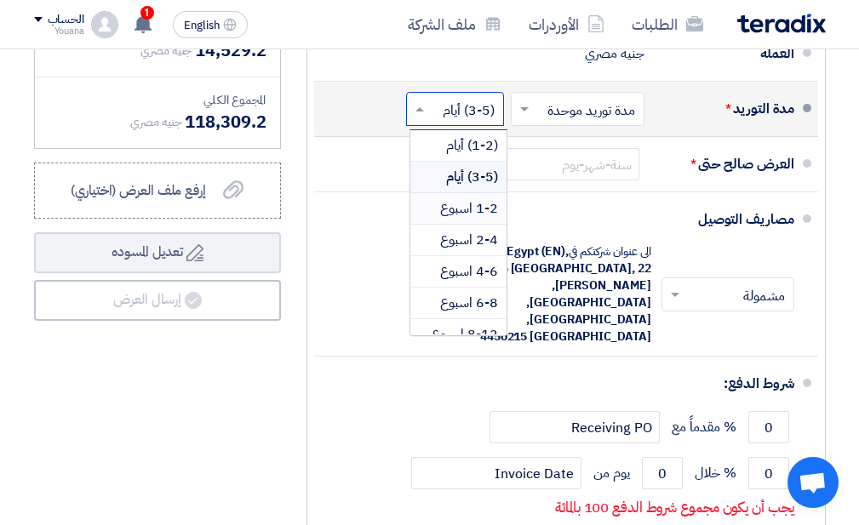
click at [459, 219] on span "1-2 اسبوع" at bounding box center [469, 208] width 58 height 20
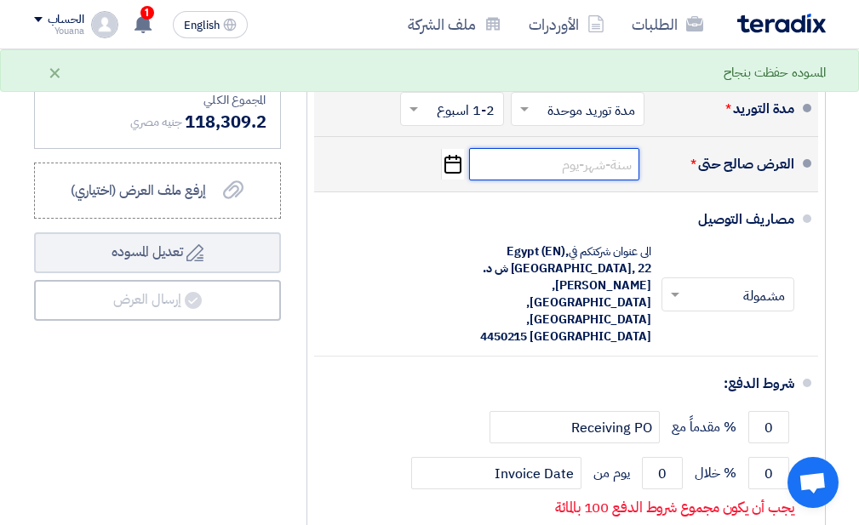
click at [589, 177] on input at bounding box center [554, 164] width 170 height 32
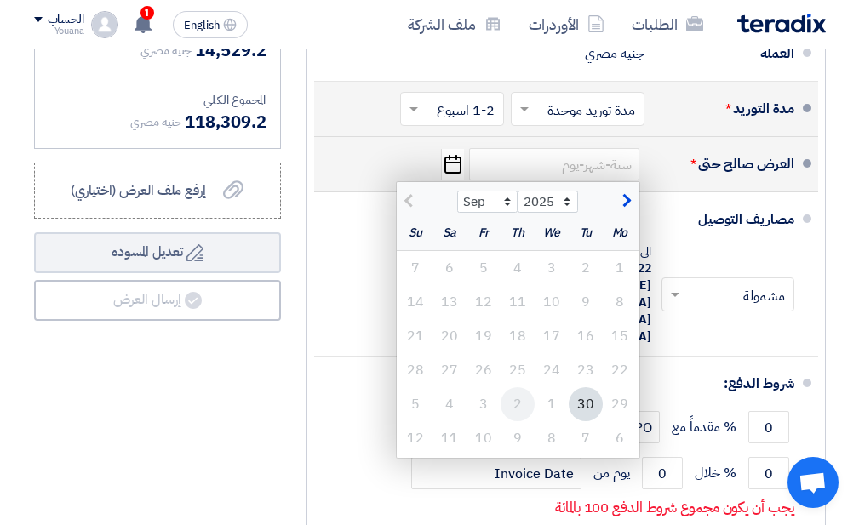
click at [530, 407] on div "2" at bounding box center [518, 404] width 34 height 34
type input "[DATE]"
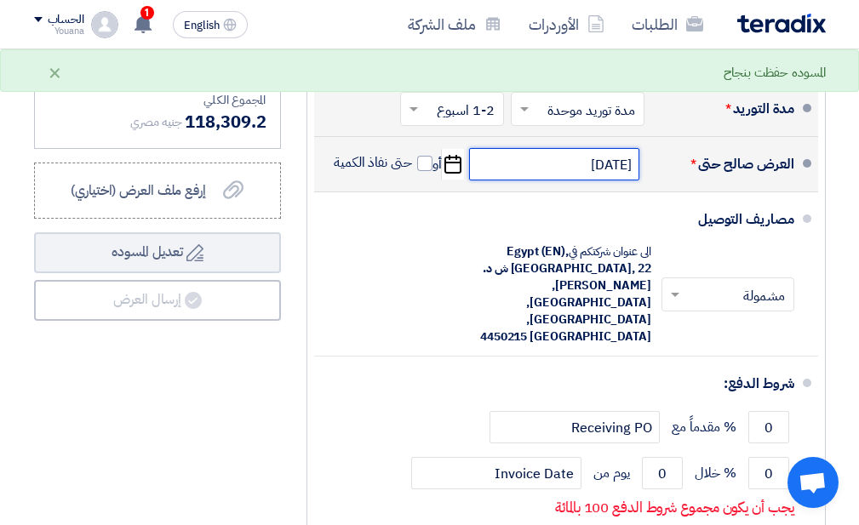
drag, startPoint x: 553, startPoint y: 175, endPoint x: 681, endPoint y: 186, distance: 128.1
click at [681, 185] on div "العرض صالح حتى * [DATE] Pick a date أو حتى نفاذ الكمية" at bounding box center [561, 164] width 466 height 41
click at [475, 180] on input "[DATE]" at bounding box center [554, 164] width 170 height 32
select select "10"
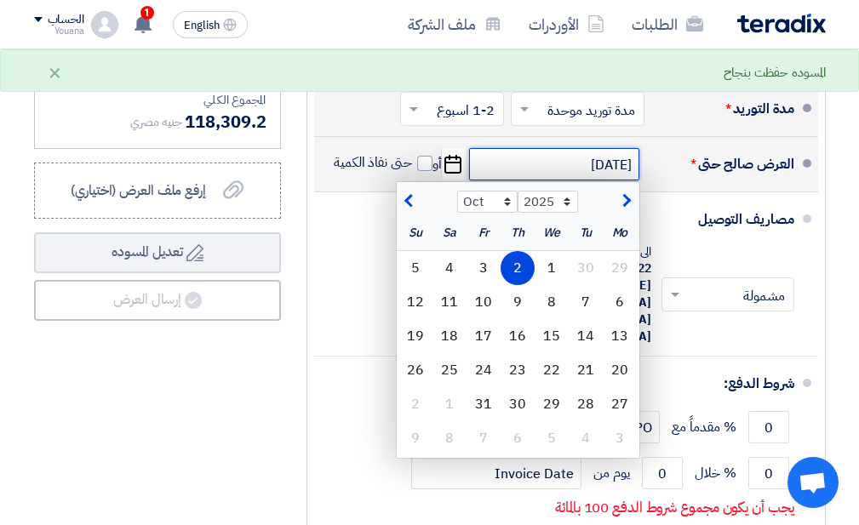
click at [560, 180] on input "[DATE]" at bounding box center [554, 164] width 170 height 32
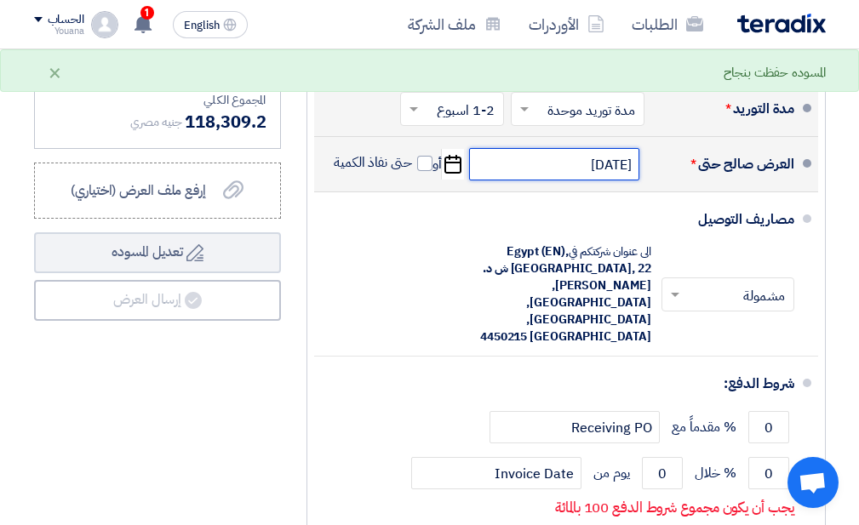
drag, startPoint x: 559, startPoint y: 180, endPoint x: 637, endPoint y: 179, distance: 77.5
click at [637, 179] on input "[DATE]" at bounding box center [554, 164] width 170 height 32
select select "10"
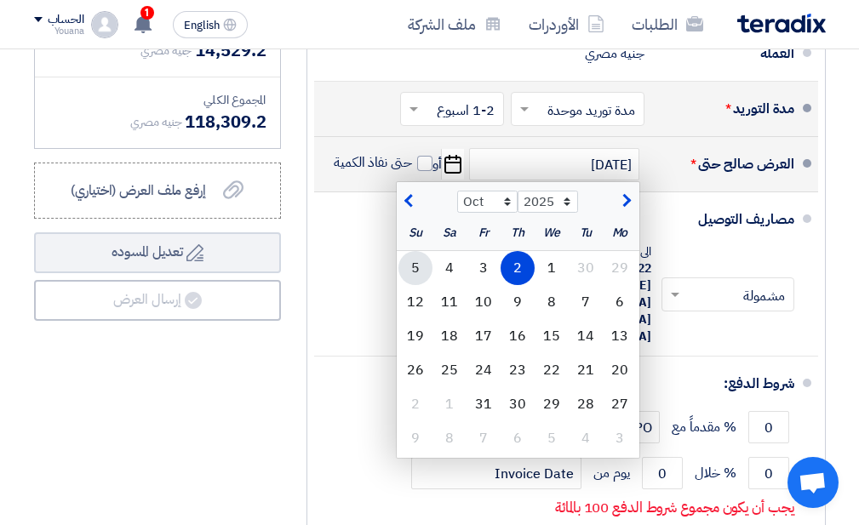
click at [420, 285] on div "5" at bounding box center [415, 268] width 34 height 34
type input "[DATE]"
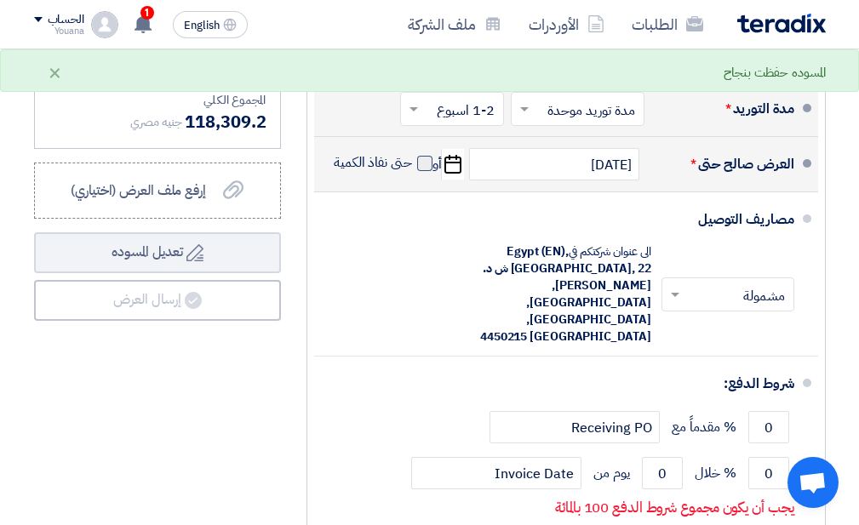
click at [417, 171] on span at bounding box center [424, 163] width 15 height 15
click at [412, 176] on input "حتى نفاذ الكمية" at bounding box center [371, 170] width 82 height 32
checkbox input "true"
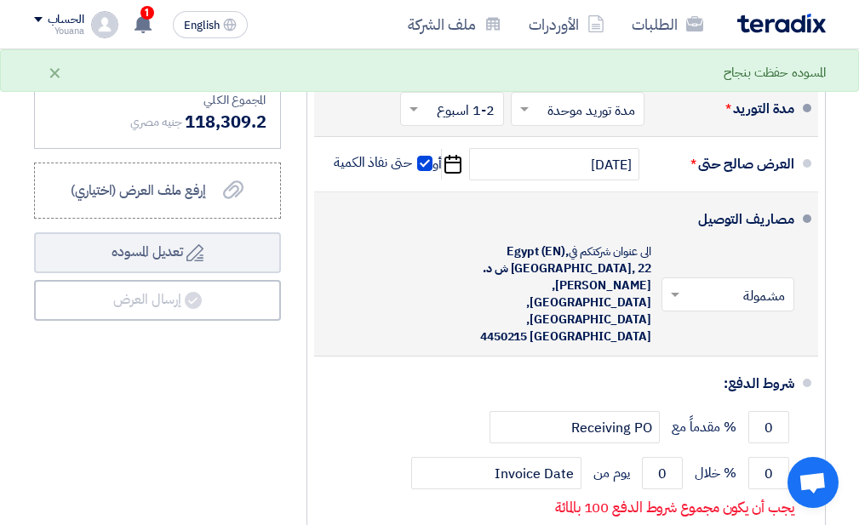
scroll to position [1453, 0]
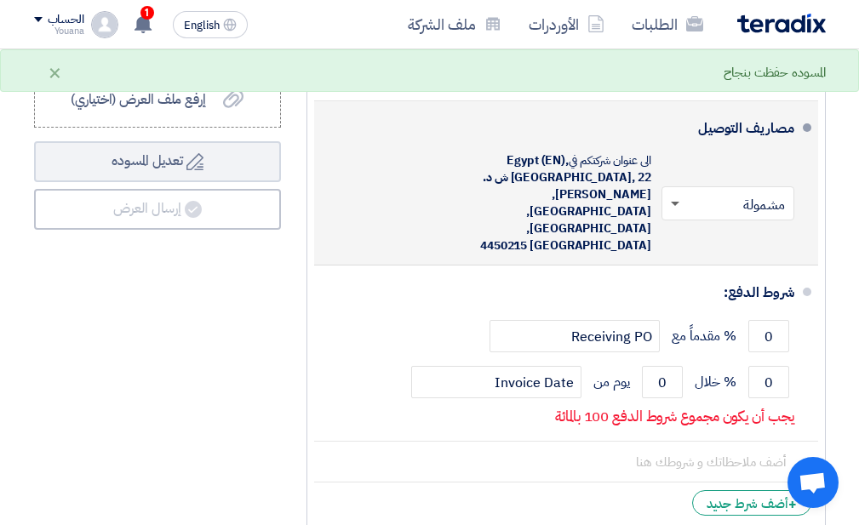
click at [675, 202] on span at bounding box center [675, 205] width 9 height 6
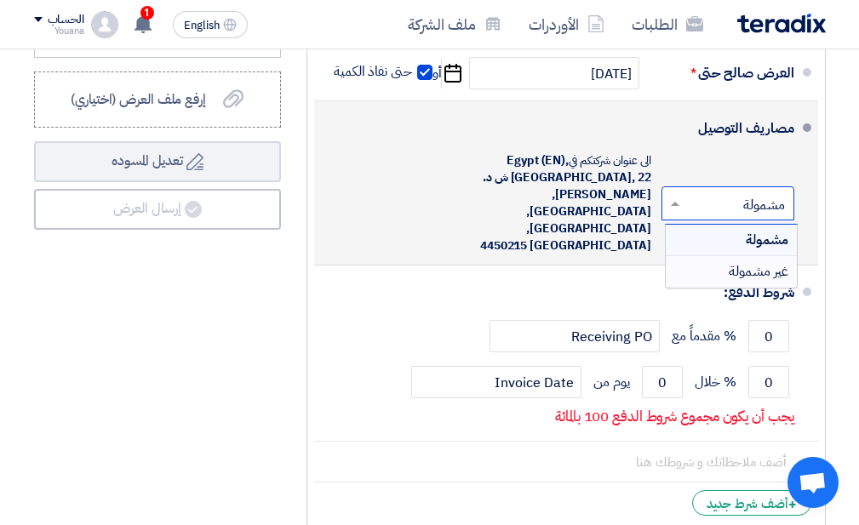
click at [717, 270] on div "غير مشمولة" at bounding box center [731, 271] width 131 height 31
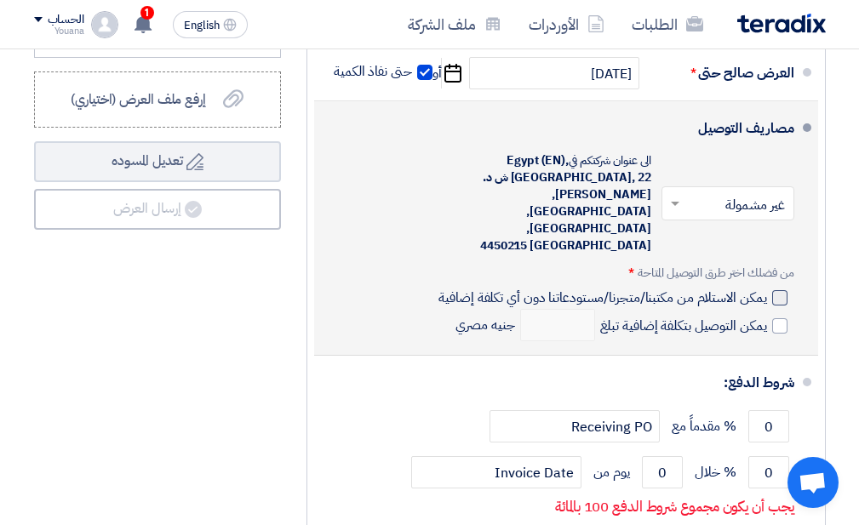
click at [779, 290] on div at bounding box center [779, 297] width 15 height 15
click at [766, 289] on input "يمكن الاستلام من مكتبنا/متجرنا/مستودعاتنا دون أي تكلفة إضافية" at bounding box center [600, 305] width 331 height 32
checkbox input "true"
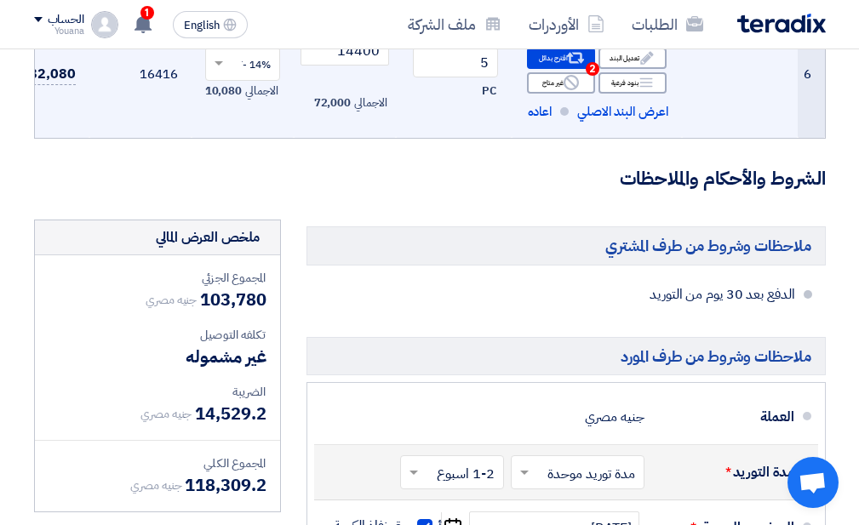
scroll to position [1181, 0]
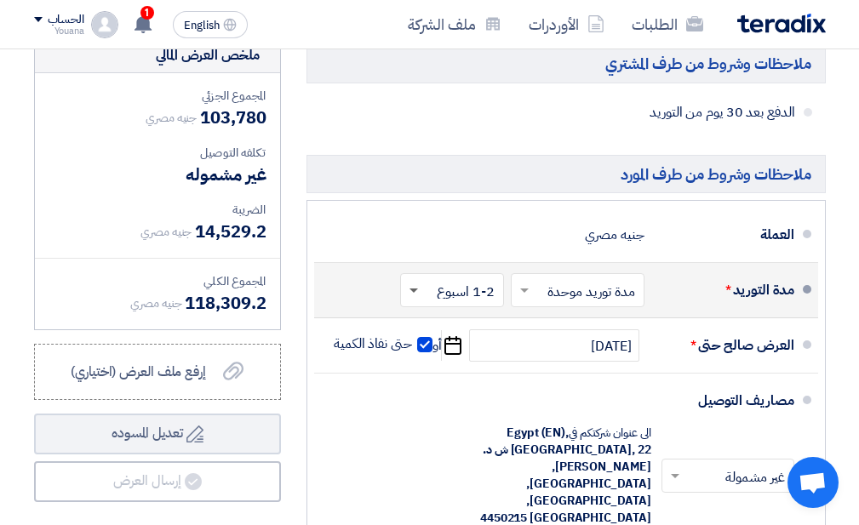
click at [410, 295] on span at bounding box center [413, 292] width 9 height 6
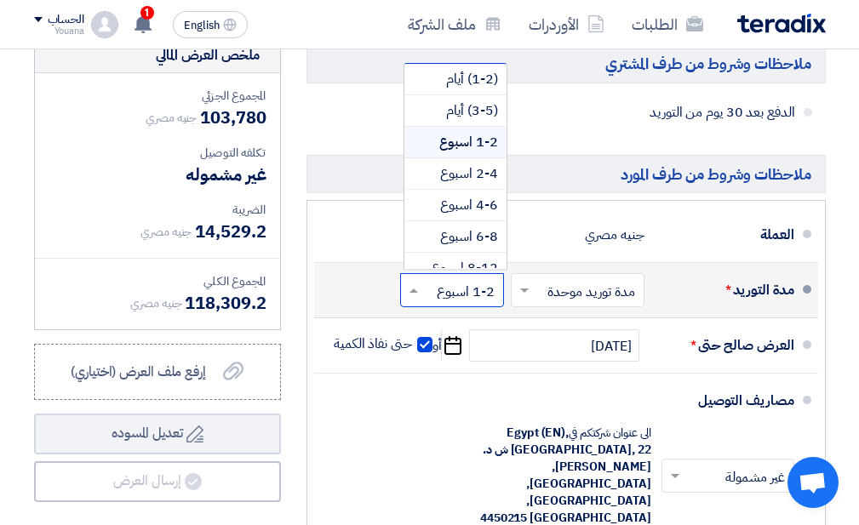
click at [761, 298] on div "مدة التوريد *" at bounding box center [726, 290] width 136 height 41
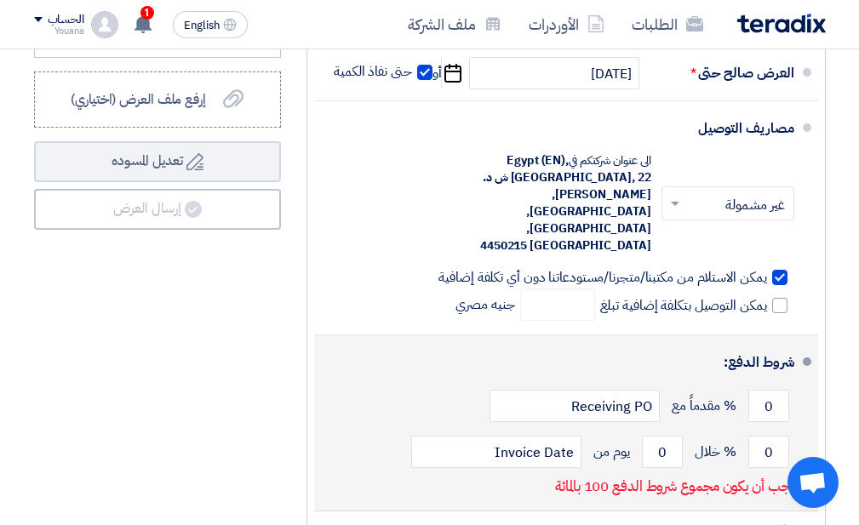
scroll to position [1543, 0]
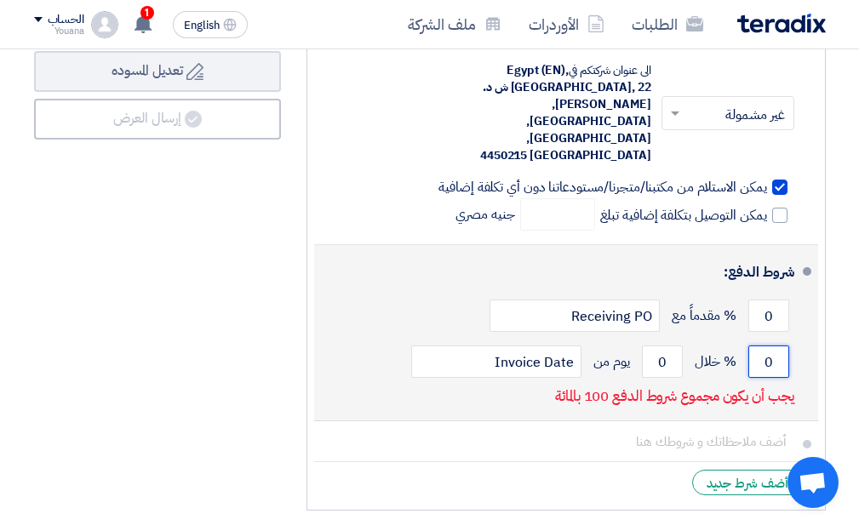
drag, startPoint x: 773, startPoint y: 340, endPoint x: 689, endPoint y: 396, distance: 100.8
click at [689, 396] on li "شروط الدفع: 0 % مقدماً مع Receiving PO 0 % خلال 0 Invoice Date" at bounding box center [566, 333] width 504 height 176
type input "100"
click at [667, 346] on input "0" at bounding box center [662, 362] width 41 height 32
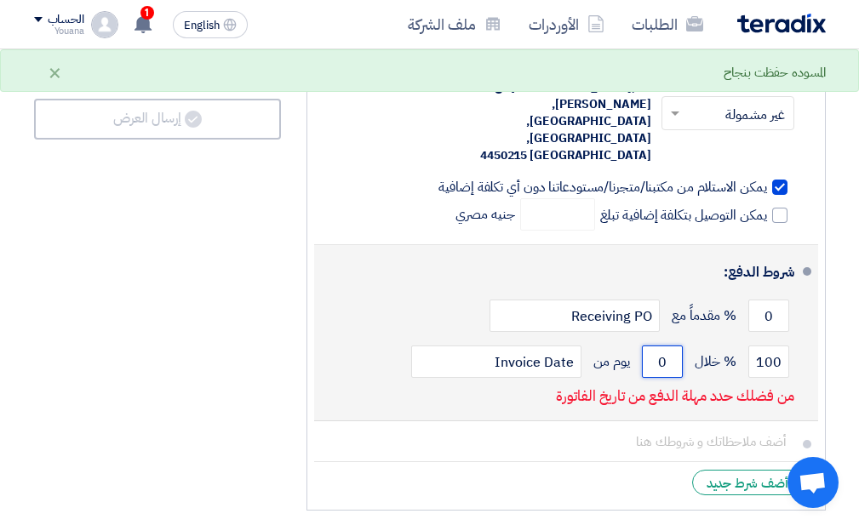
drag, startPoint x: 673, startPoint y: 338, endPoint x: 632, endPoint y: 338, distance: 41.7
click at [632, 339] on div "100 % خلال 0 يوم من Invoice Date" at bounding box center [561, 362] width 466 height 46
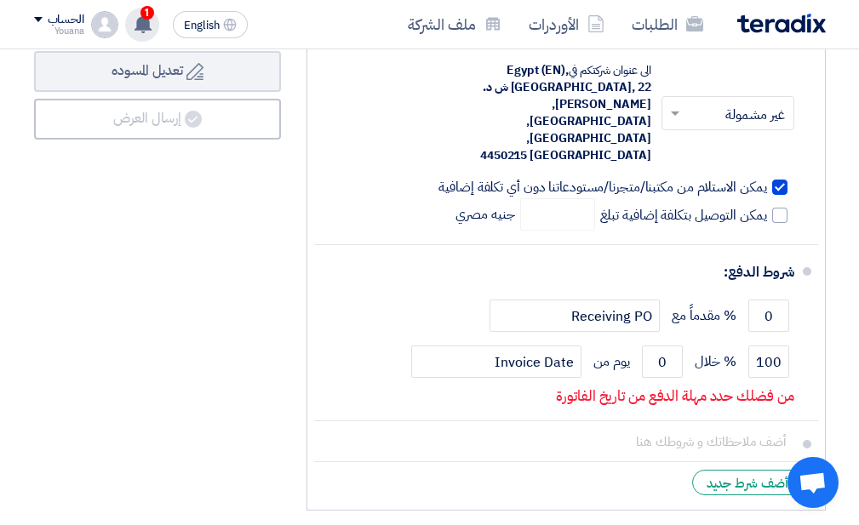
click at [140, 19] on use at bounding box center [142, 23] width 17 height 19
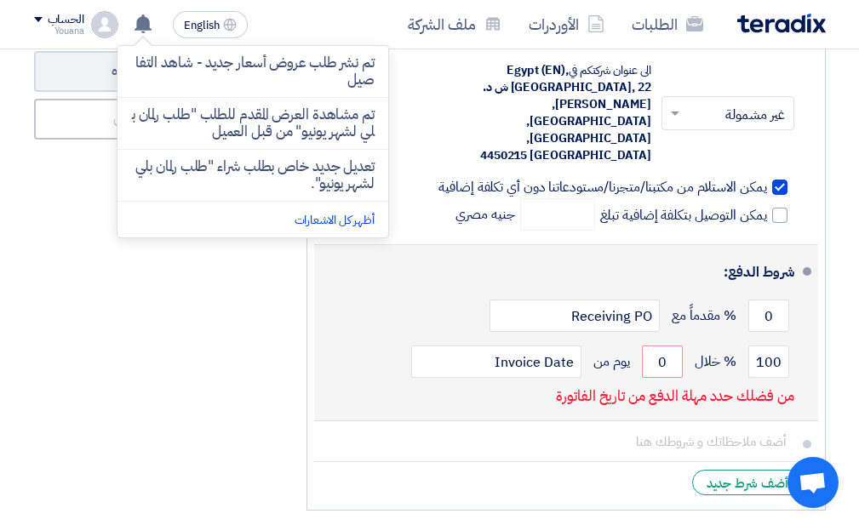
click at [387, 266] on div "شروط الدفع:" at bounding box center [567, 272] width 453 height 41
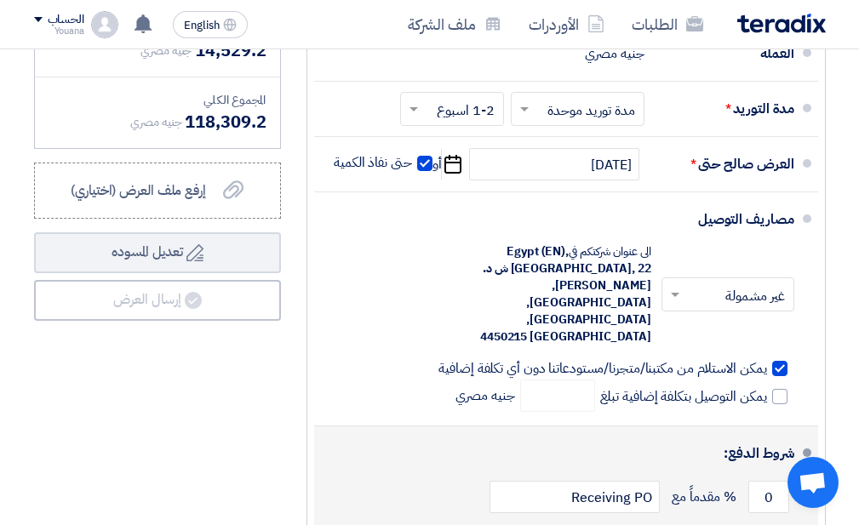
scroll to position [1634, 0]
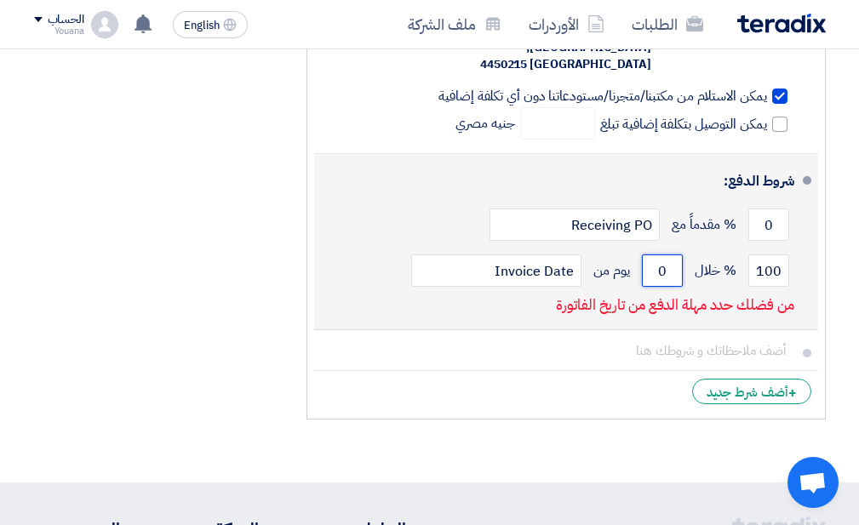
drag, startPoint x: 667, startPoint y: 248, endPoint x: 649, endPoint y: 245, distance: 17.2
click at [649, 255] on input "0" at bounding box center [662, 271] width 41 height 32
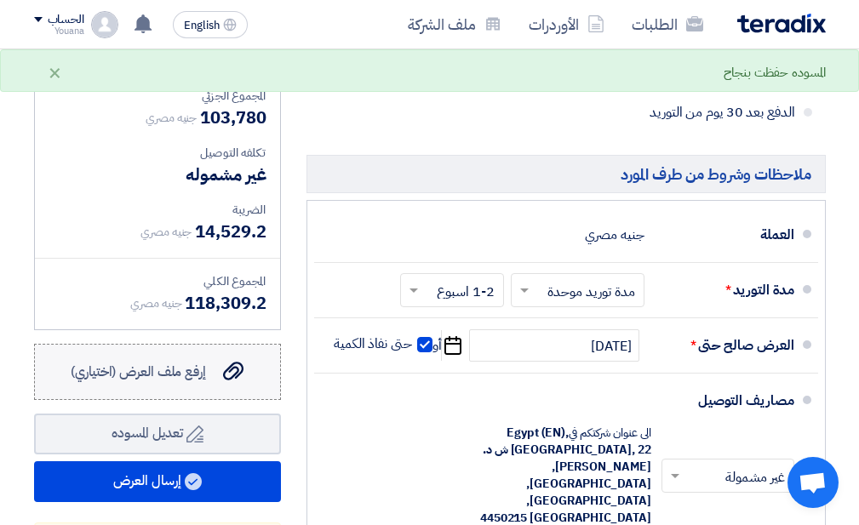
scroll to position [1271, 0]
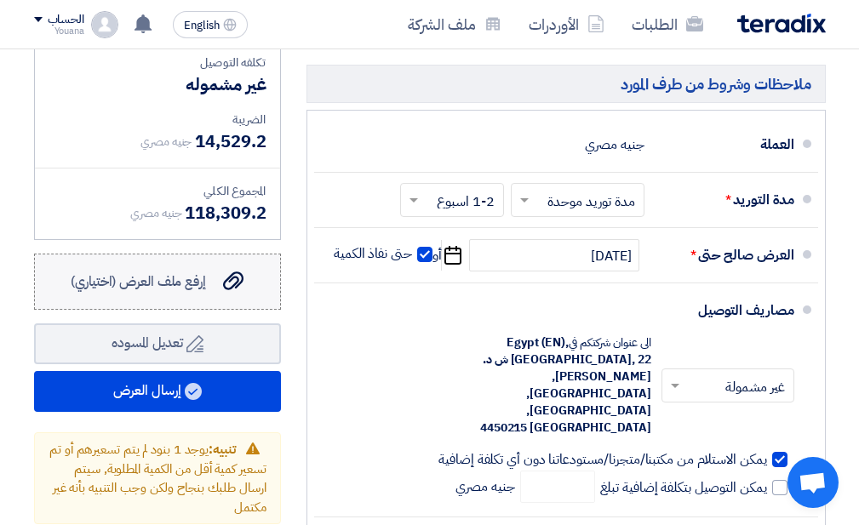
type input "30"
click at [232, 286] on icon "إرفع ملف العرض (اختياري)" at bounding box center [233, 281] width 20 height 20
click at [0, 0] on input "إرفع ملف العرض (اختياري) إرفع ملف العرض (اختياري)" at bounding box center [0, 0] width 0 height 0
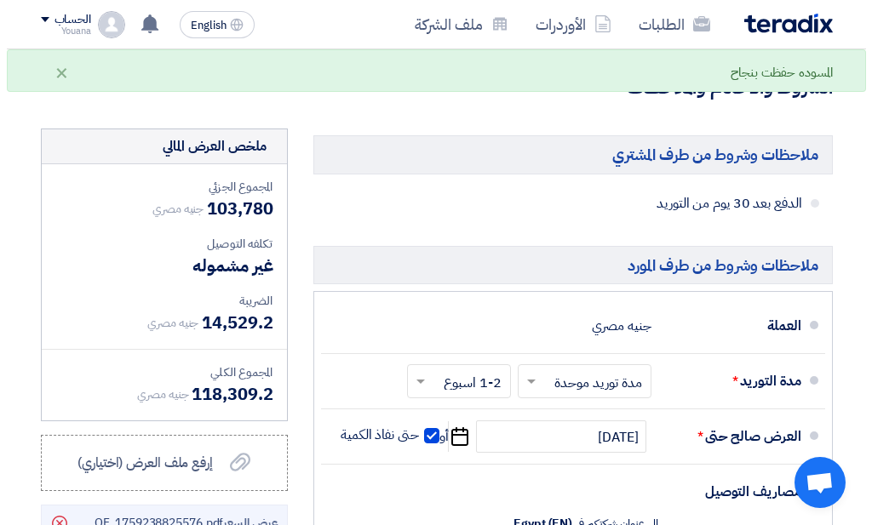
scroll to position [1362, 0]
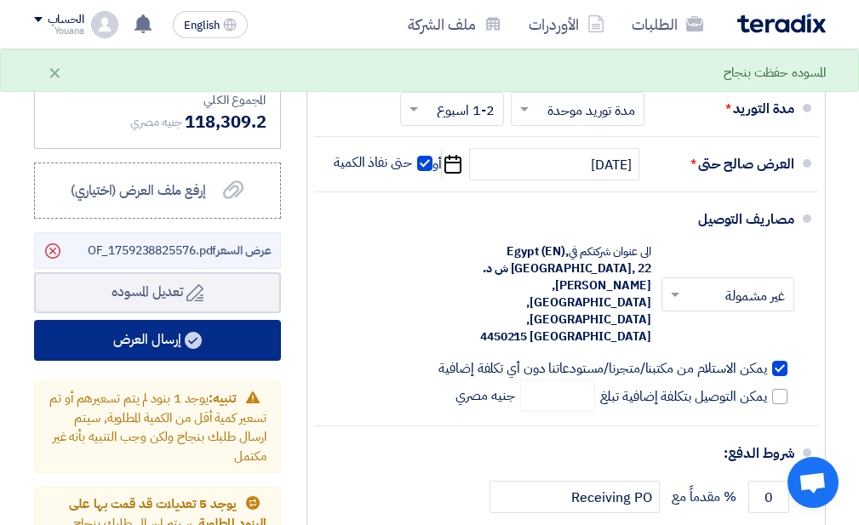
click at [163, 344] on button "إرسال العرض" at bounding box center [157, 340] width 247 height 41
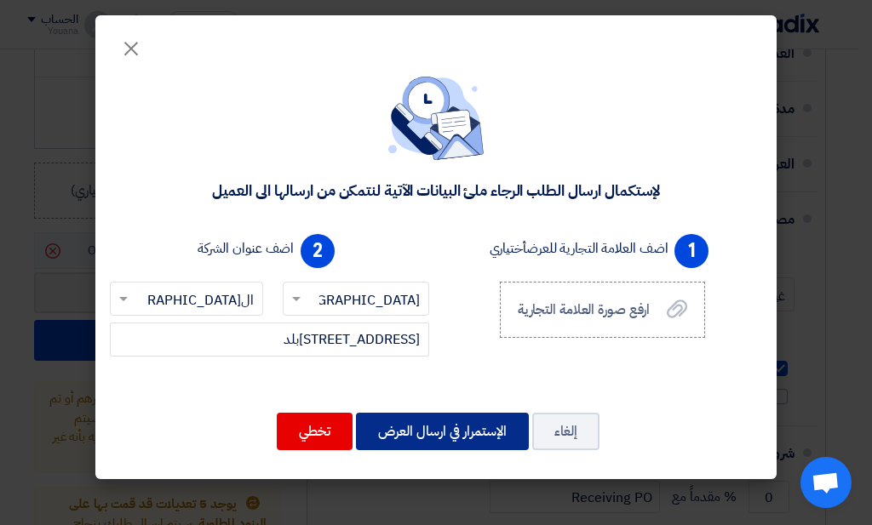
click at [404, 435] on button "الإستمرار في ارسال العرض" at bounding box center [442, 431] width 173 height 37
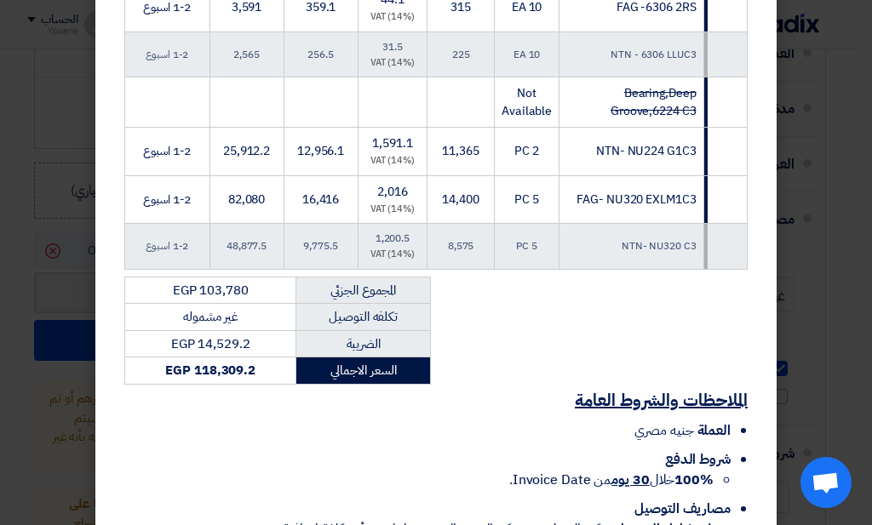
scroll to position [713, 0]
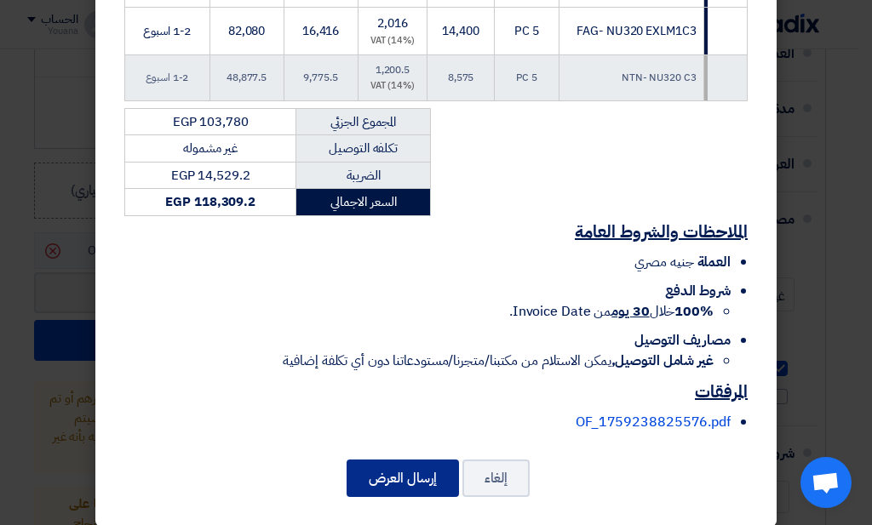
click at [409, 461] on button "إرسال العرض" at bounding box center [402, 478] width 112 height 37
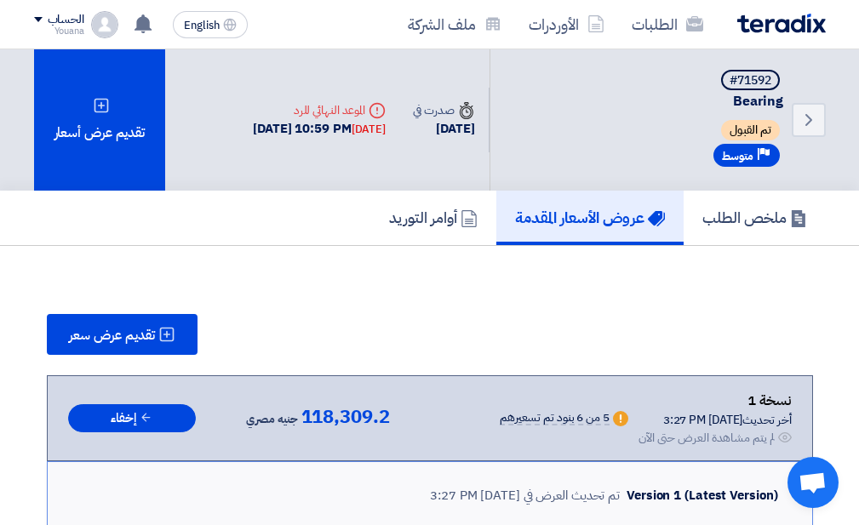
click at [792, 25] on img at bounding box center [781, 24] width 89 height 20
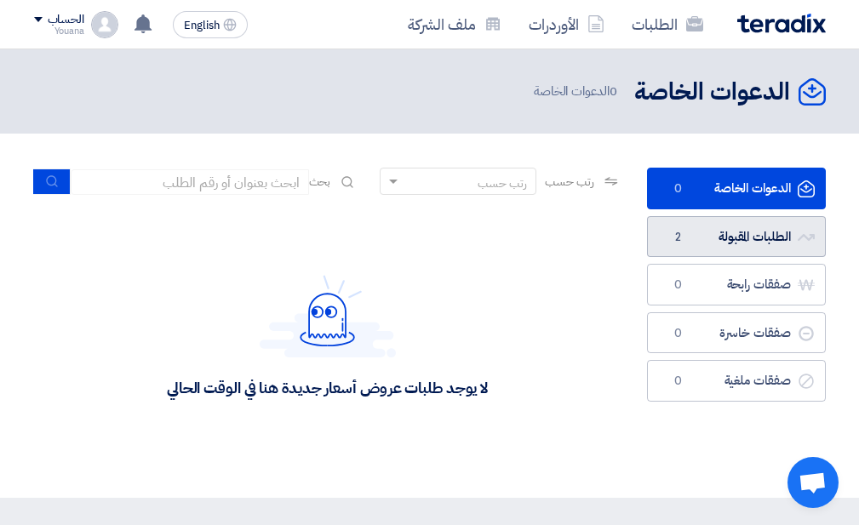
click at [715, 232] on link "الطلبات المقبولة الطلبات المقبولة 2" at bounding box center [736, 237] width 179 height 42
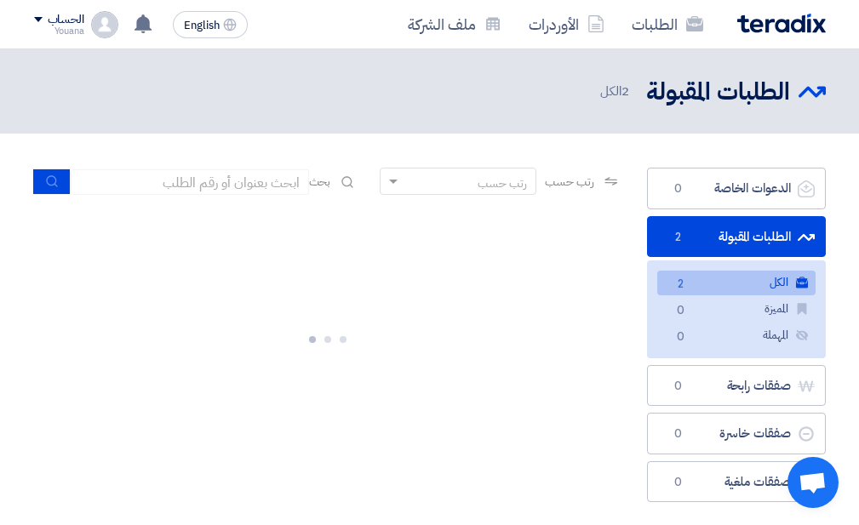
click at [737, 287] on link "الكل الكل 2" at bounding box center [736, 283] width 158 height 25
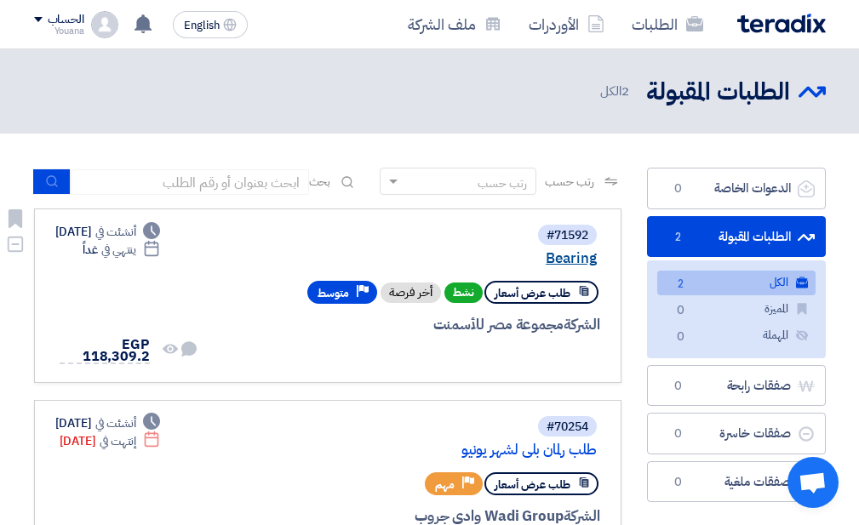
click at [578, 255] on link "Bearing" at bounding box center [426, 258] width 340 height 15
click at [559, 255] on link "Bearing" at bounding box center [426, 258] width 340 height 15
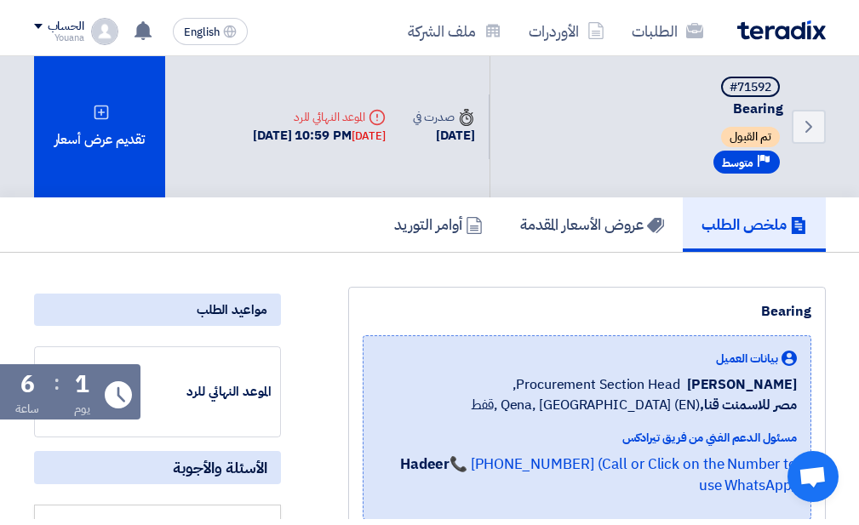
scroll to position [91, 0]
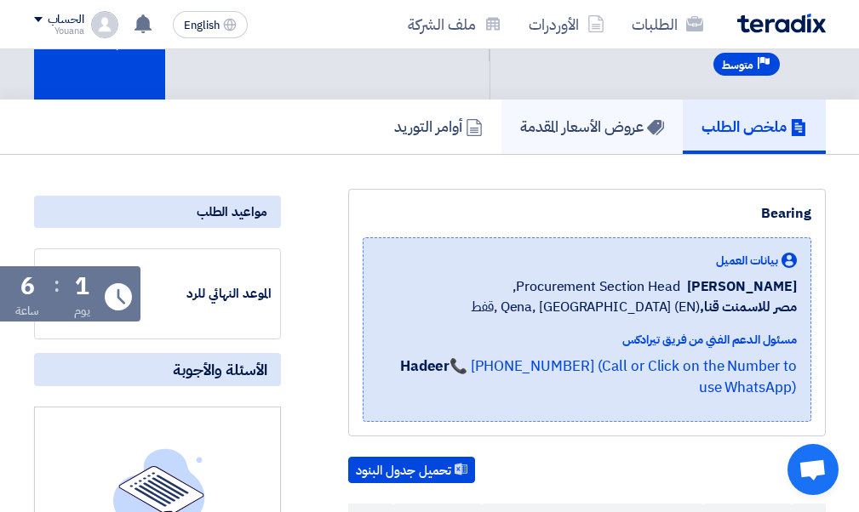
click at [607, 134] on h5 "عروض الأسعار المقدمة" at bounding box center [592, 127] width 144 height 20
